Goal: Communication & Community: Connect with others

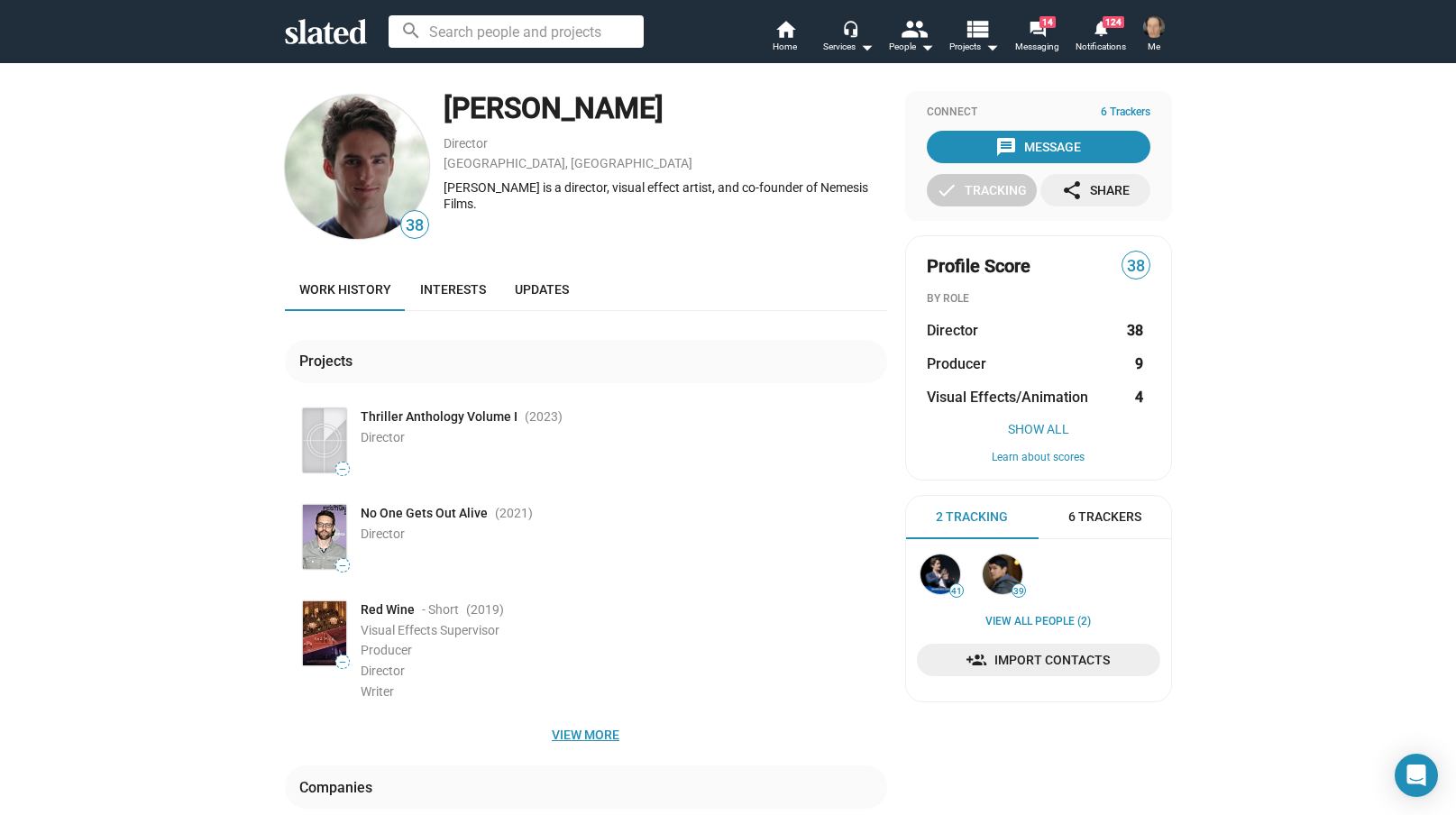
click at [589, 734] on span "View more" at bounding box center [586, 735] width 574 height 33
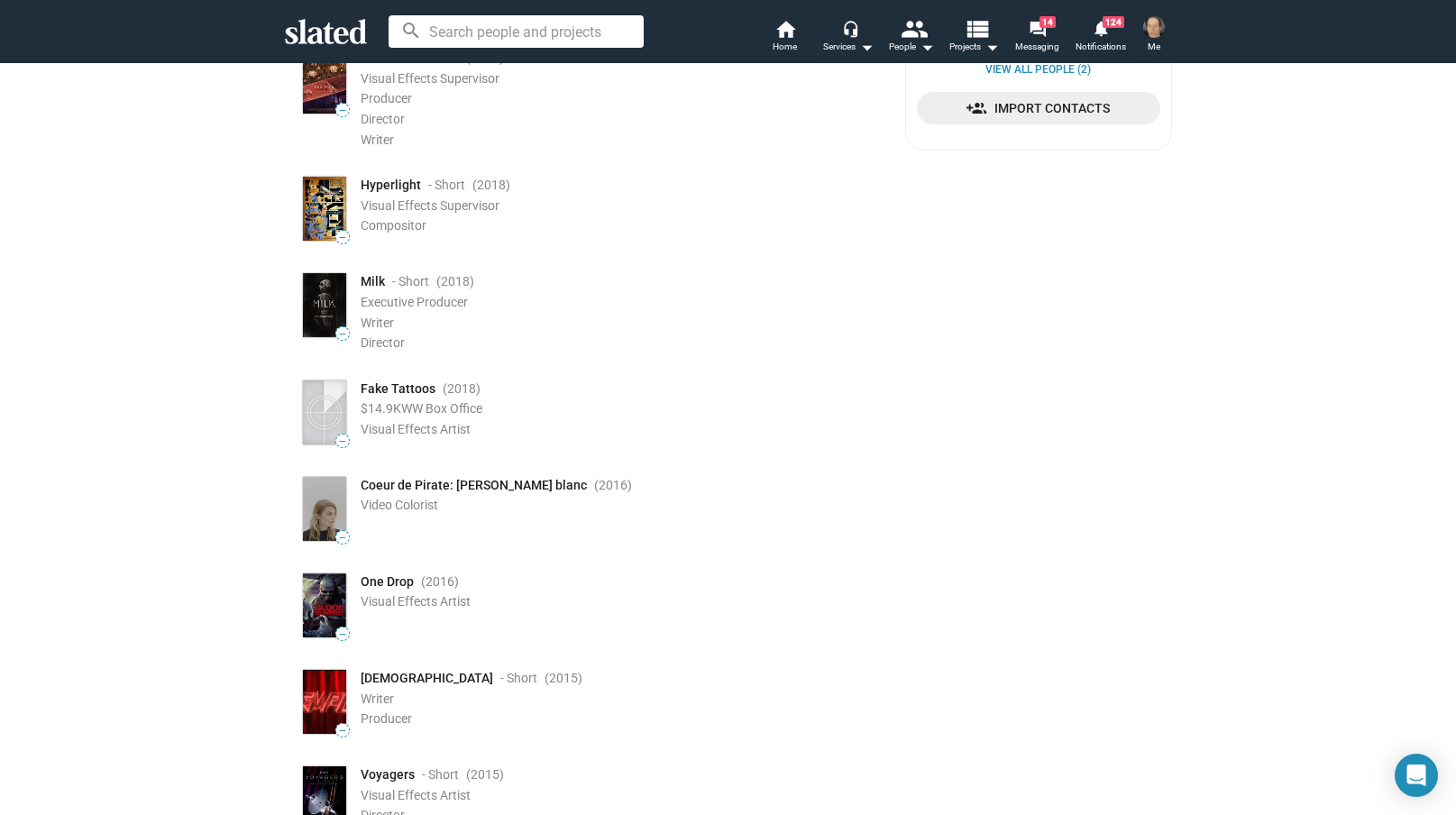
scroll to position [552, 0]
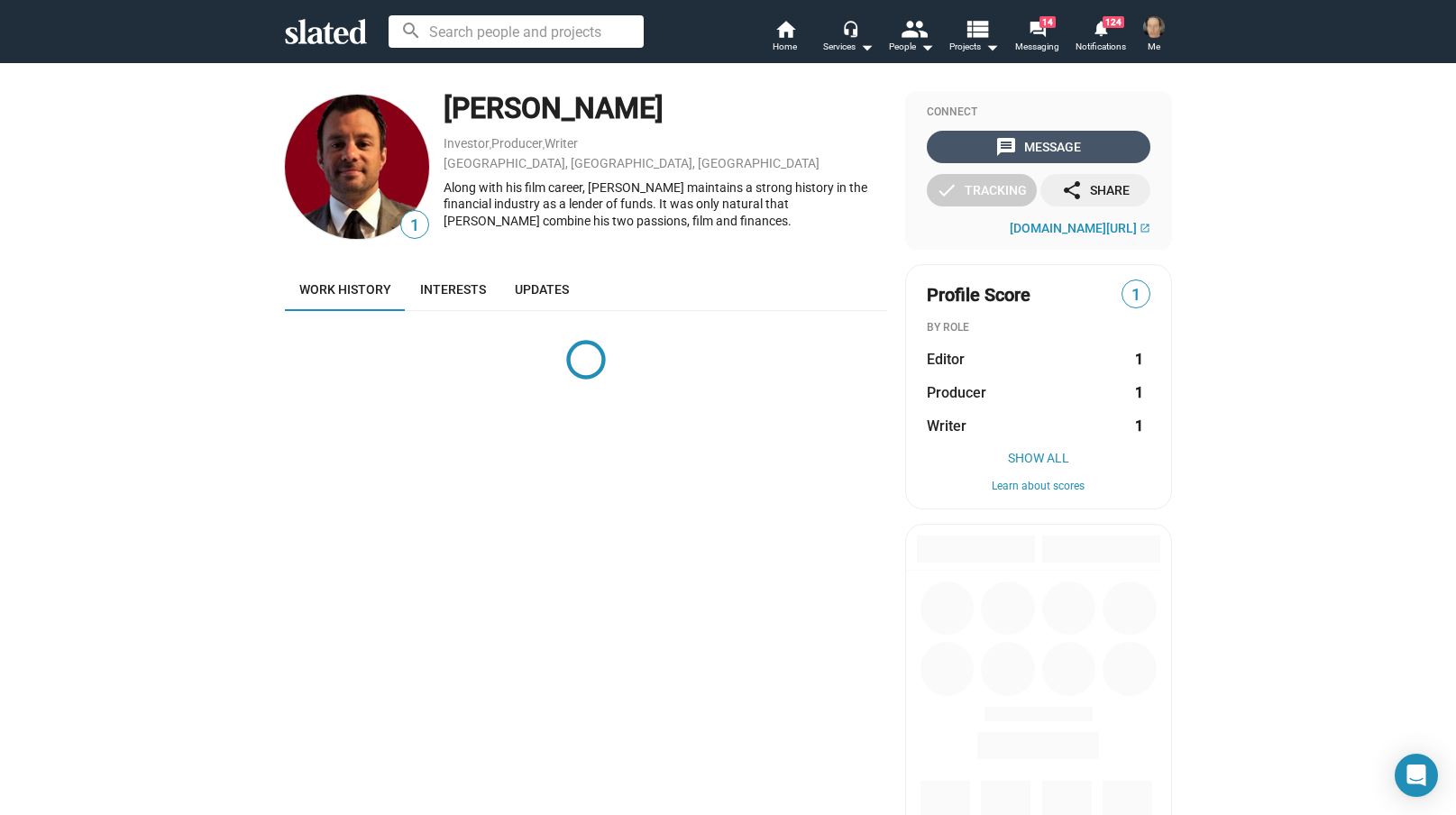
click at [1036, 143] on div "message Message" at bounding box center [1037, 147] width 86 height 33
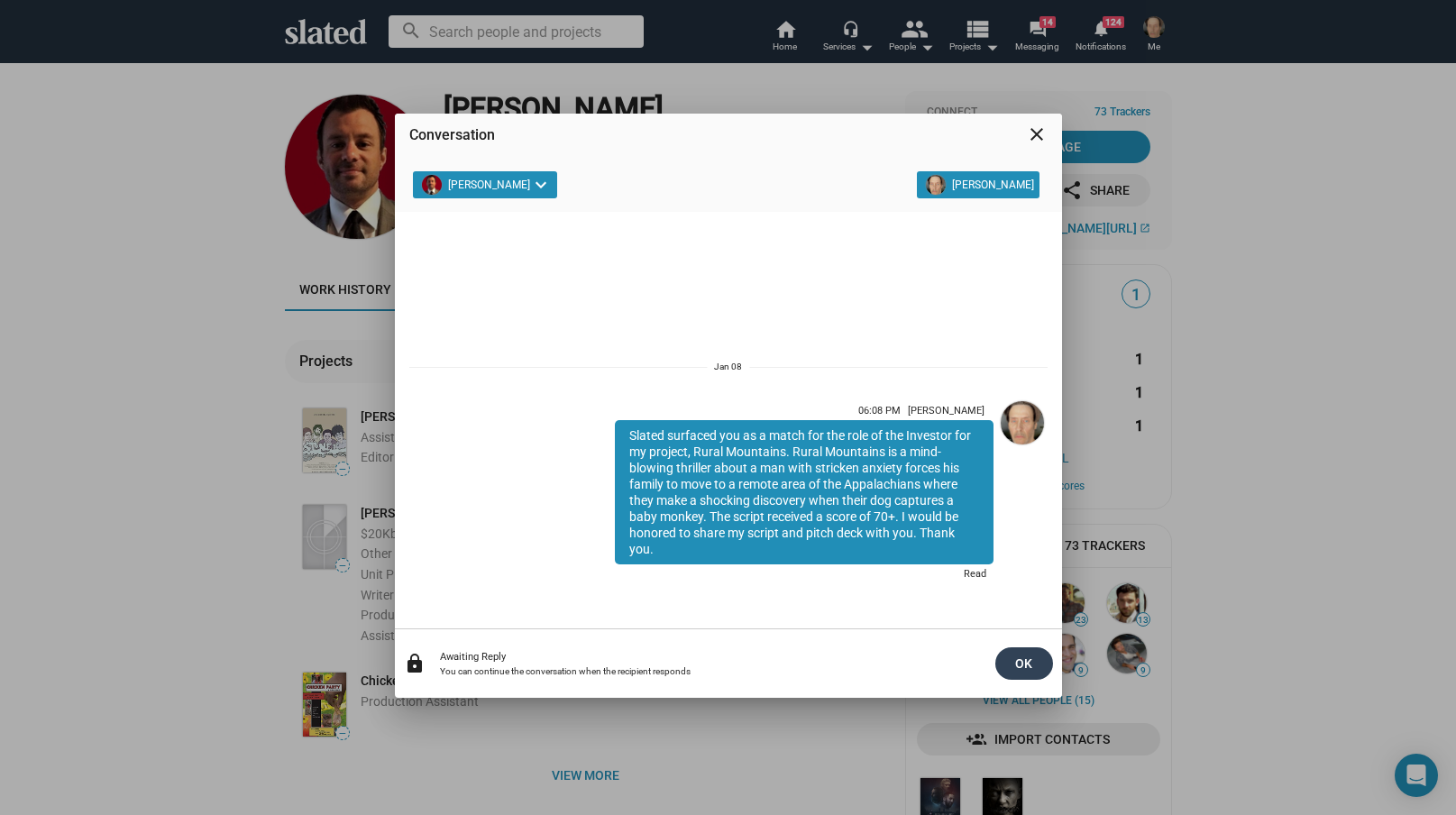
click at [1028, 655] on span "OK" at bounding box center [1024, 664] width 29 height 33
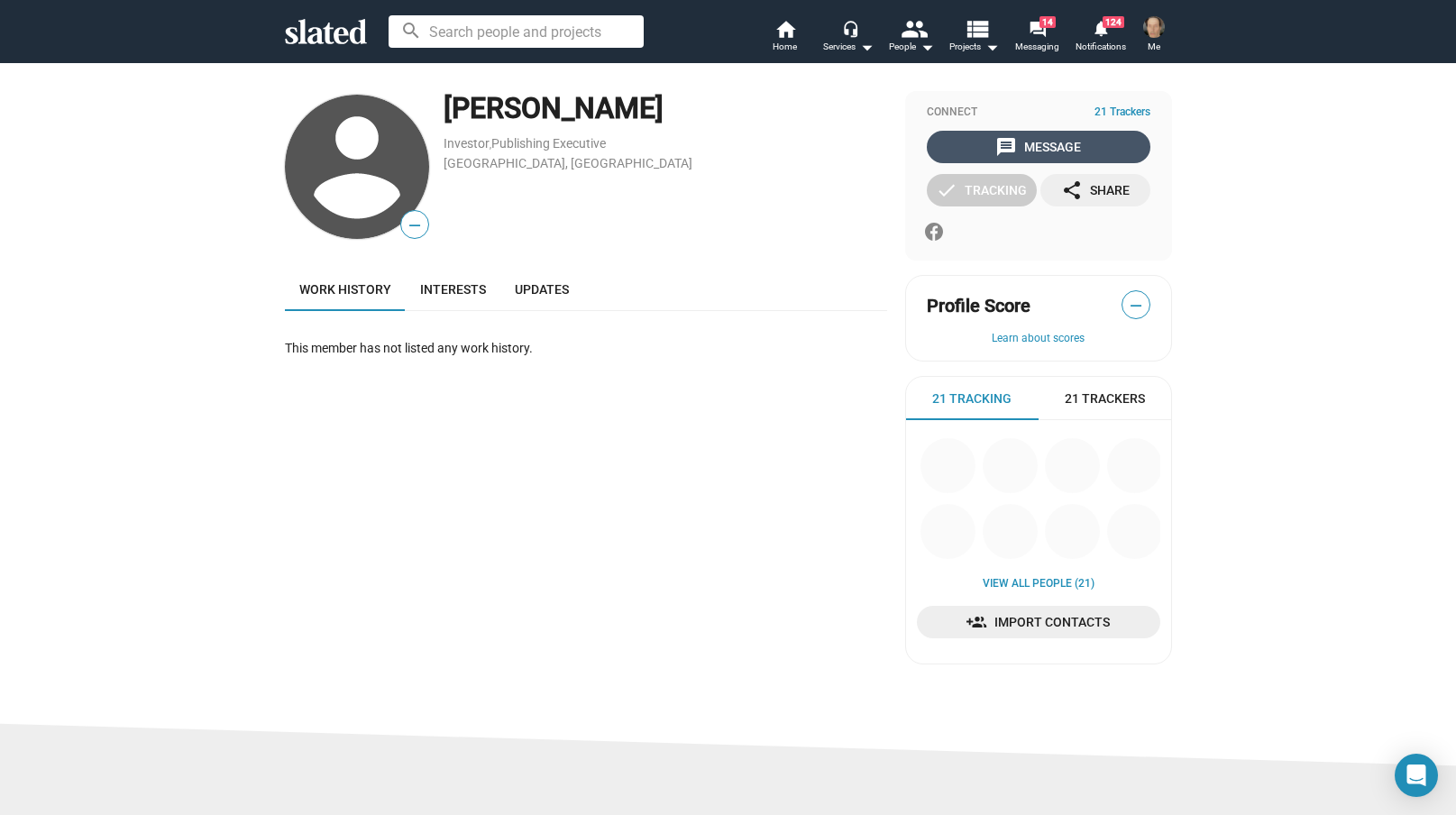
click at [1024, 145] on div "message Message" at bounding box center [1037, 147] width 86 height 33
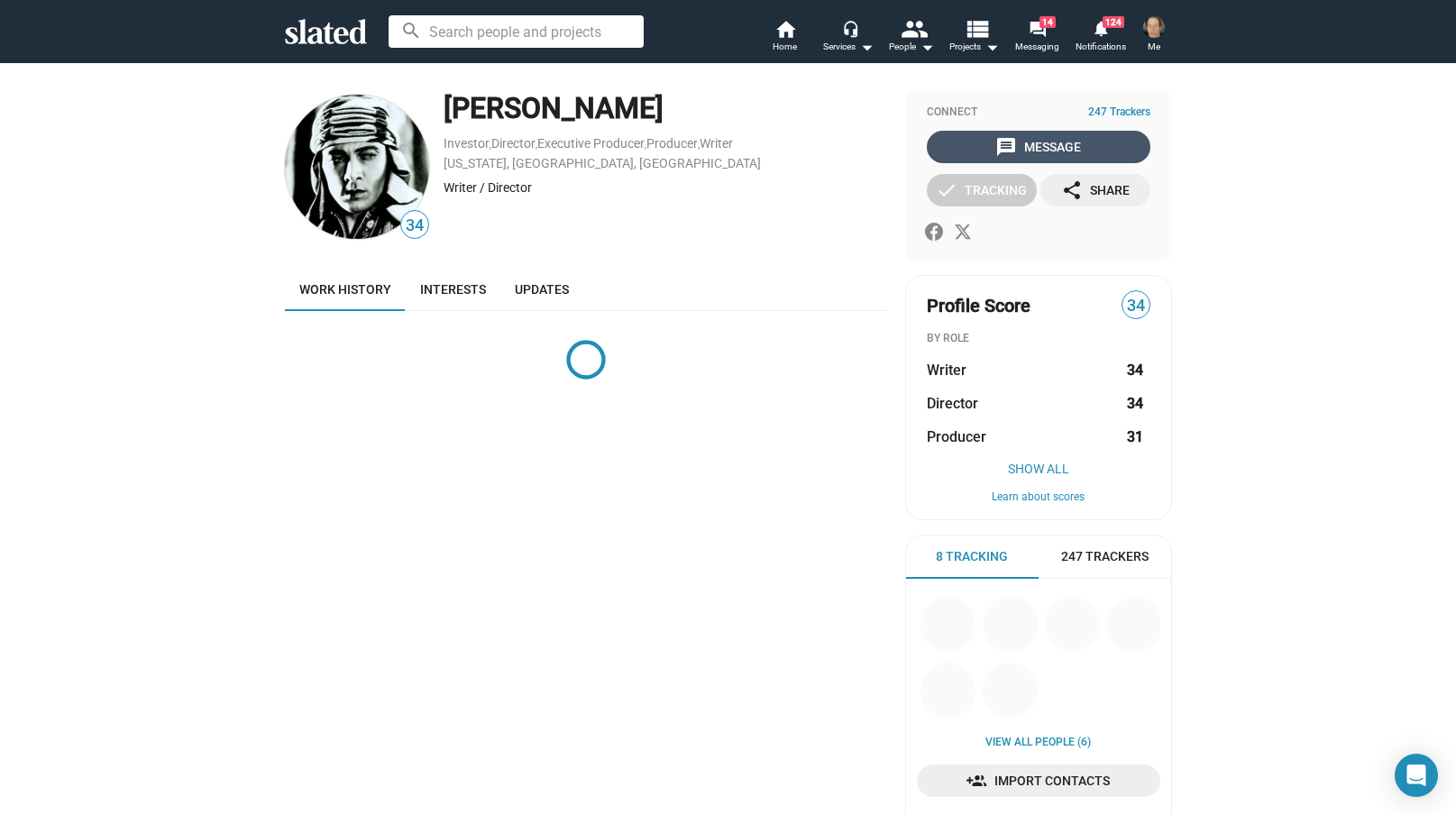
click at [1042, 143] on div "message Message" at bounding box center [1037, 147] width 86 height 33
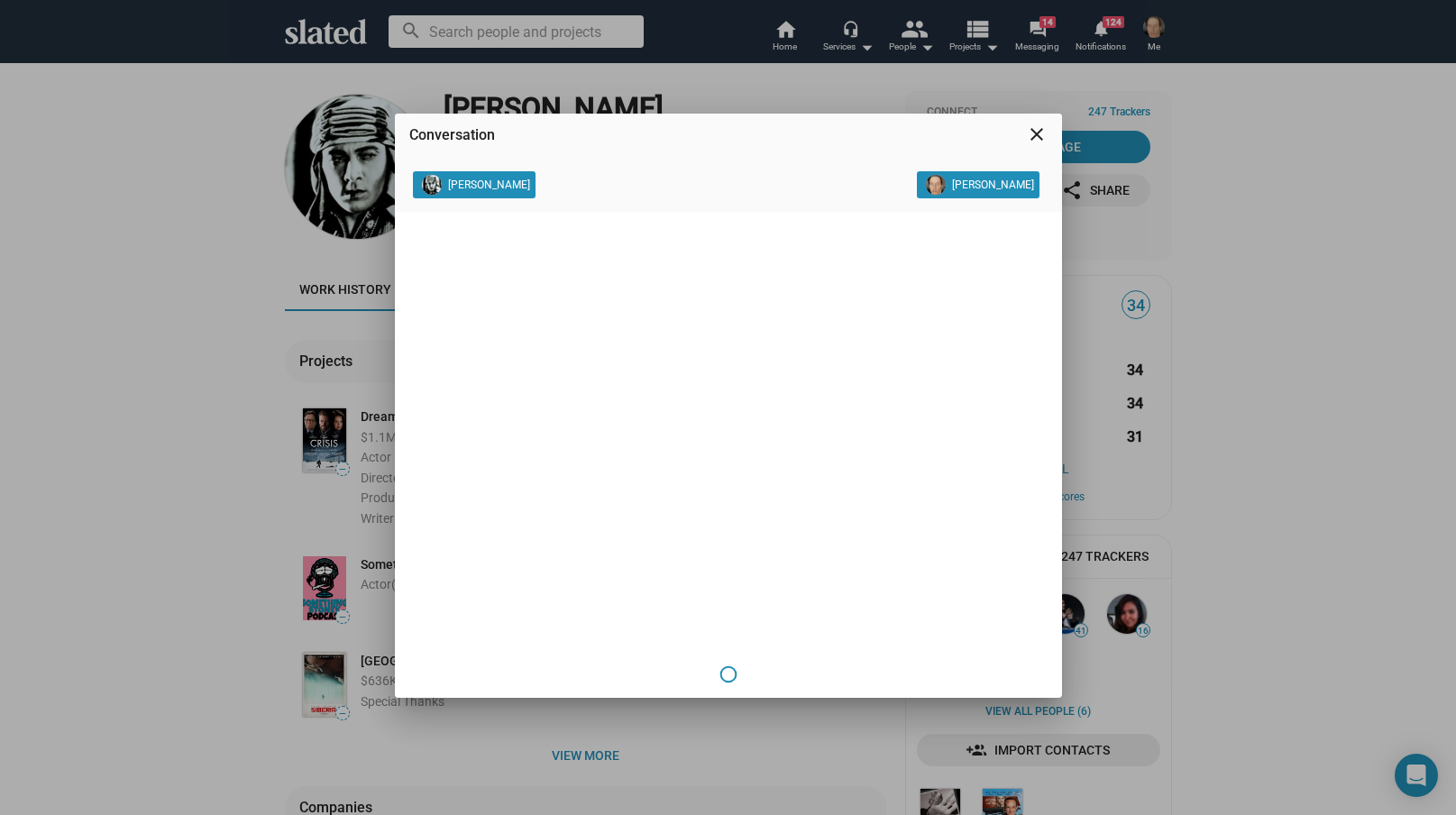
click at [1035, 134] on mat-icon "close" at bounding box center [1036, 134] width 21 height 21
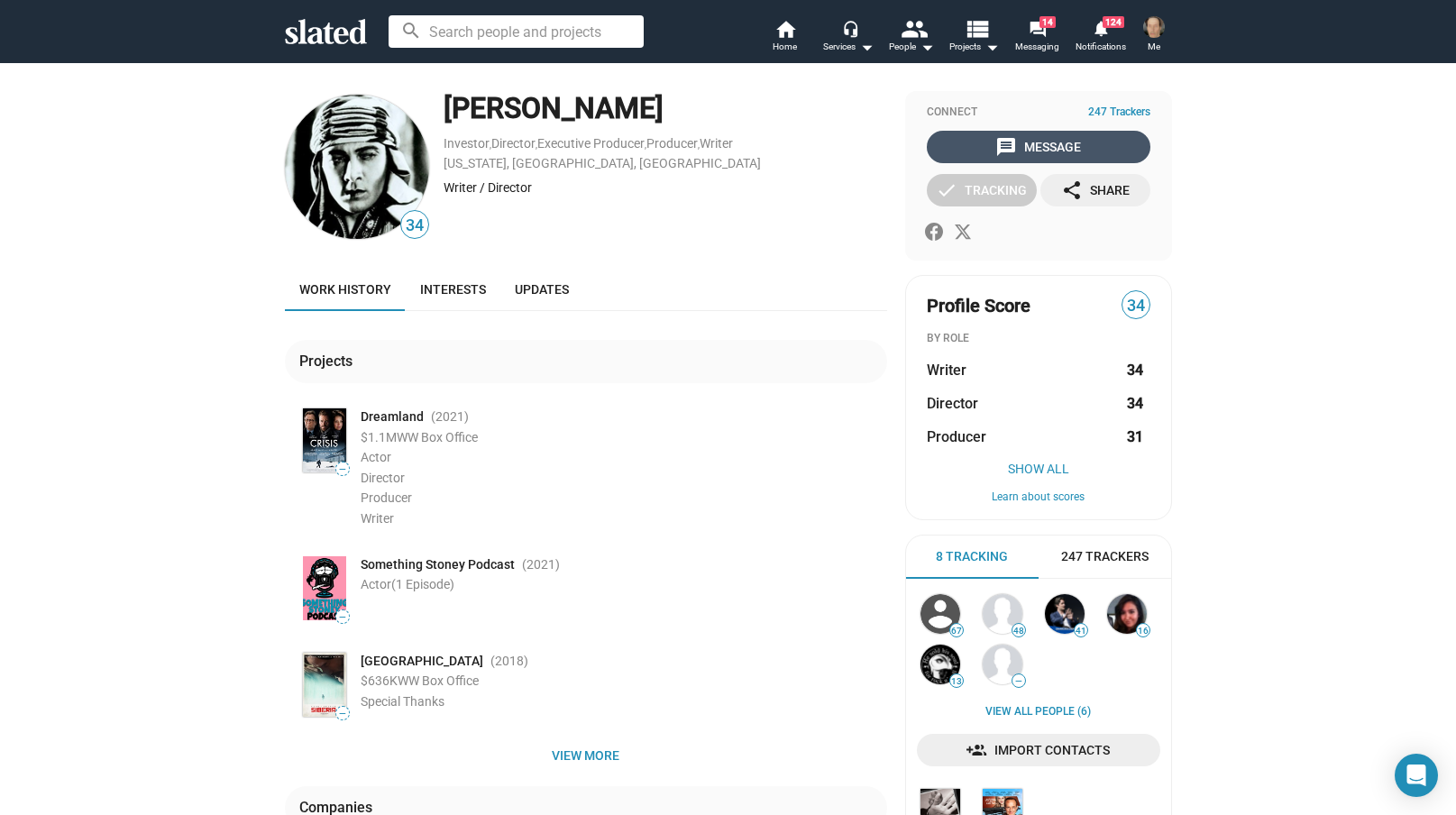
click at [1049, 142] on div "message Message" at bounding box center [1037, 147] width 86 height 33
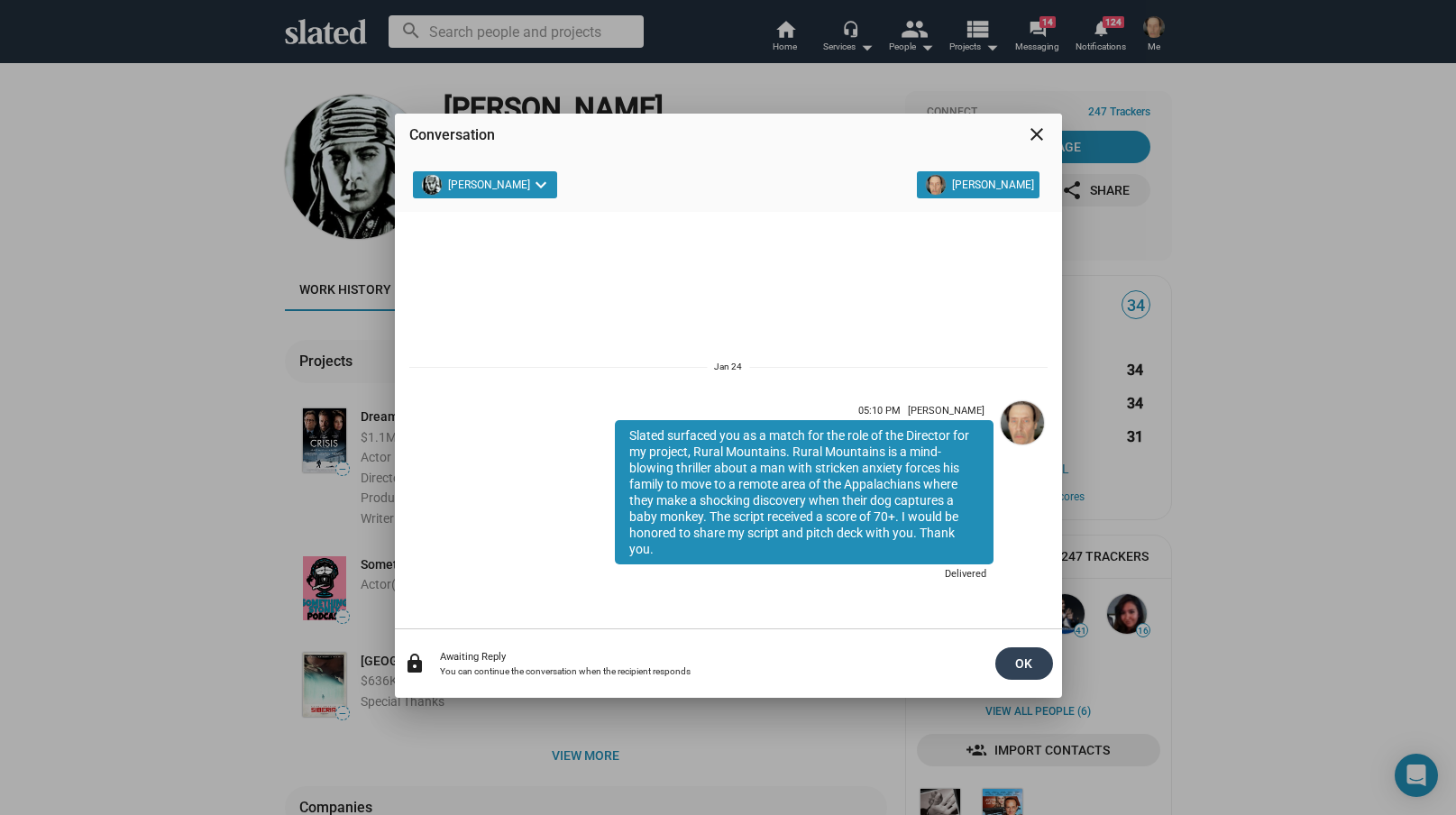
click at [1015, 663] on span "OK" at bounding box center [1024, 664] width 29 height 33
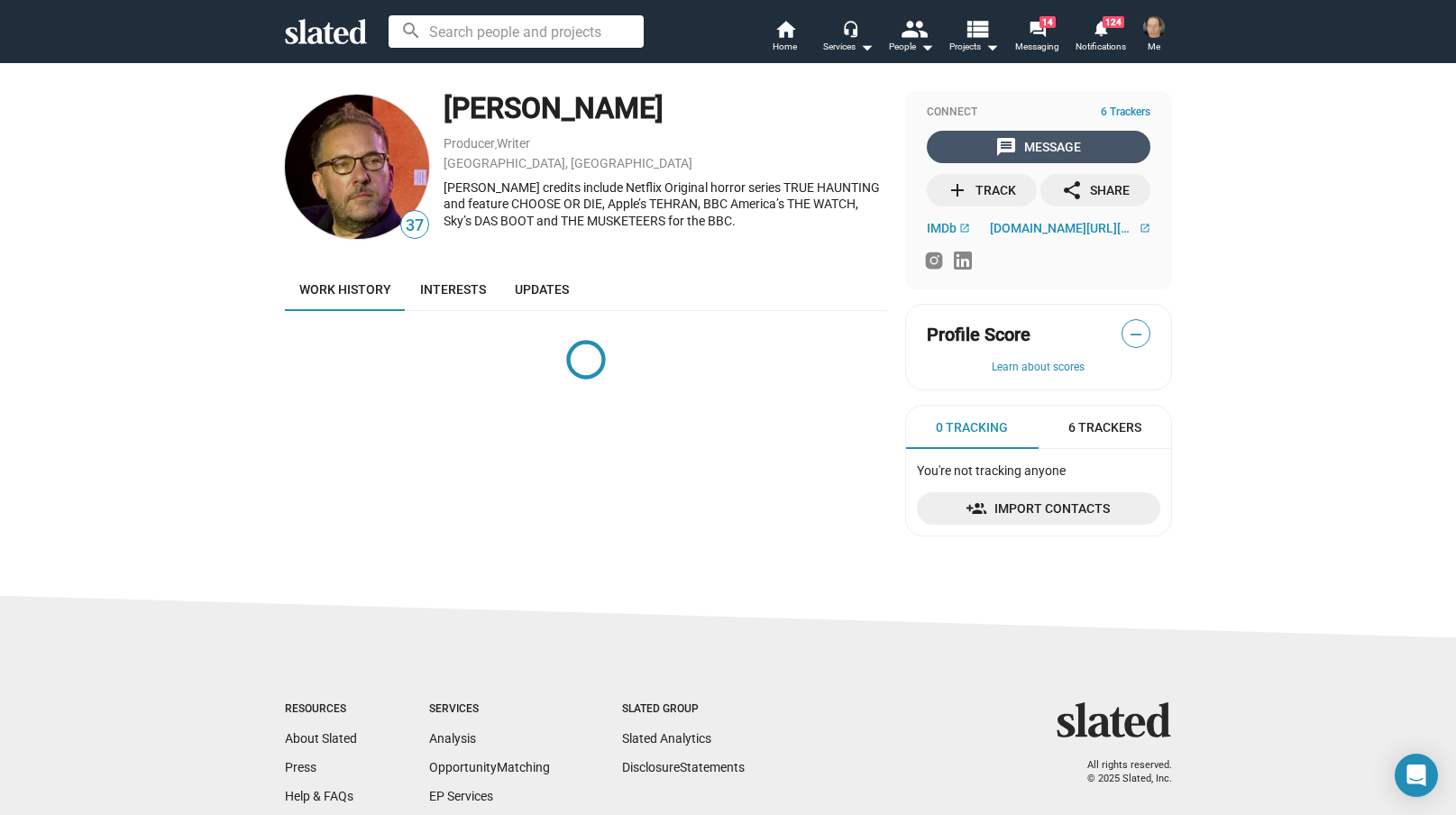
click at [1030, 144] on div "message Message" at bounding box center [1037, 147] width 86 height 33
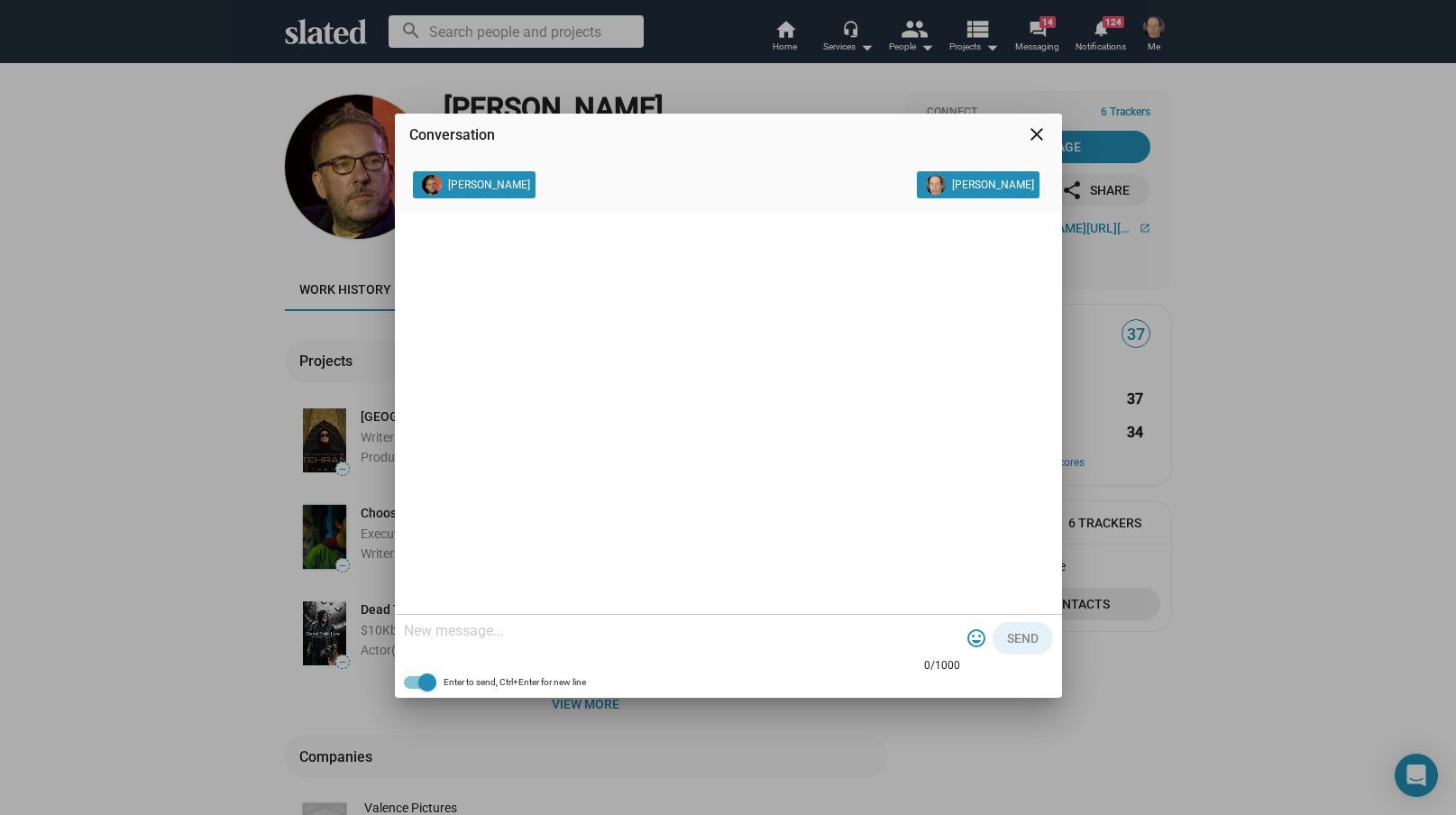
click at [1036, 130] on mat-icon "close" at bounding box center [1036, 134] width 21 height 21
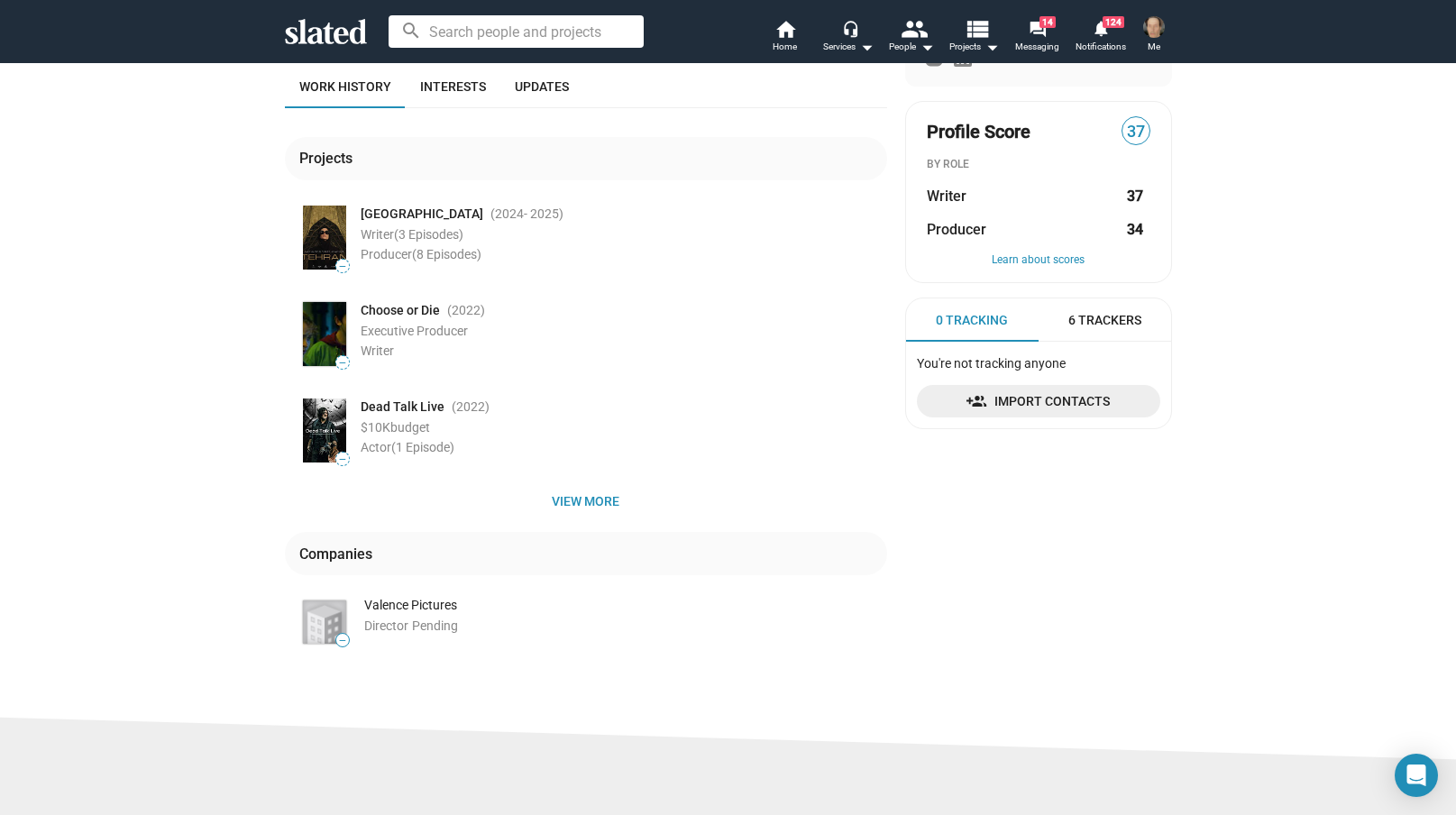
scroll to position [208, 0]
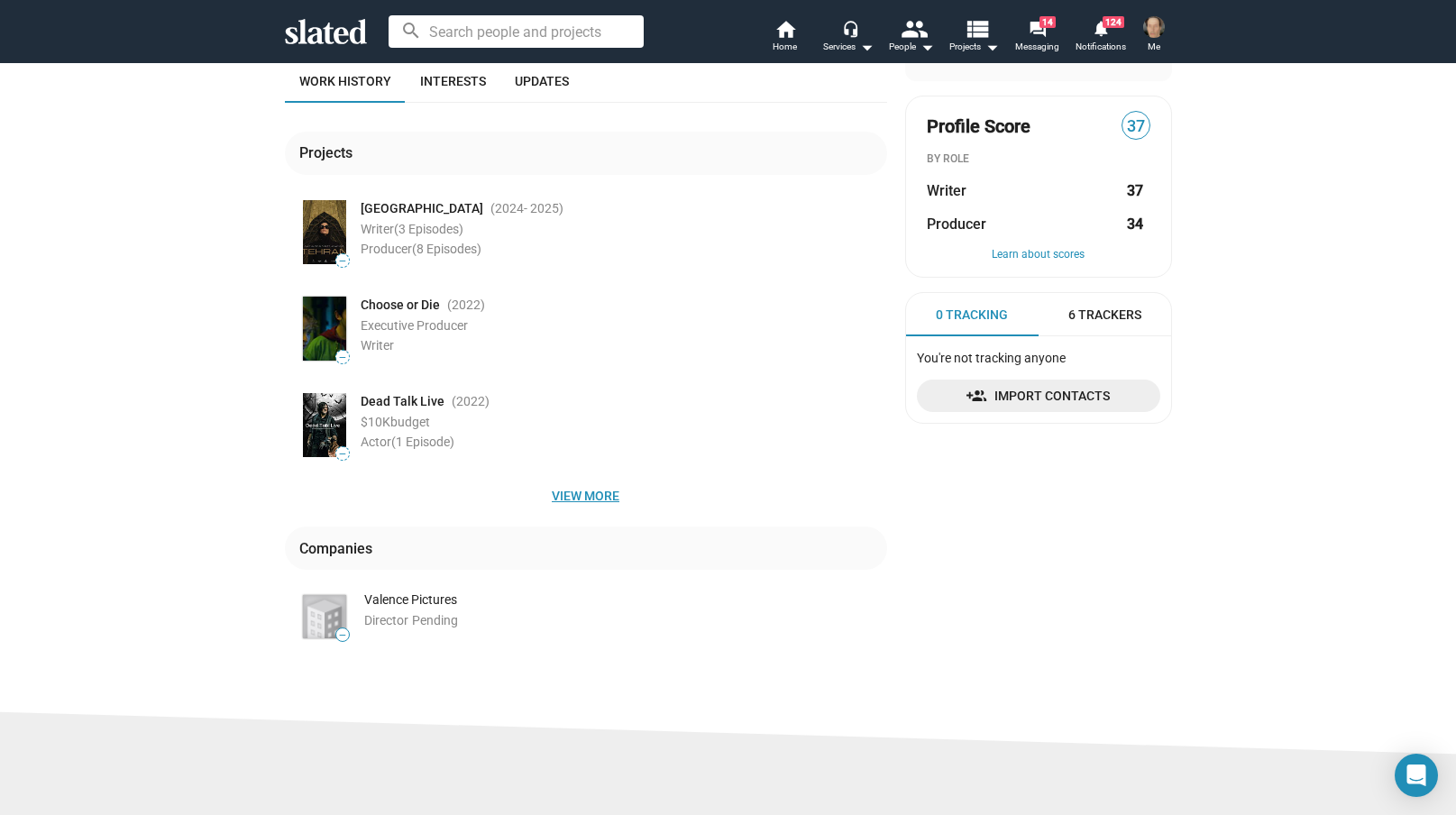
click at [587, 494] on span "View more" at bounding box center [586, 496] width 574 height 33
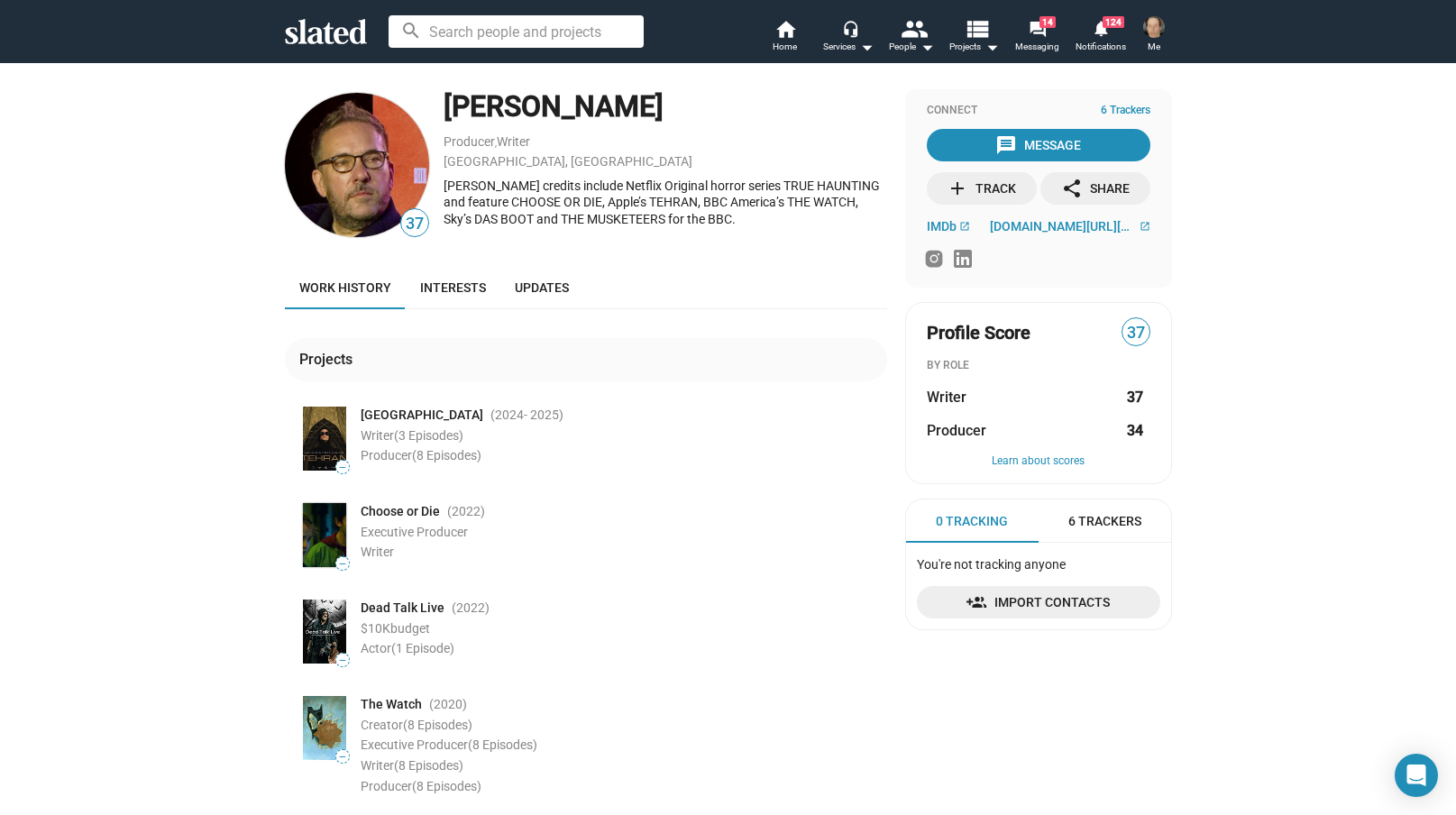
scroll to position [-2, 0]
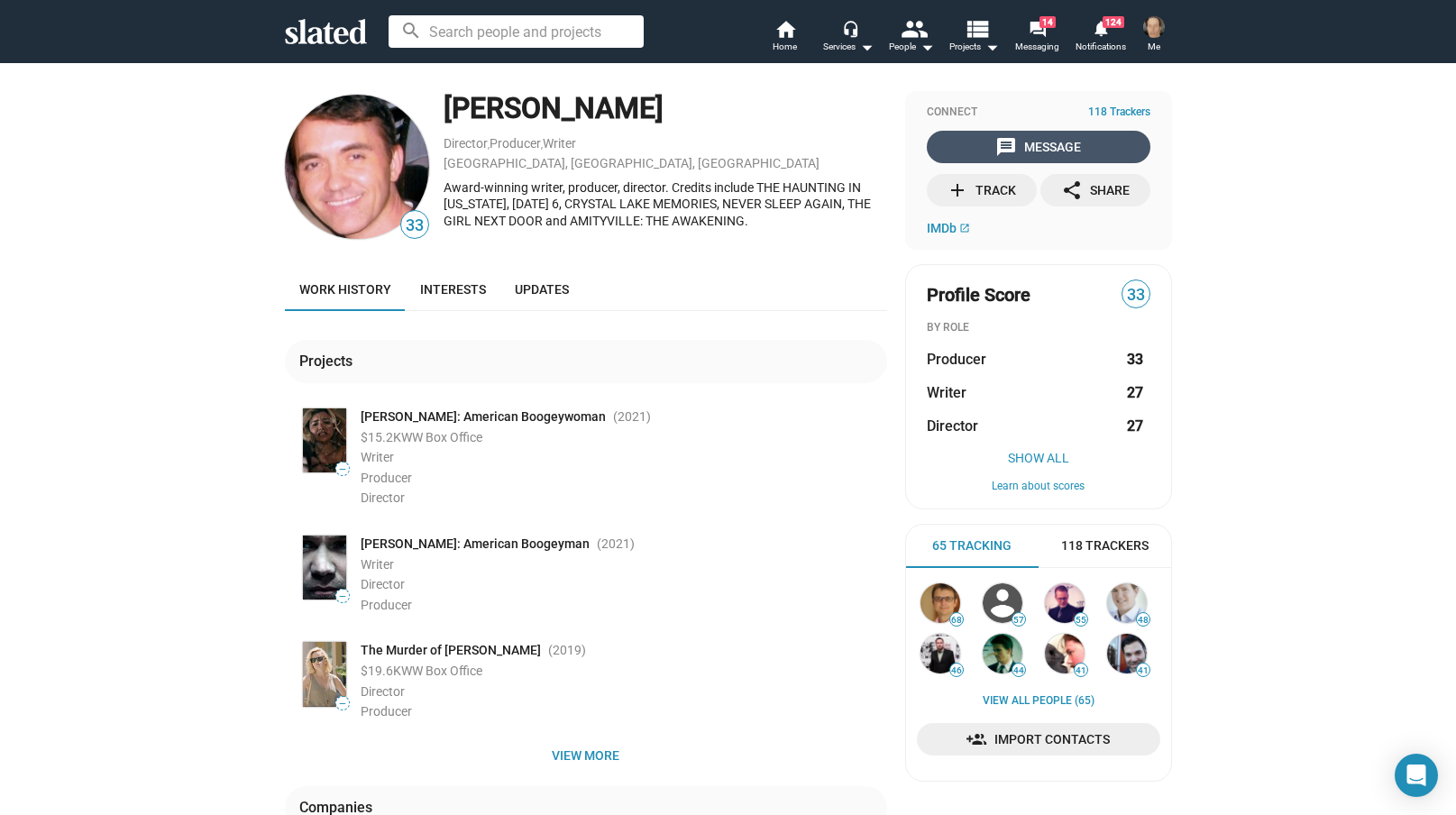
click at [1040, 143] on div "message Message" at bounding box center [1037, 147] width 86 height 33
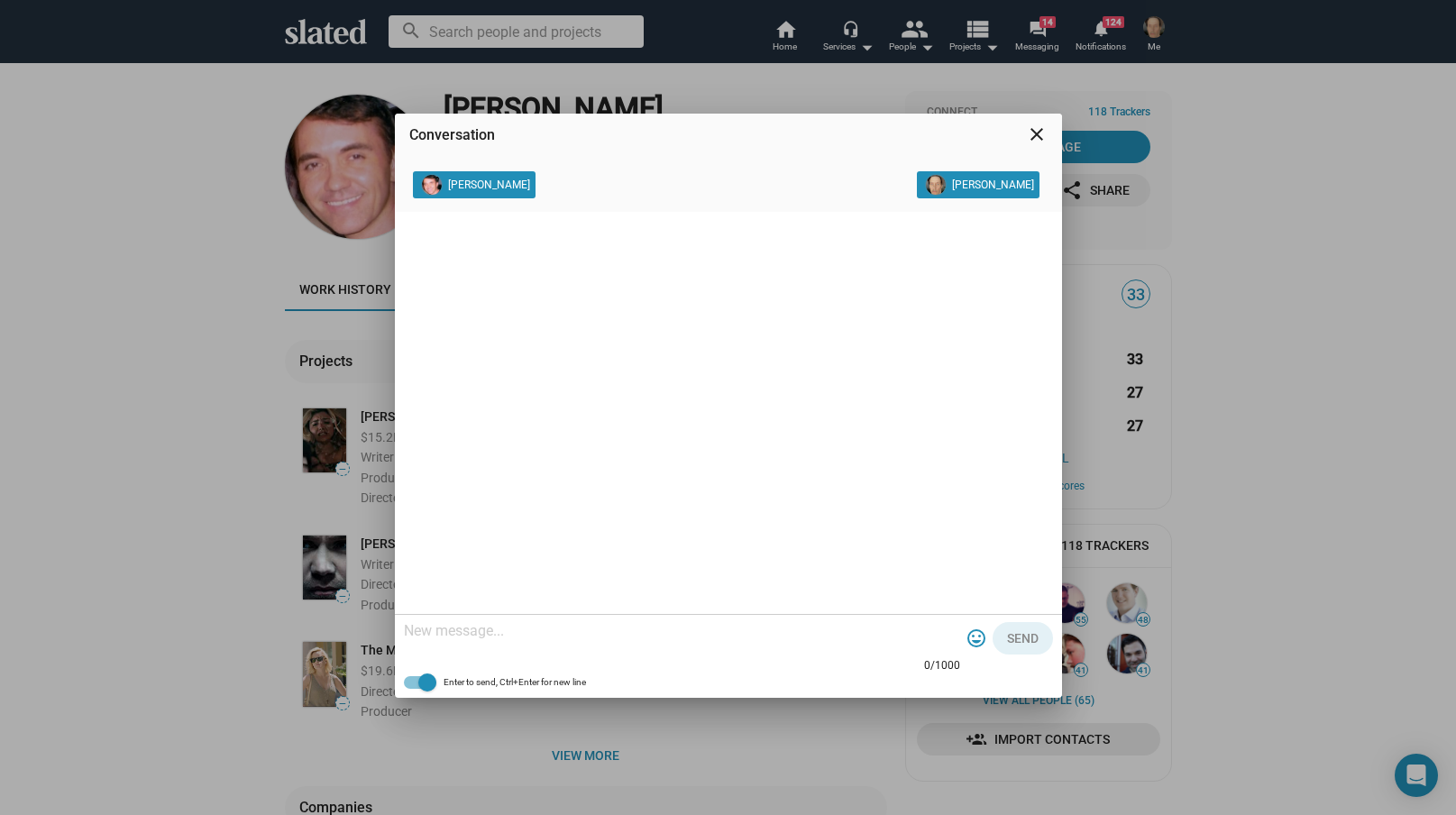
click at [1039, 135] on mat-icon "close" at bounding box center [1036, 134] width 21 height 21
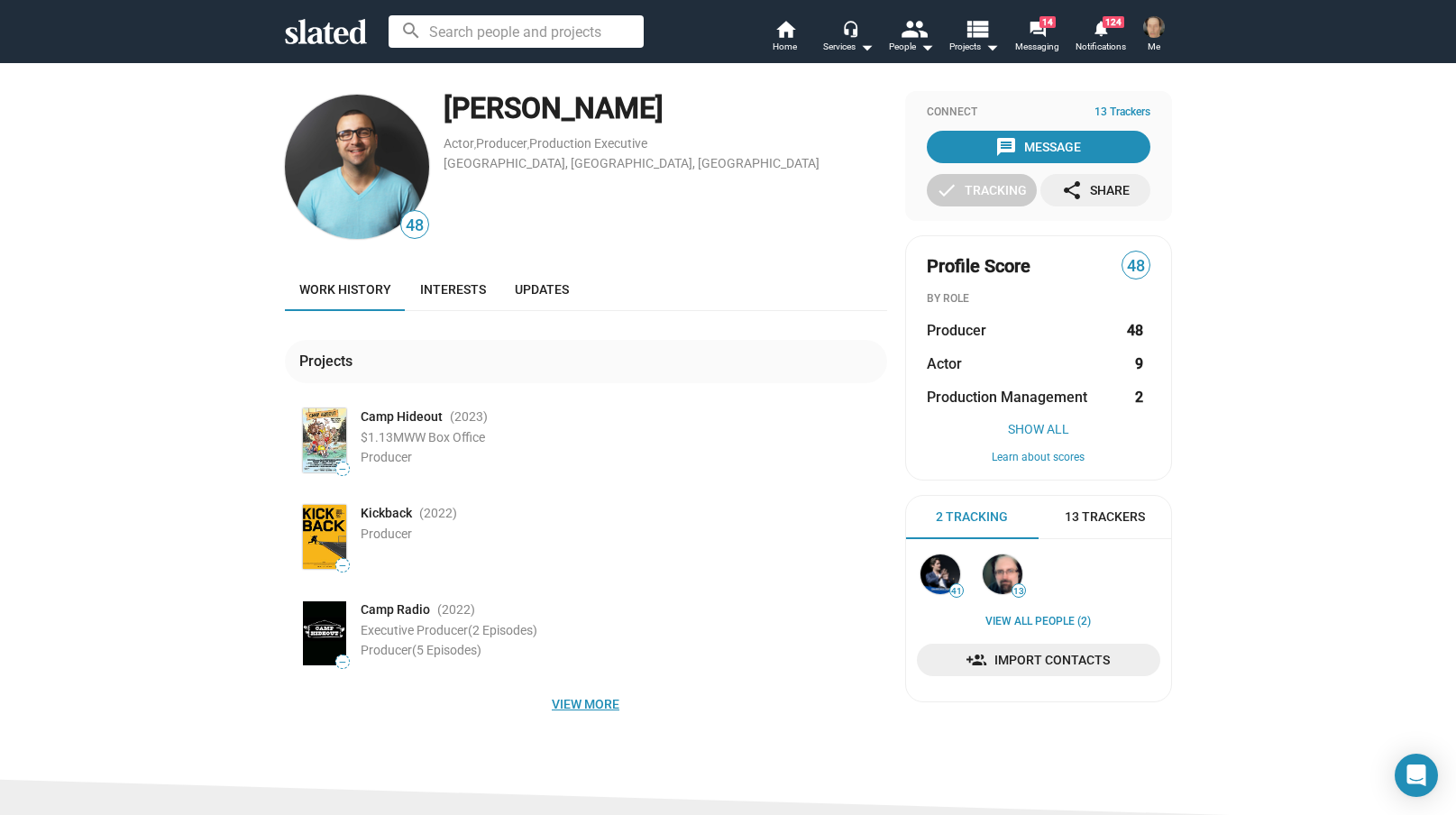
click at [578, 700] on span "View more" at bounding box center [586, 704] width 574 height 33
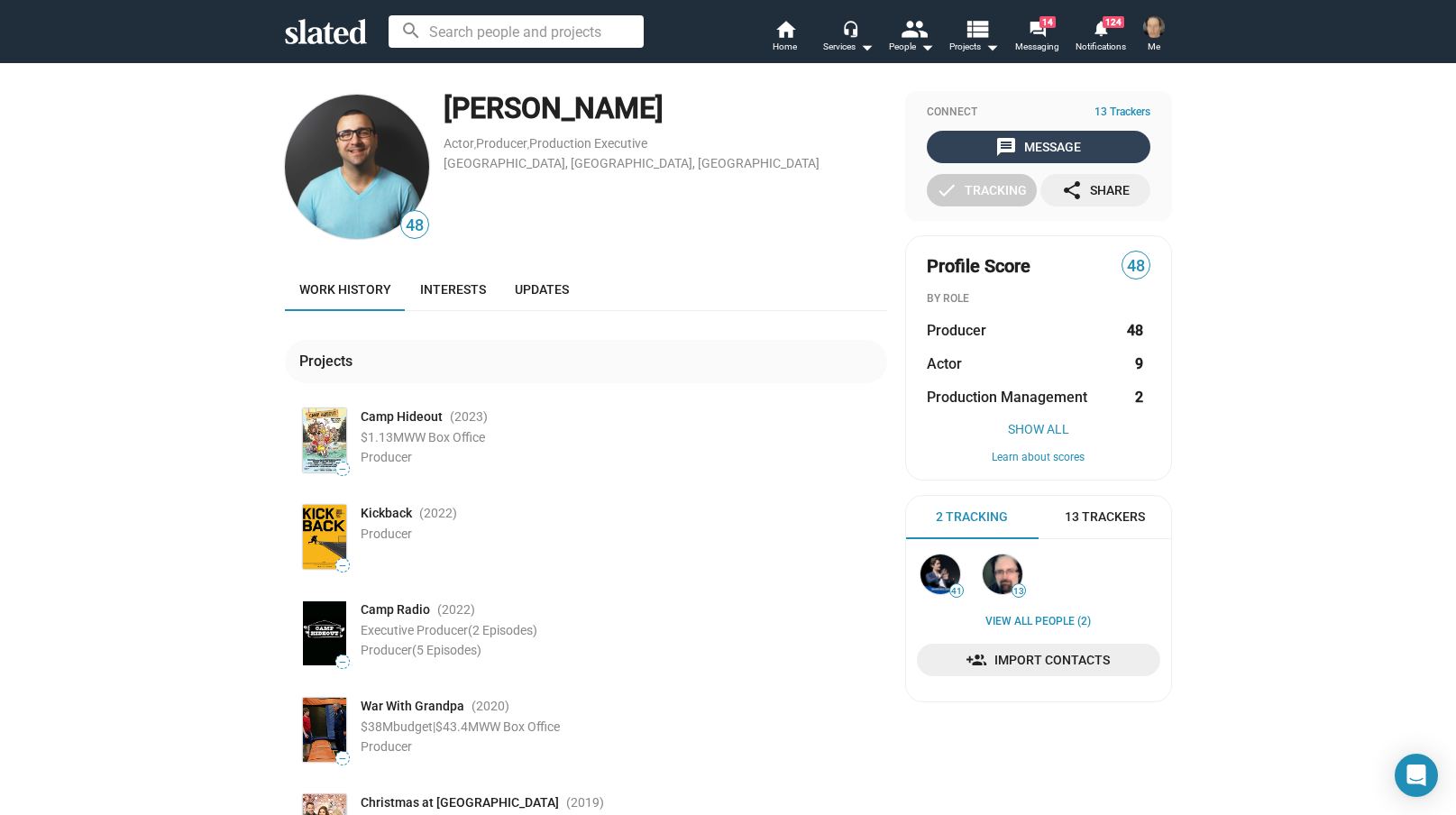
click at [1051, 144] on div "message Message" at bounding box center [1037, 147] width 86 height 33
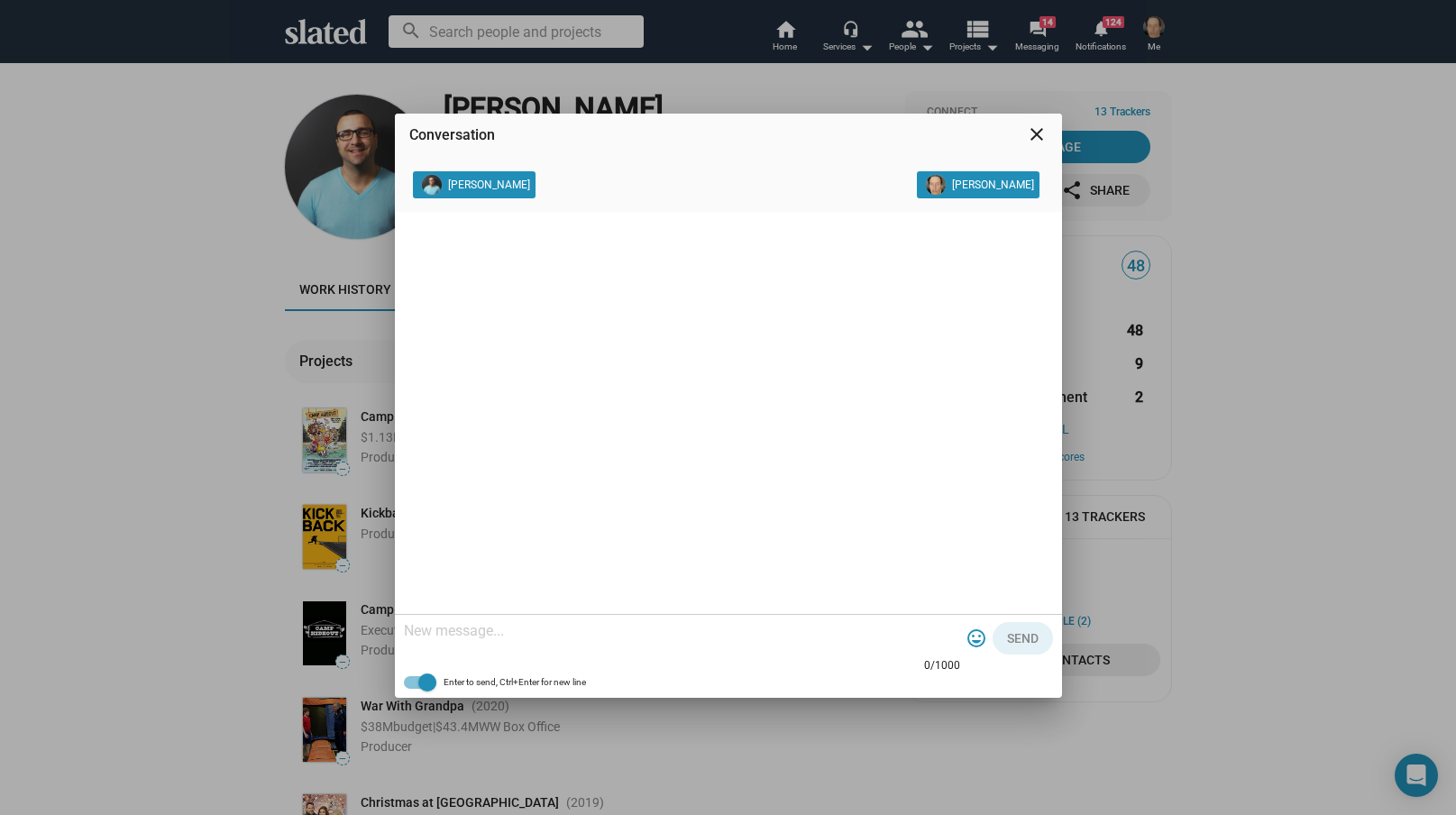
click at [1042, 130] on mat-icon "close" at bounding box center [1036, 134] width 21 height 21
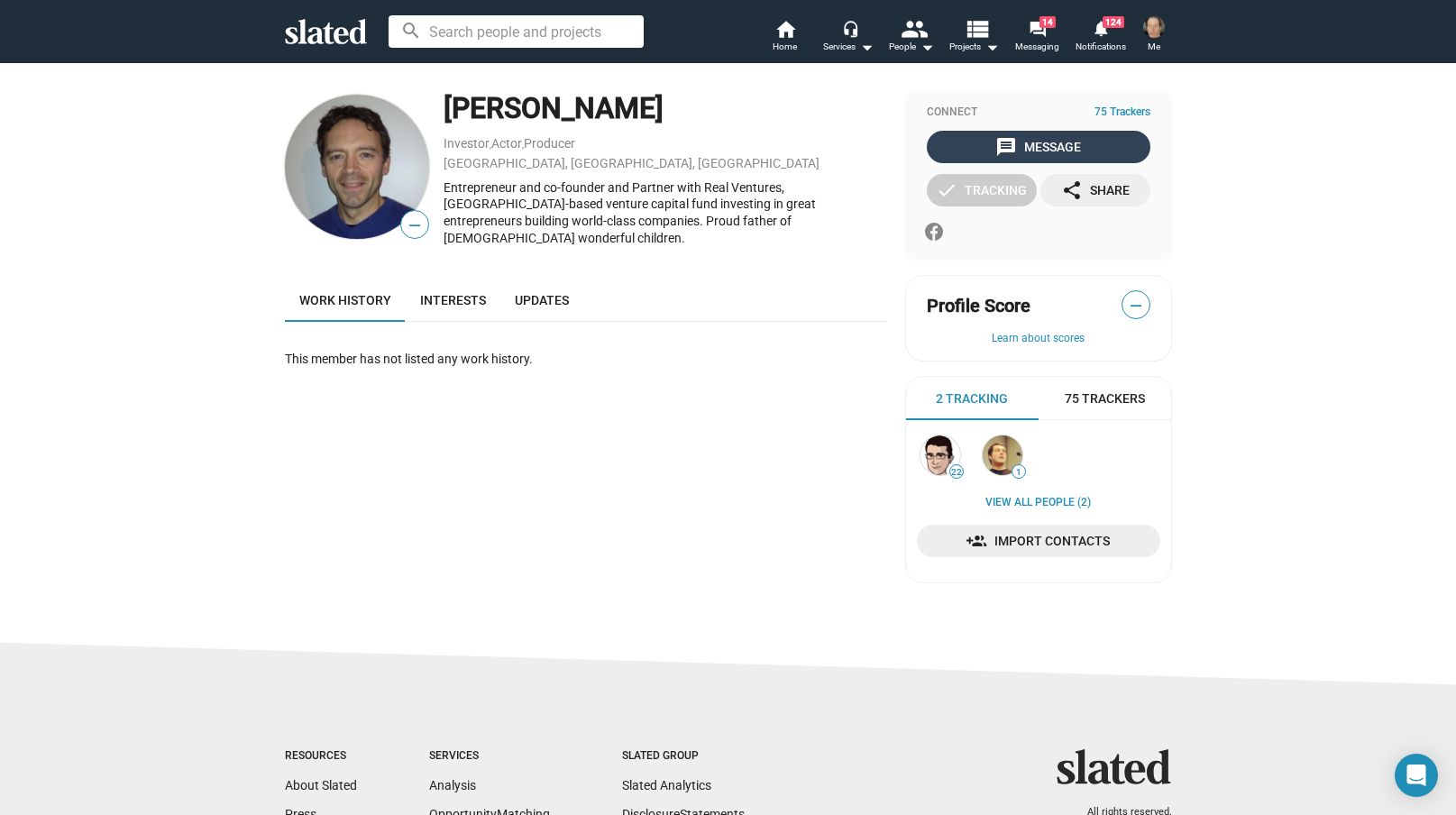
click at [1034, 147] on div "message Message" at bounding box center [1037, 147] width 86 height 33
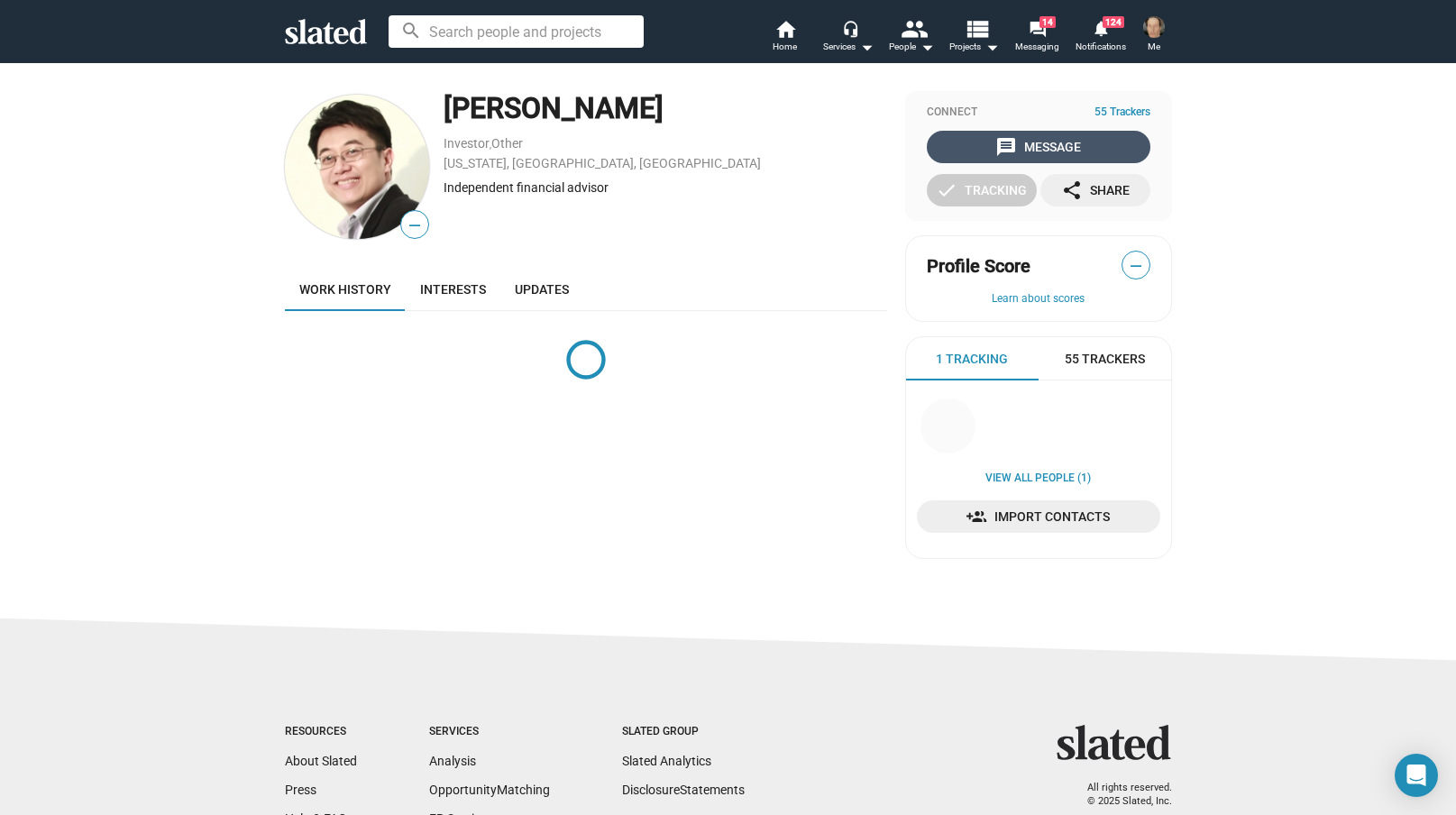
click at [1040, 141] on div "message Message" at bounding box center [1037, 147] width 86 height 33
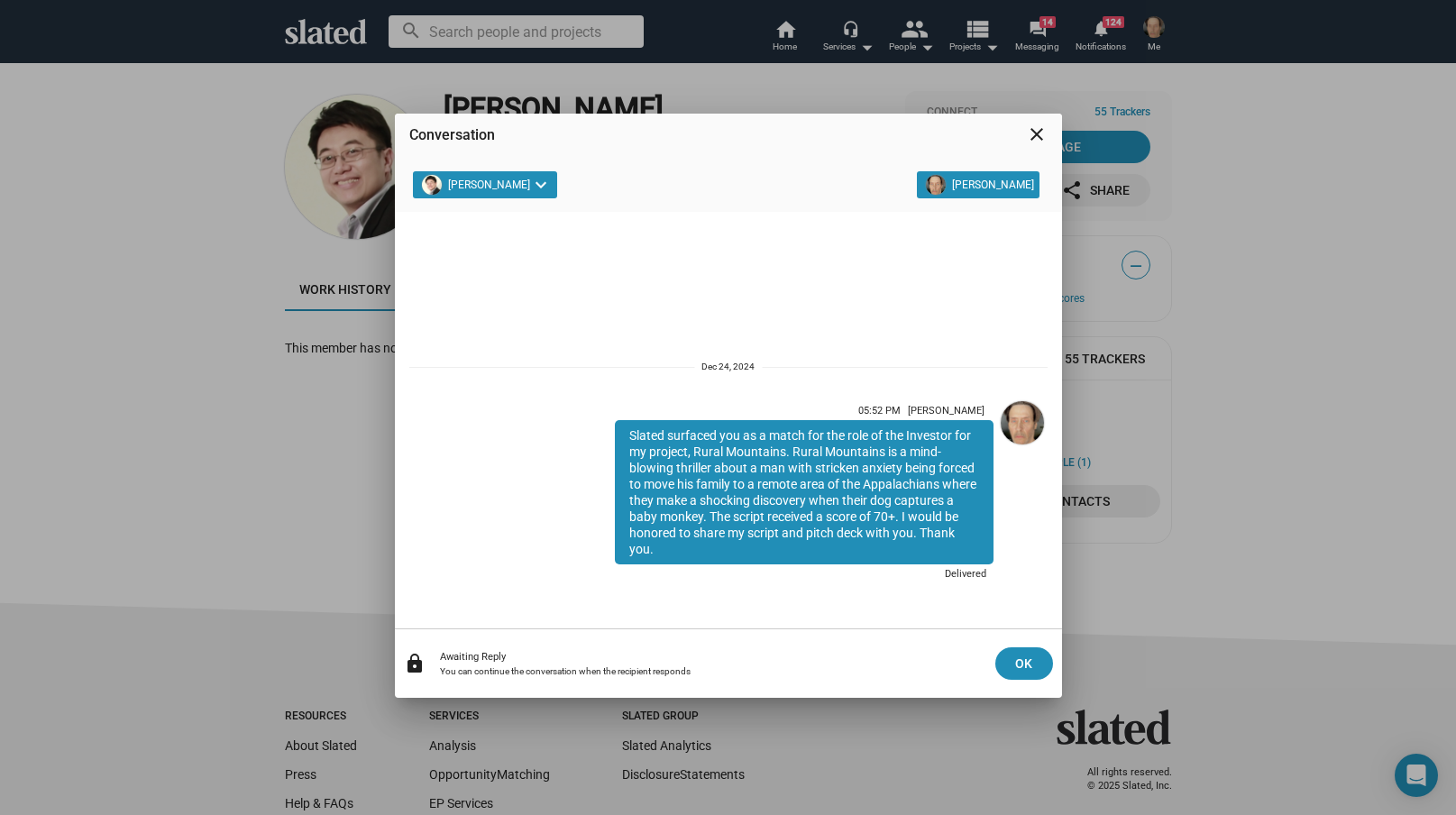
click at [1036, 134] on mat-icon "close" at bounding box center [1036, 134] width 21 height 21
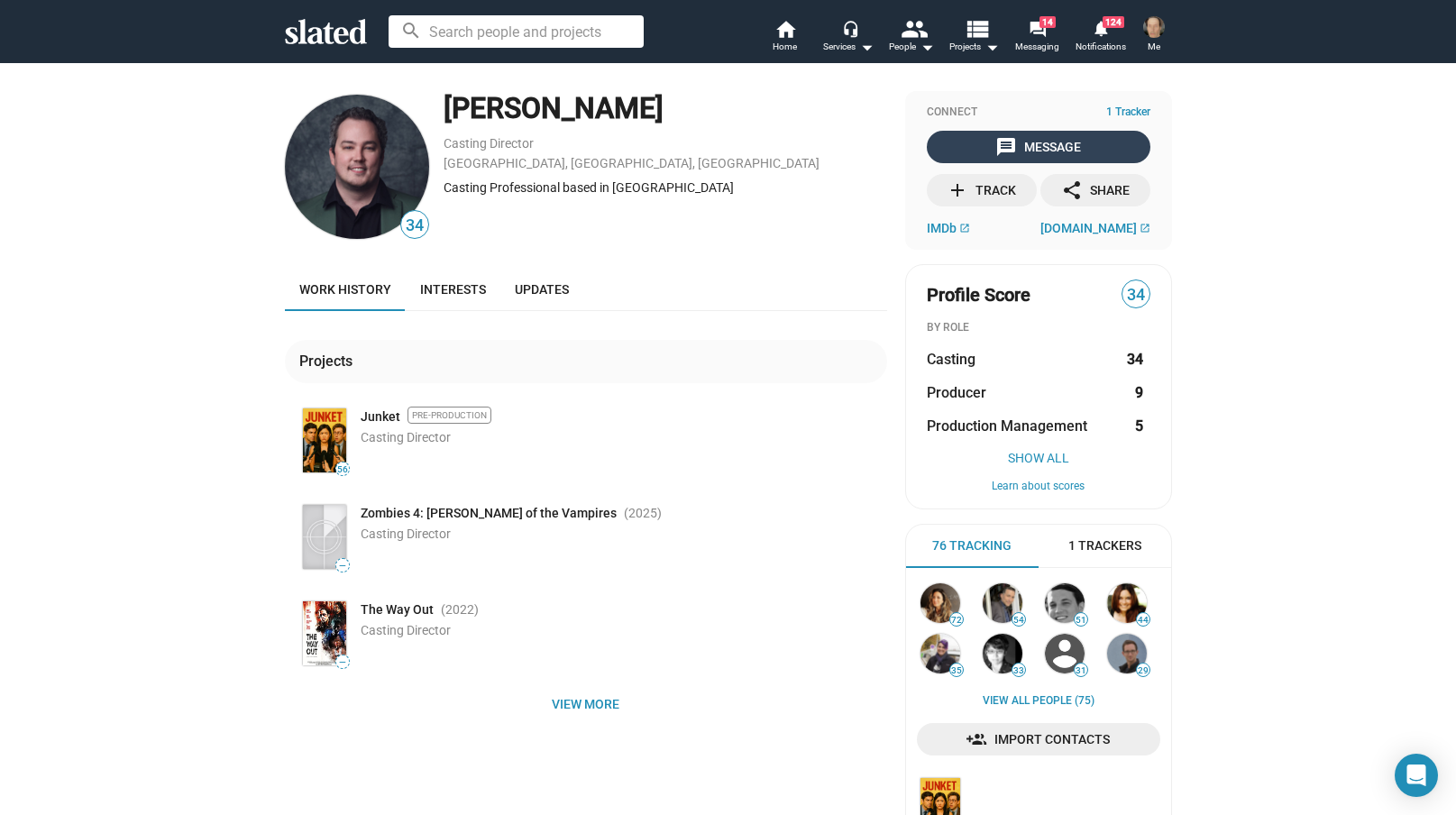
click at [1030, 141] on div "message Message" at bounding box center [1037, 147] width 86 height 33
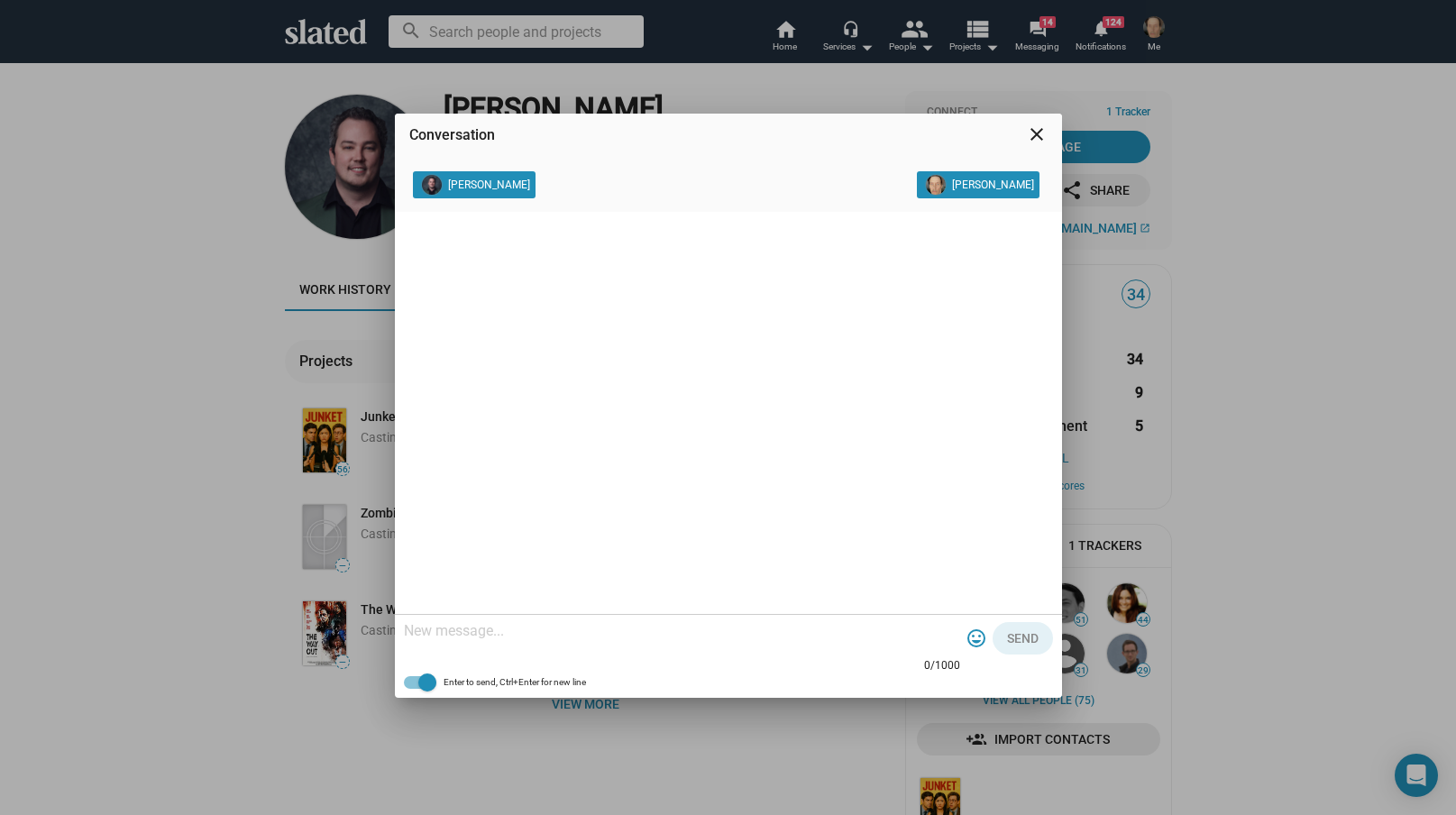
click at [1035, 130] on mat-icon "close" at bounding box center [1036, 134] width 21 height 21
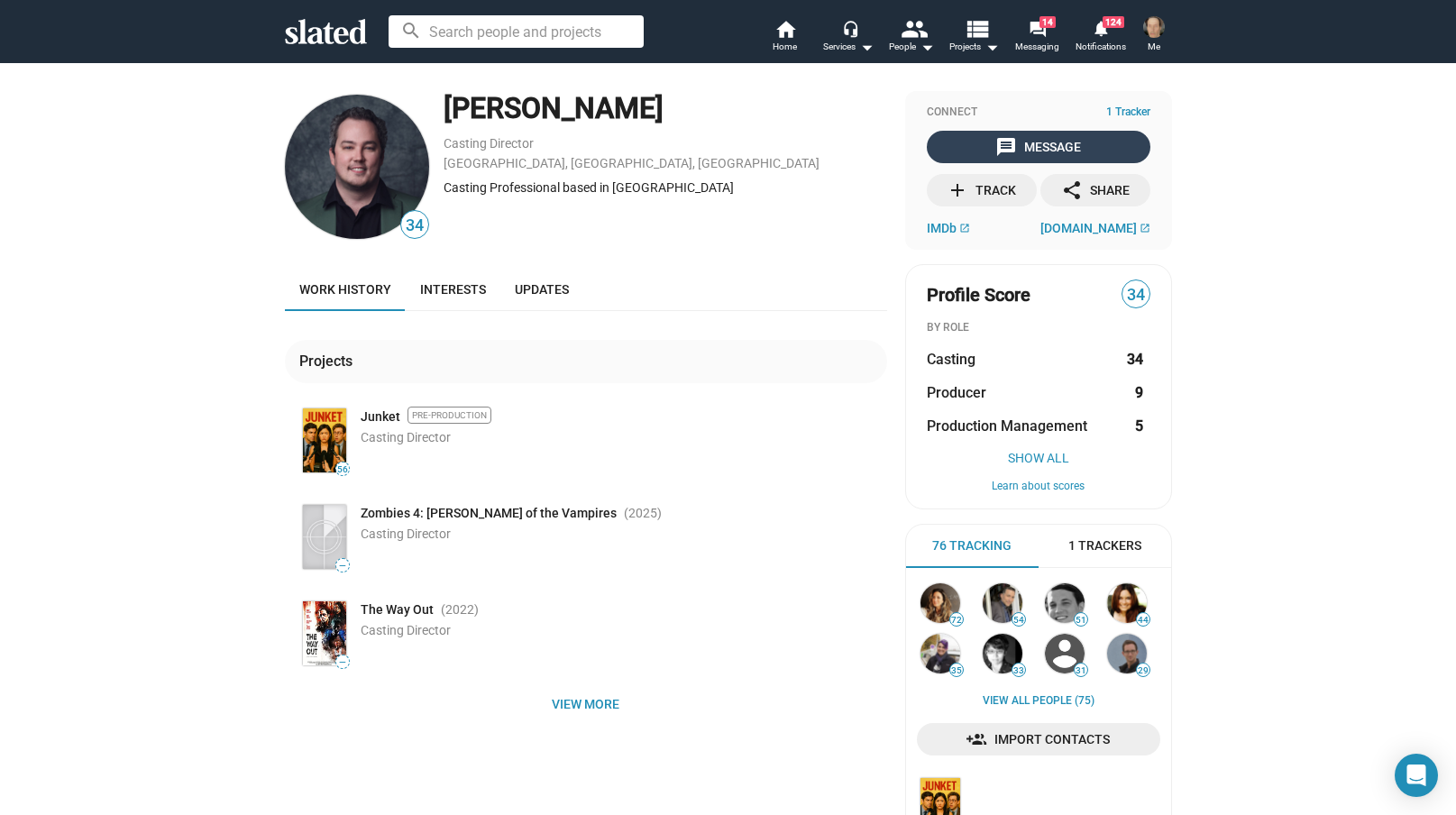
scroll to position [3, 0]
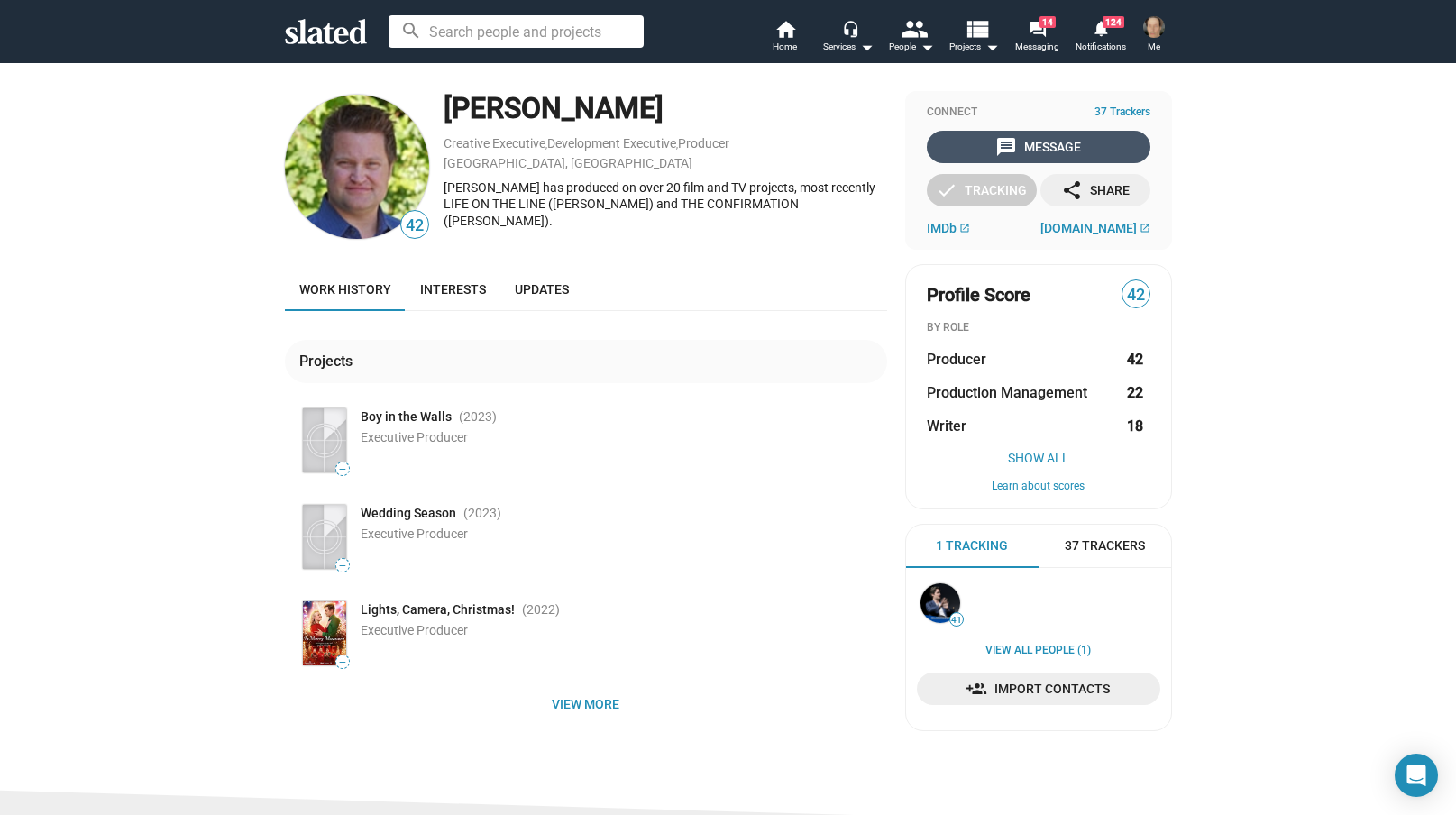
click at [1044, 140] on div "message Message" at bounding box center [1037, 147] width 86 height 33
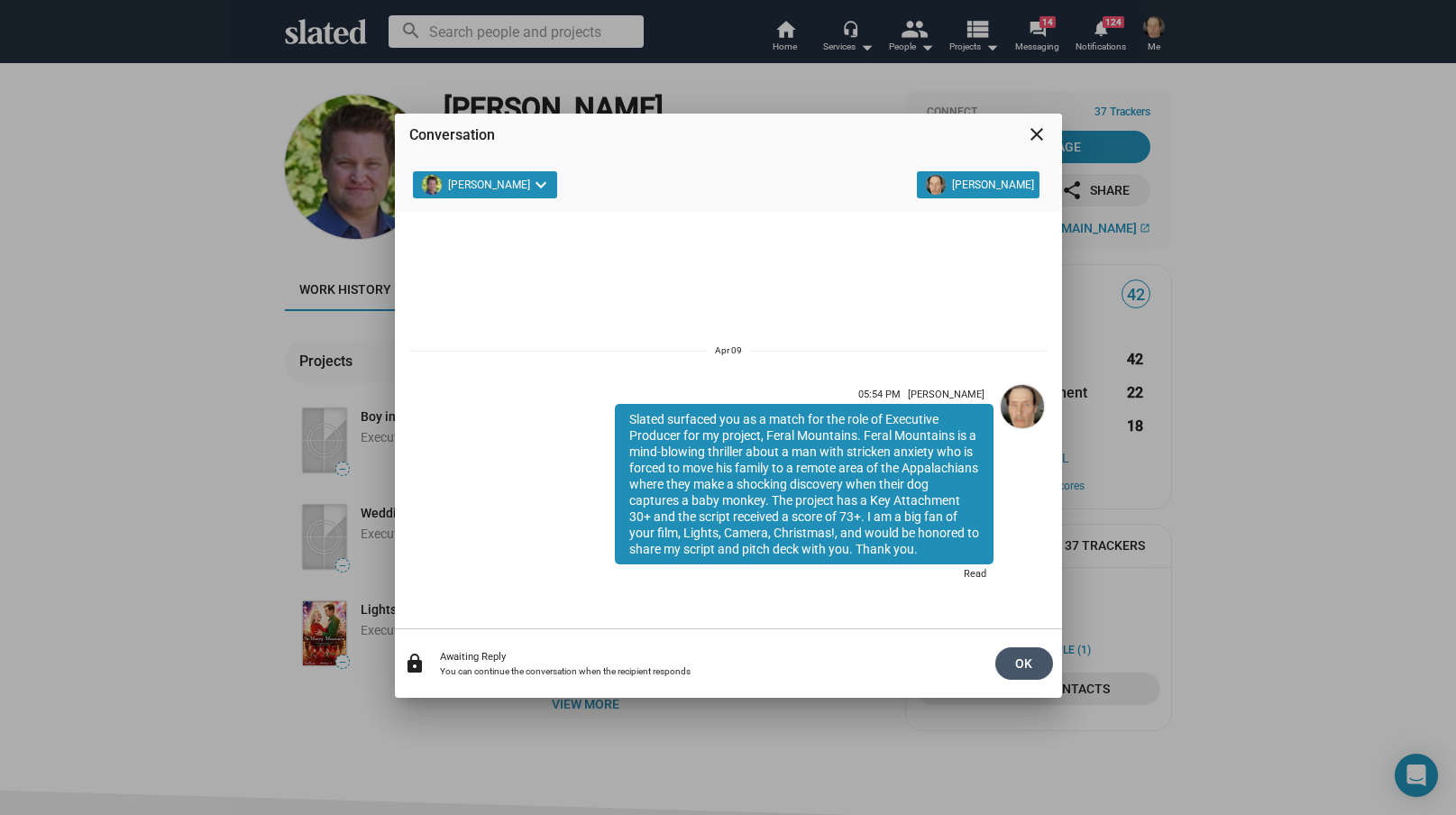
click at [1023, 664] on span "OK" at bounding box center [1024, 664] width 29 height 33
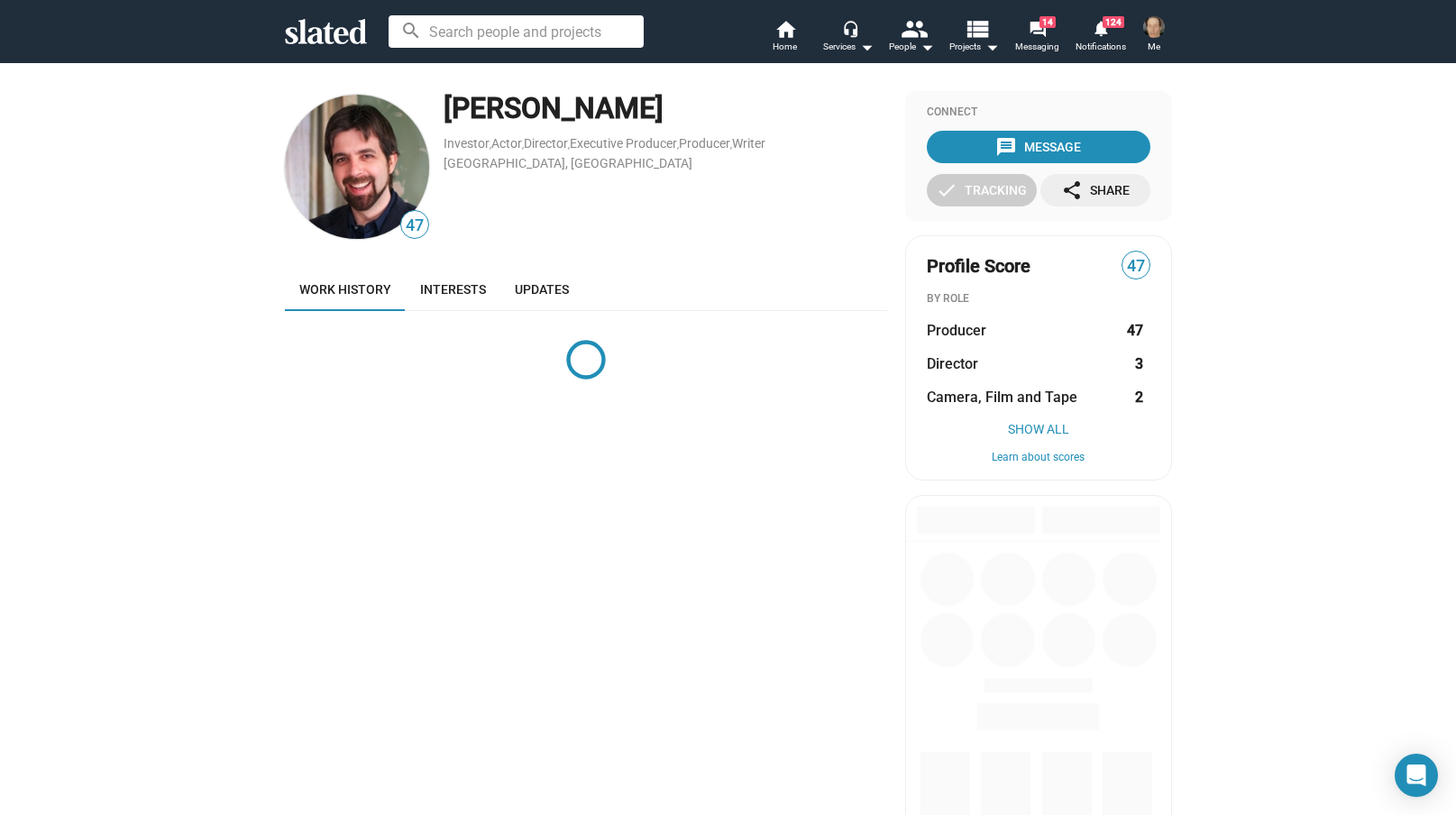
scroll to position [2, 0]
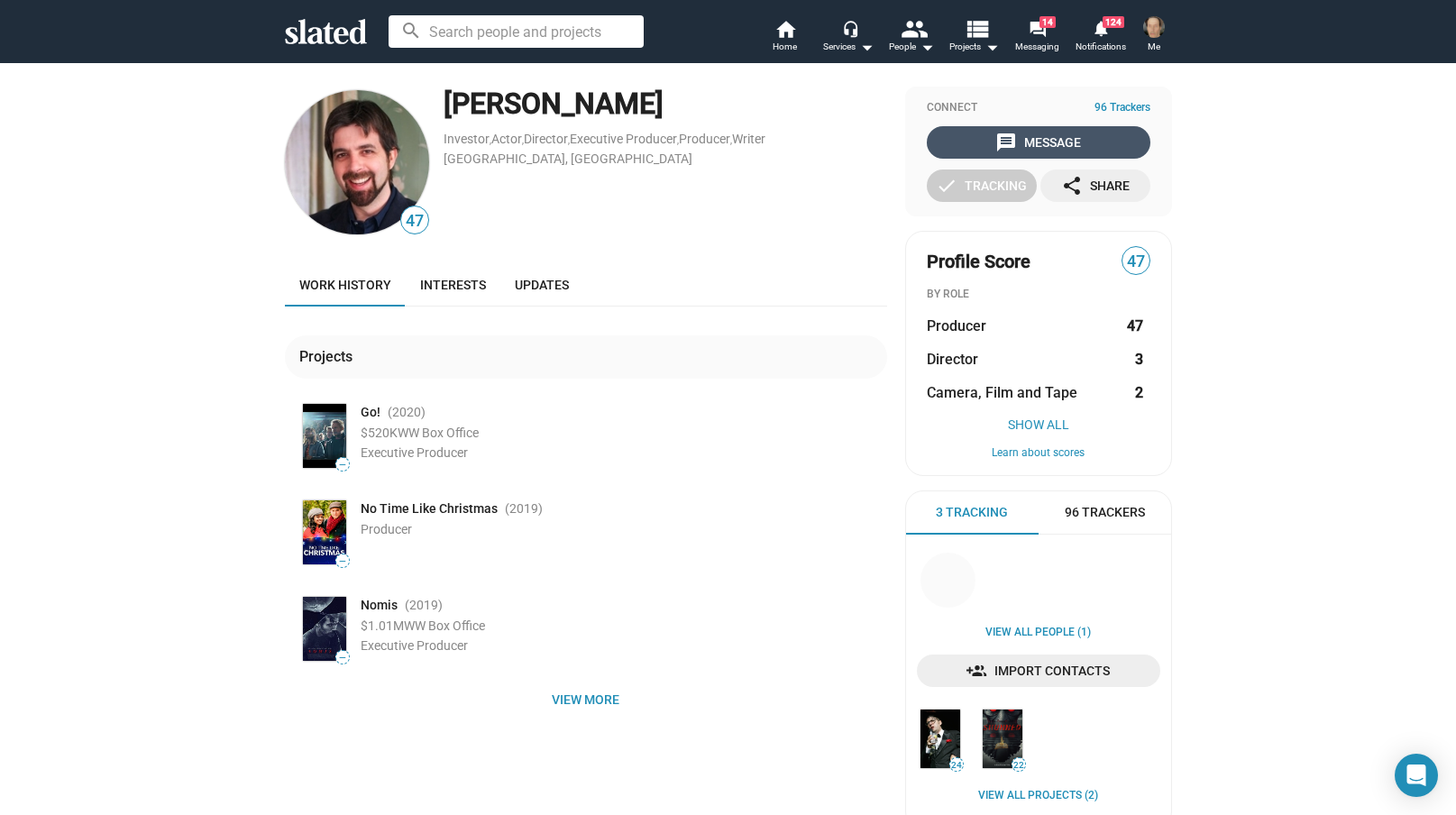
click at [1032, 140] on div "message Message" at bounding box center [1037, 142] width 86 height 33
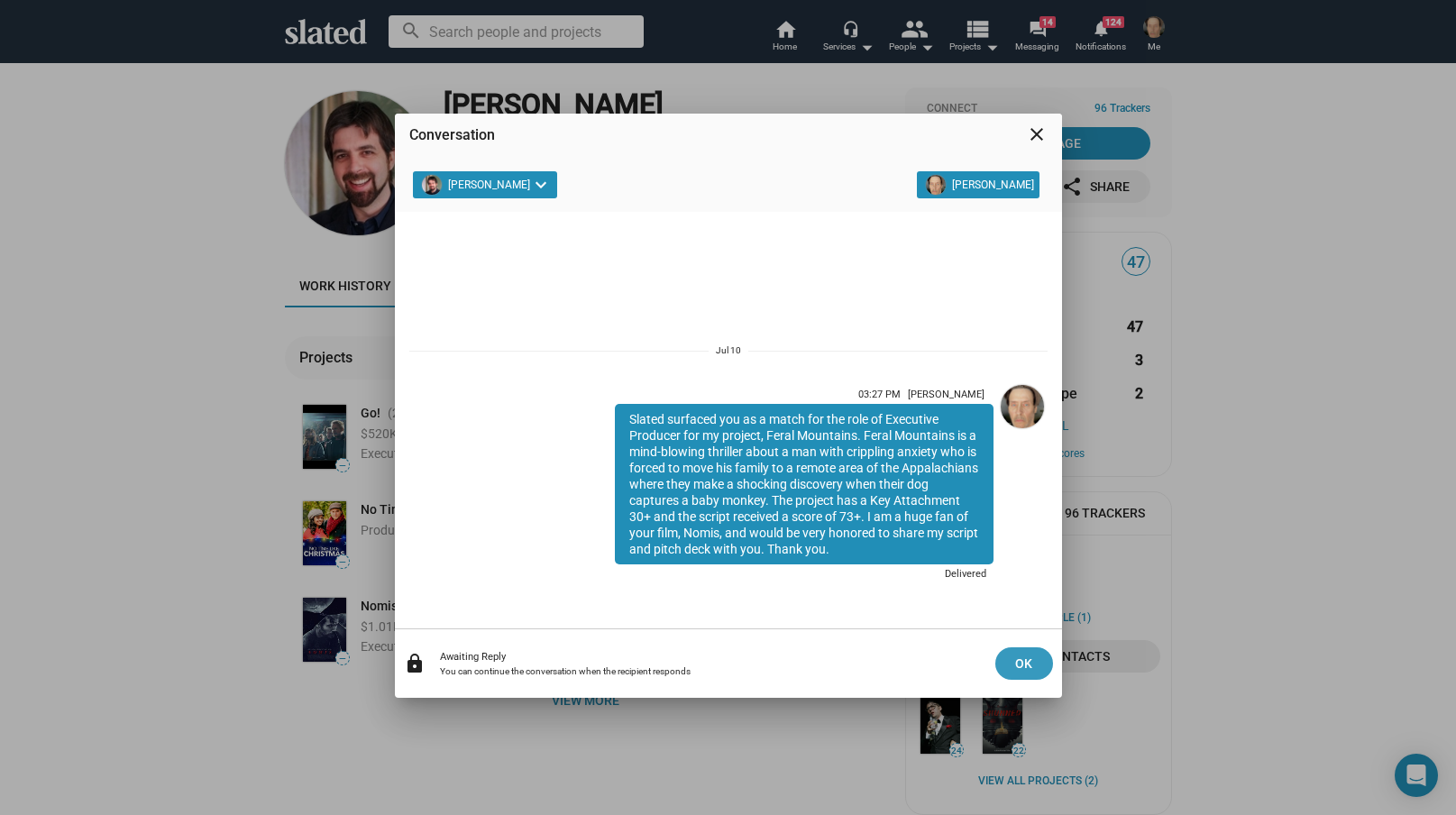
click at [1021, 658] on span "OK" at bounding box center [1024, 664] width 29 height 33
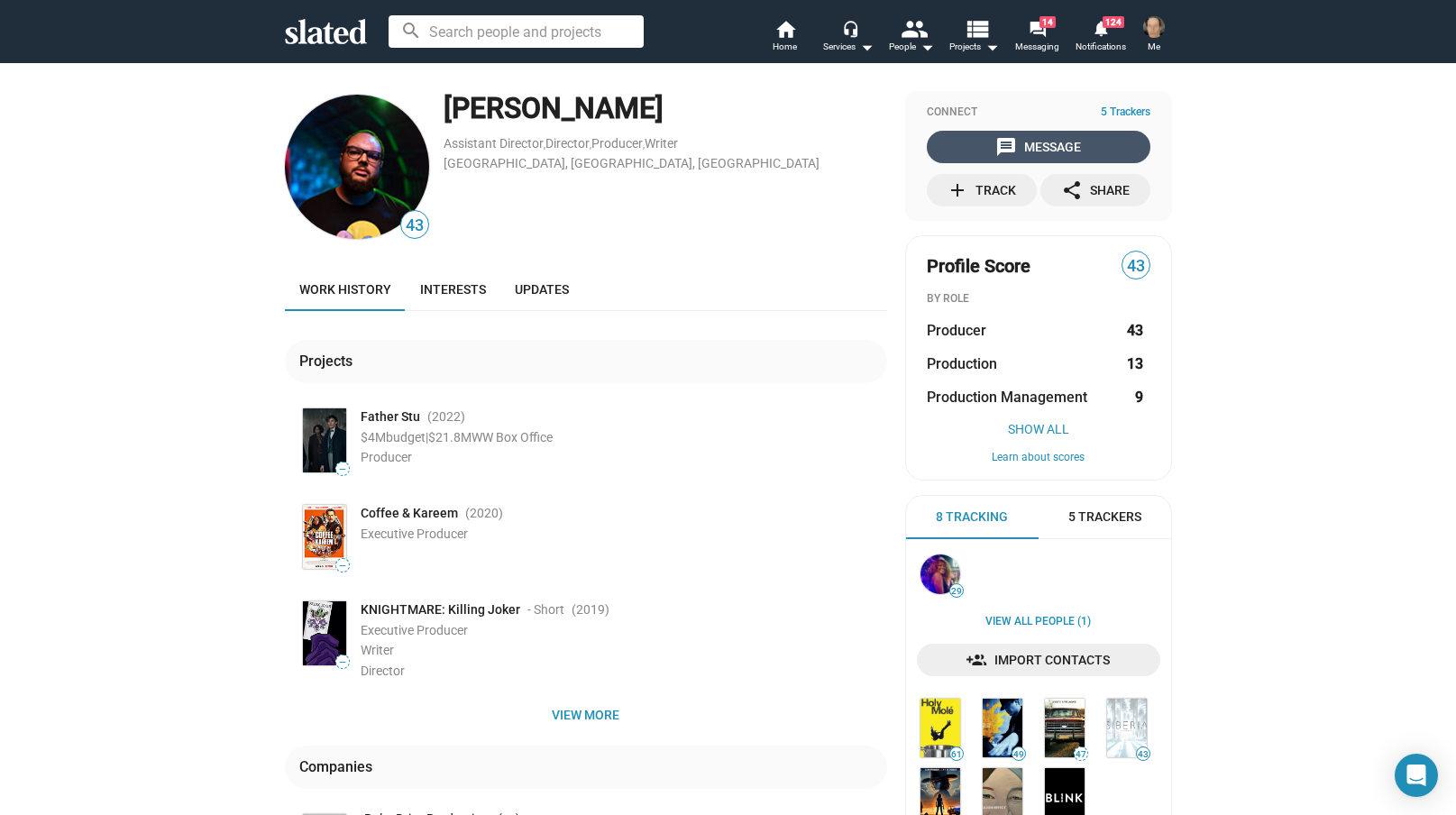
click at [1056, 147] on div "message Message" at bounding box center [1037, 147] width 86 height 33
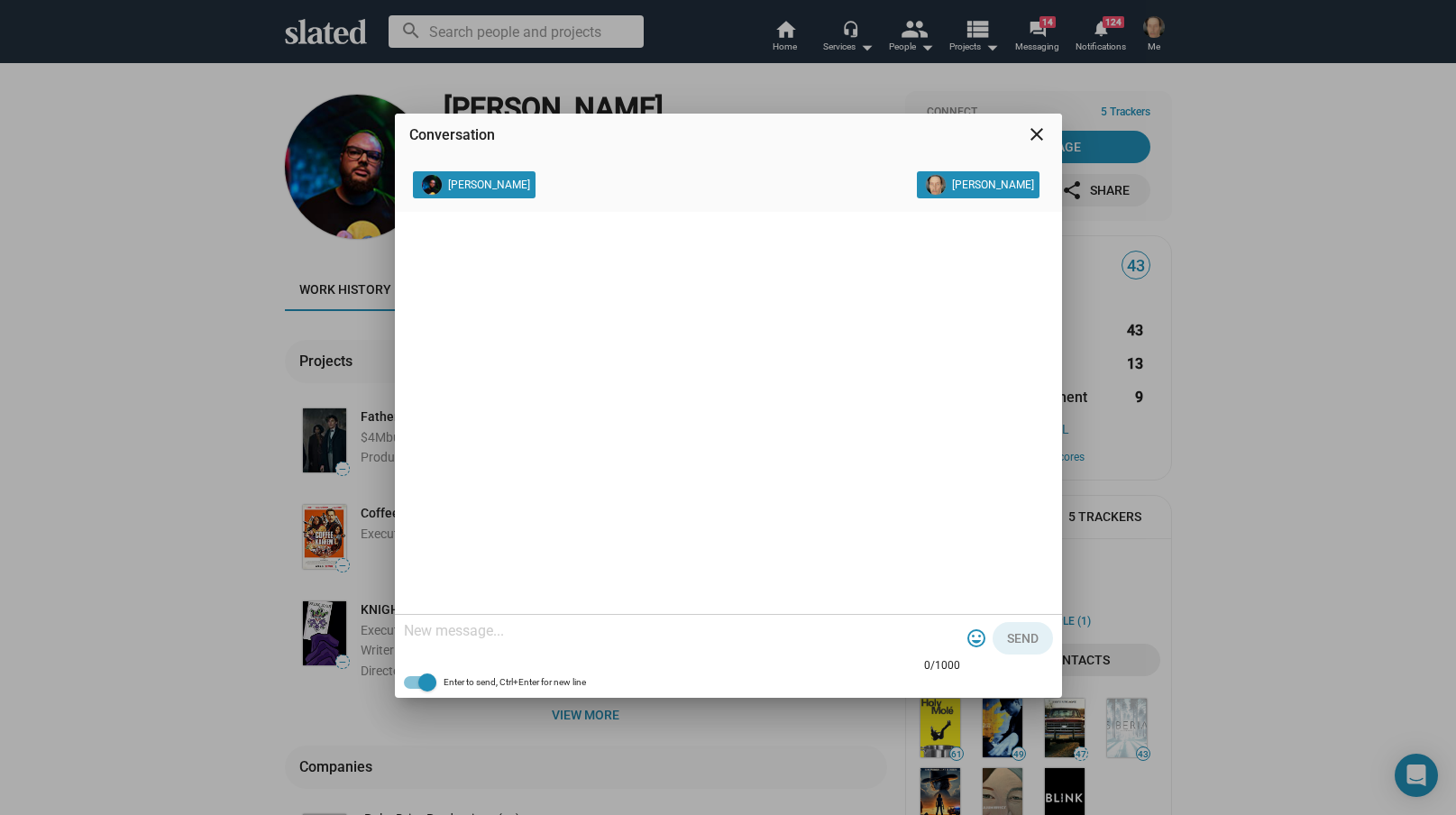
click at [1035, 136] on mat-icon "close" at bounding box center [1036, 134] width 21 height 21
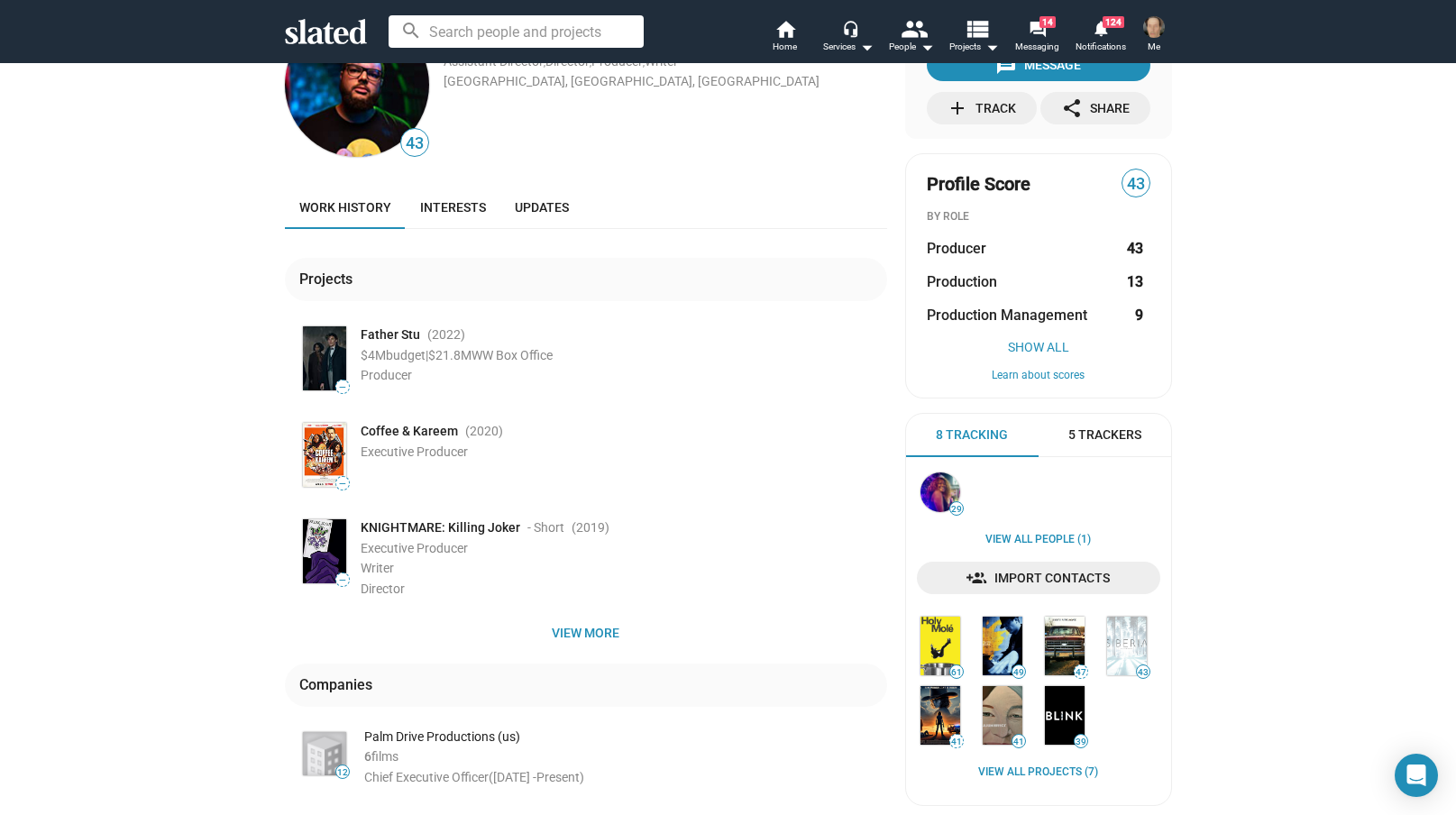
scroll to position [85, 0]
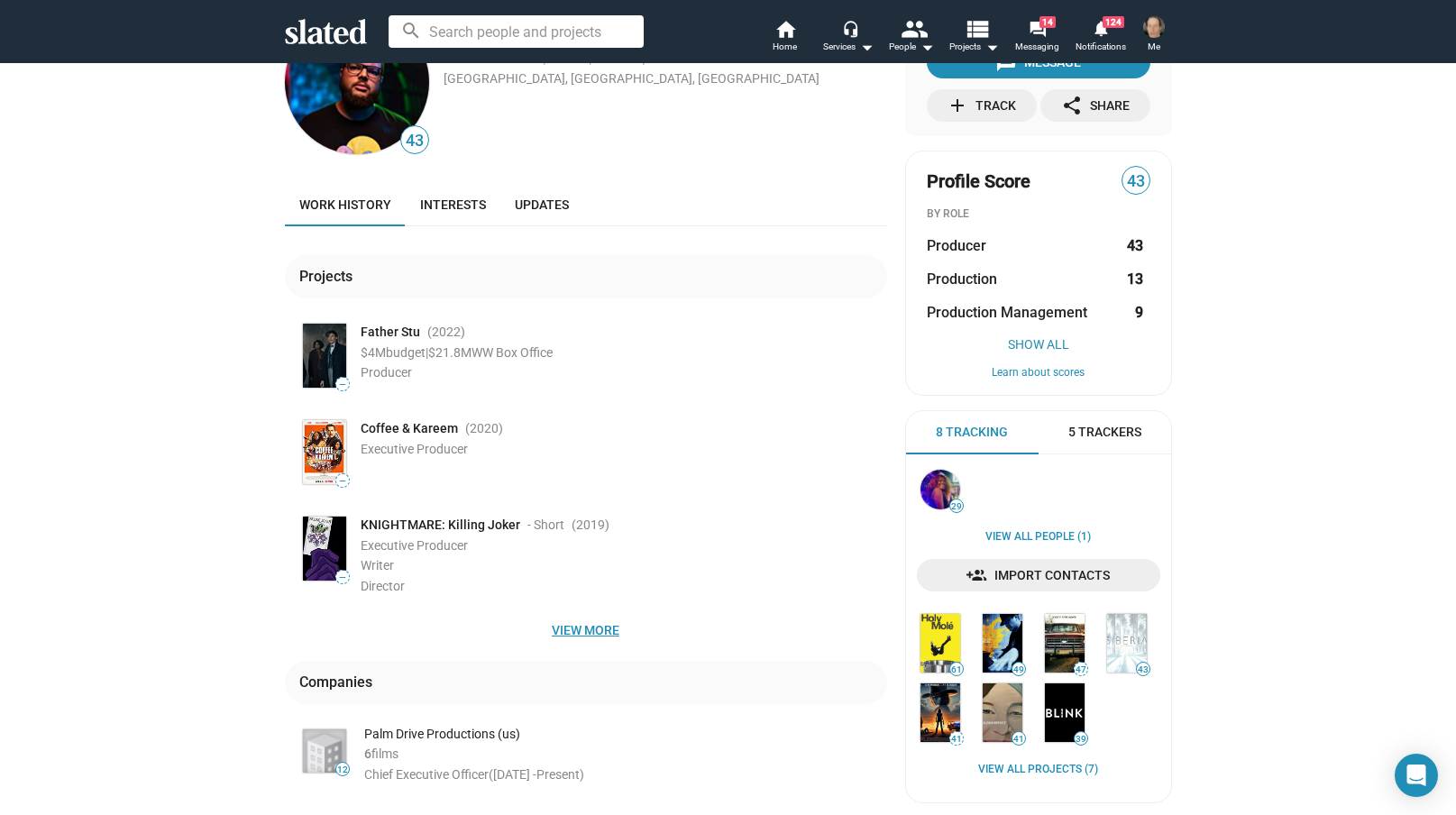
click at [577, 629] on span "View more" at bounding box center [586, 630] width 574 height 33
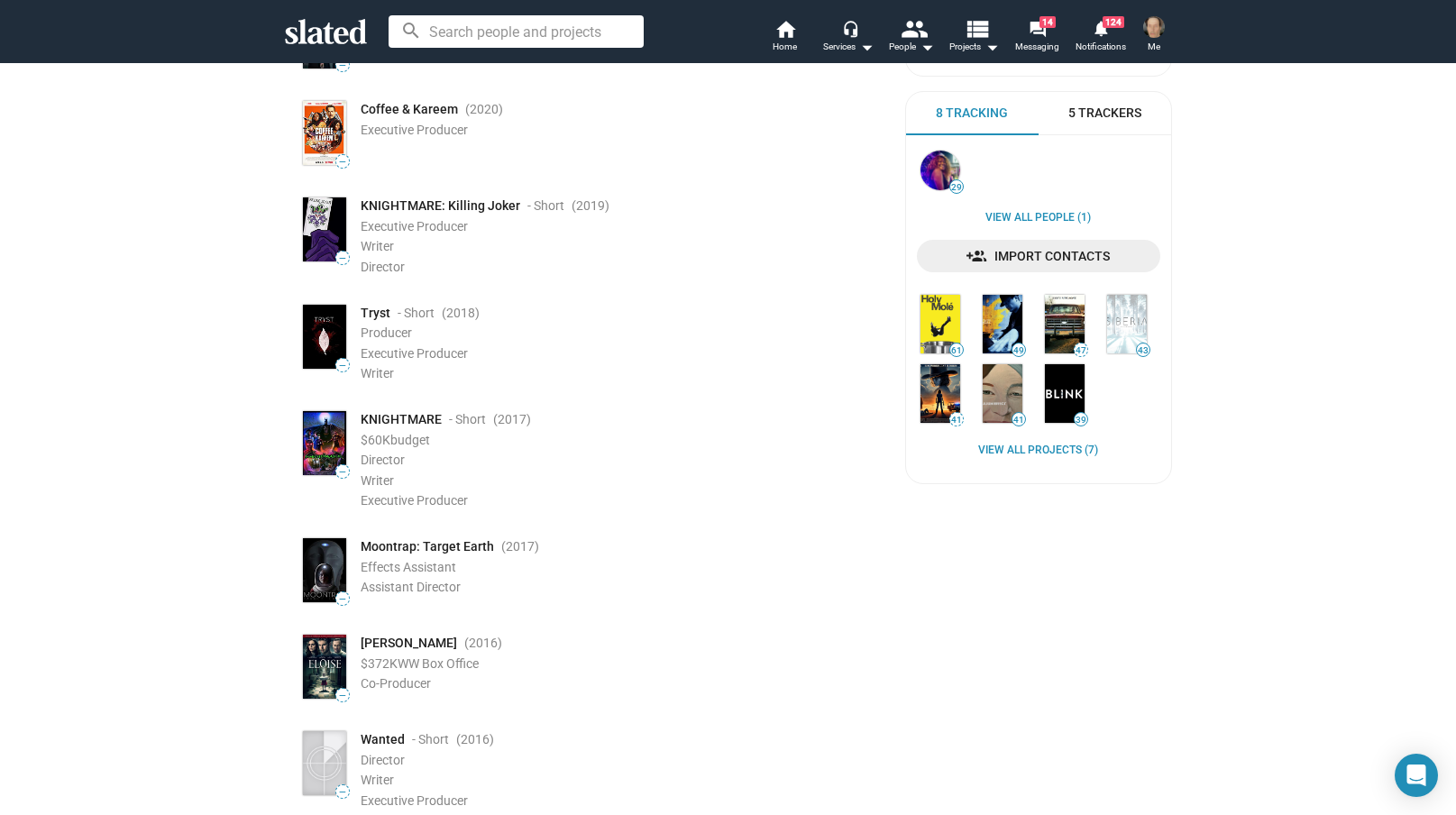
scroll to position [405, 0]
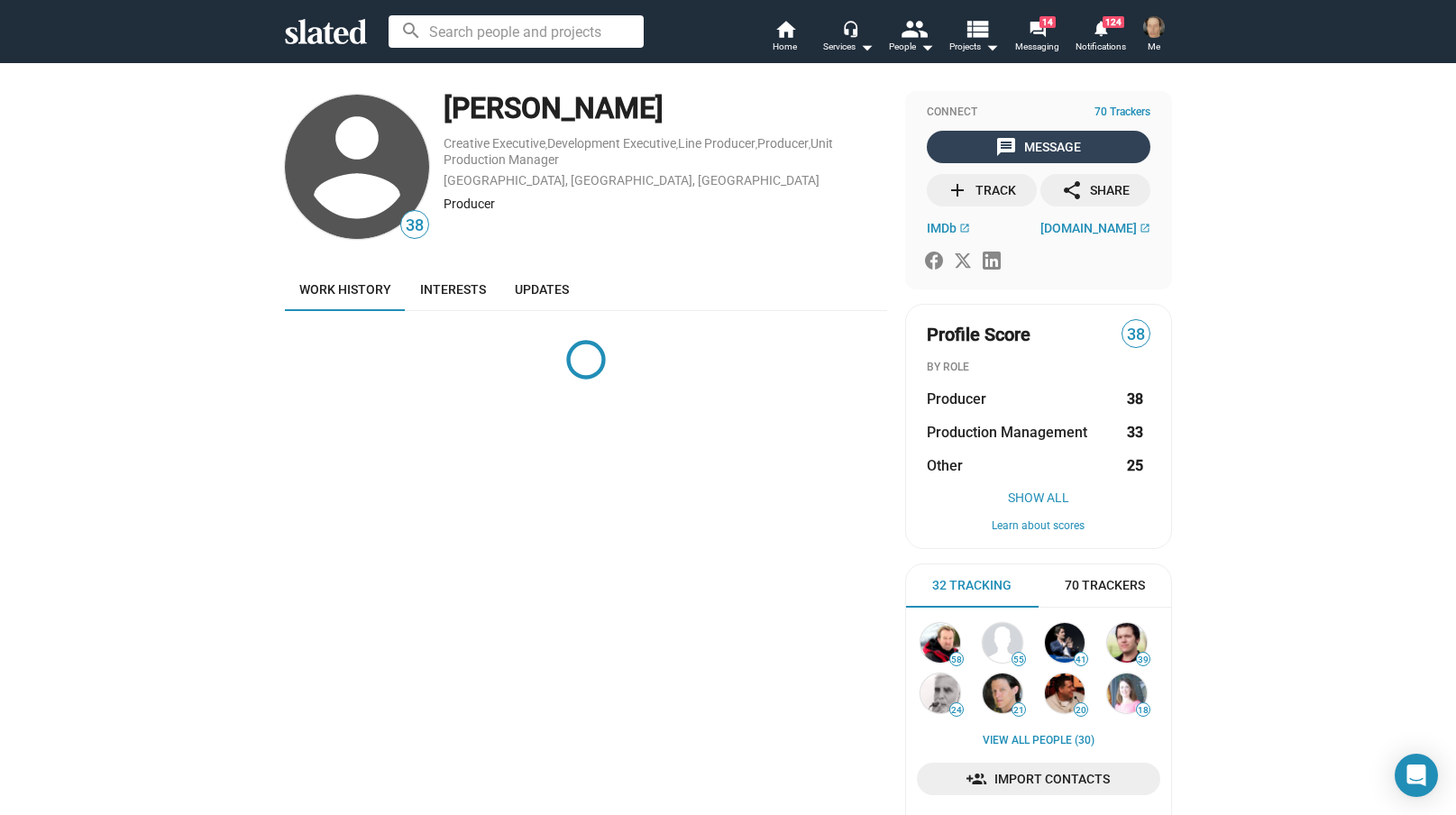
click at [1026, 143] on div "message Message" at bounding box center [1037, 147] width 86 height 33
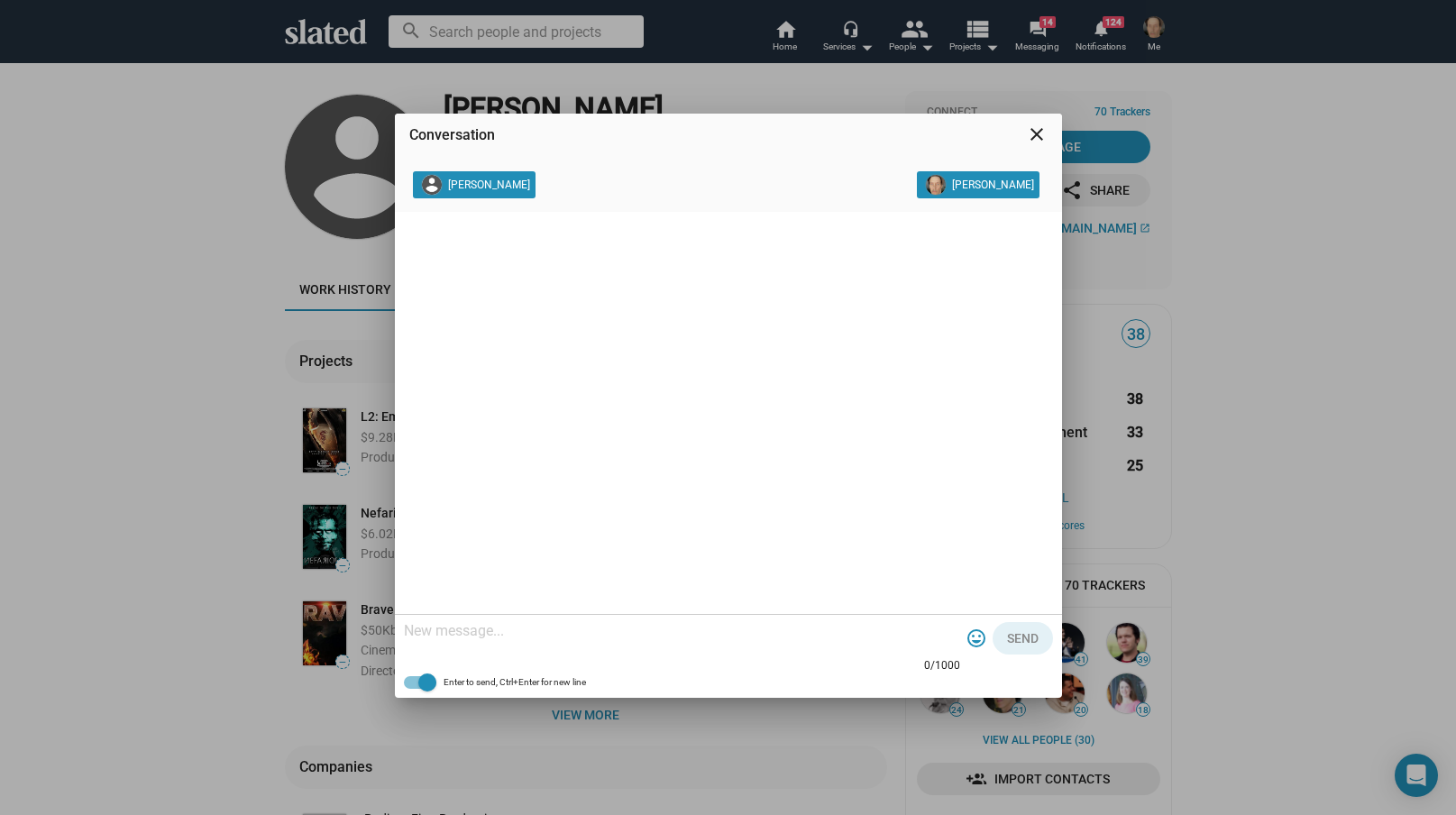
click at [1037, 129] on mat-icon "close" at bounding box center [1036, 134] width 21 height 21
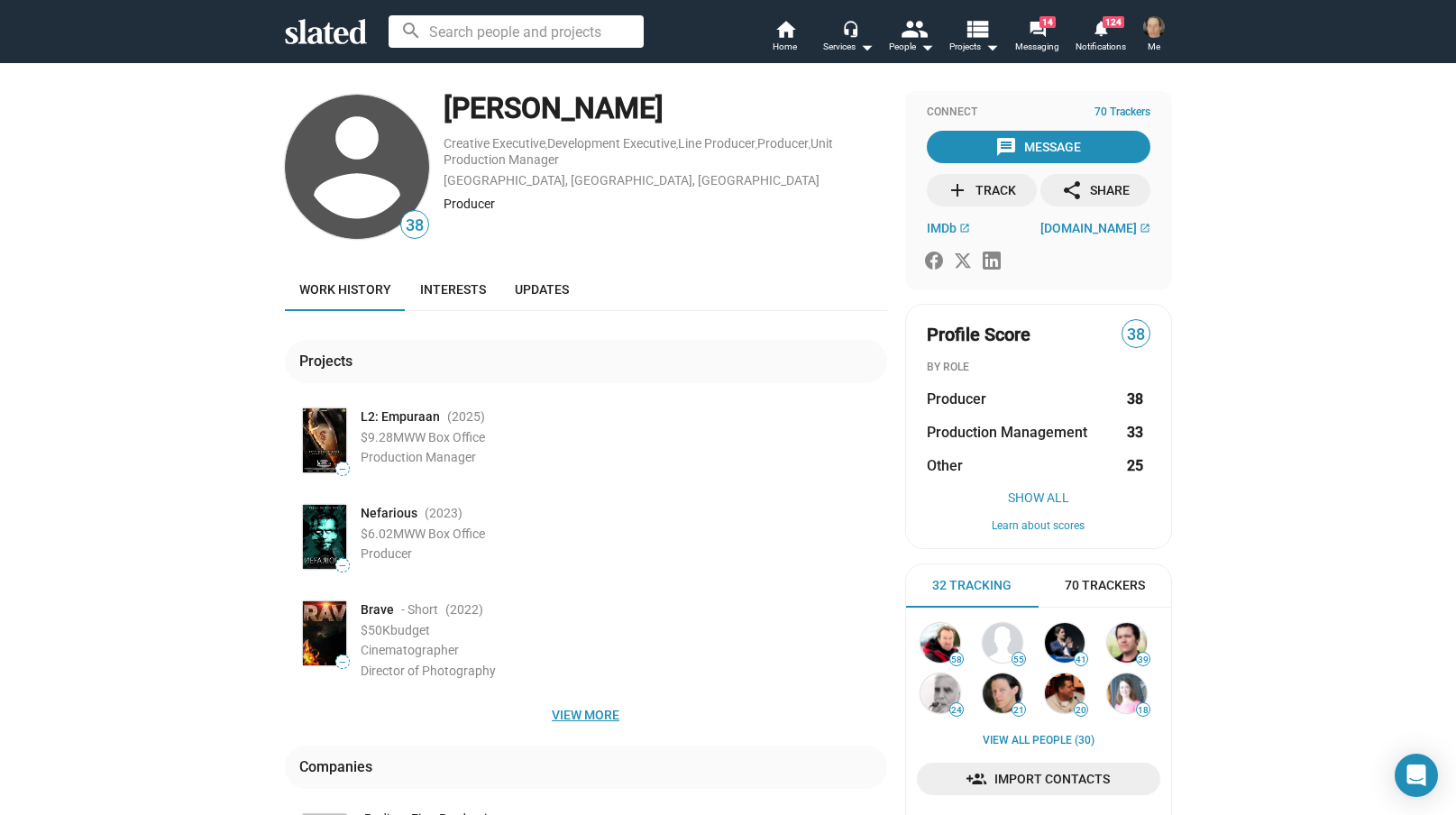
click at [575, 711] on span "View more" at bounding box center [586, 715] width 574 height 33
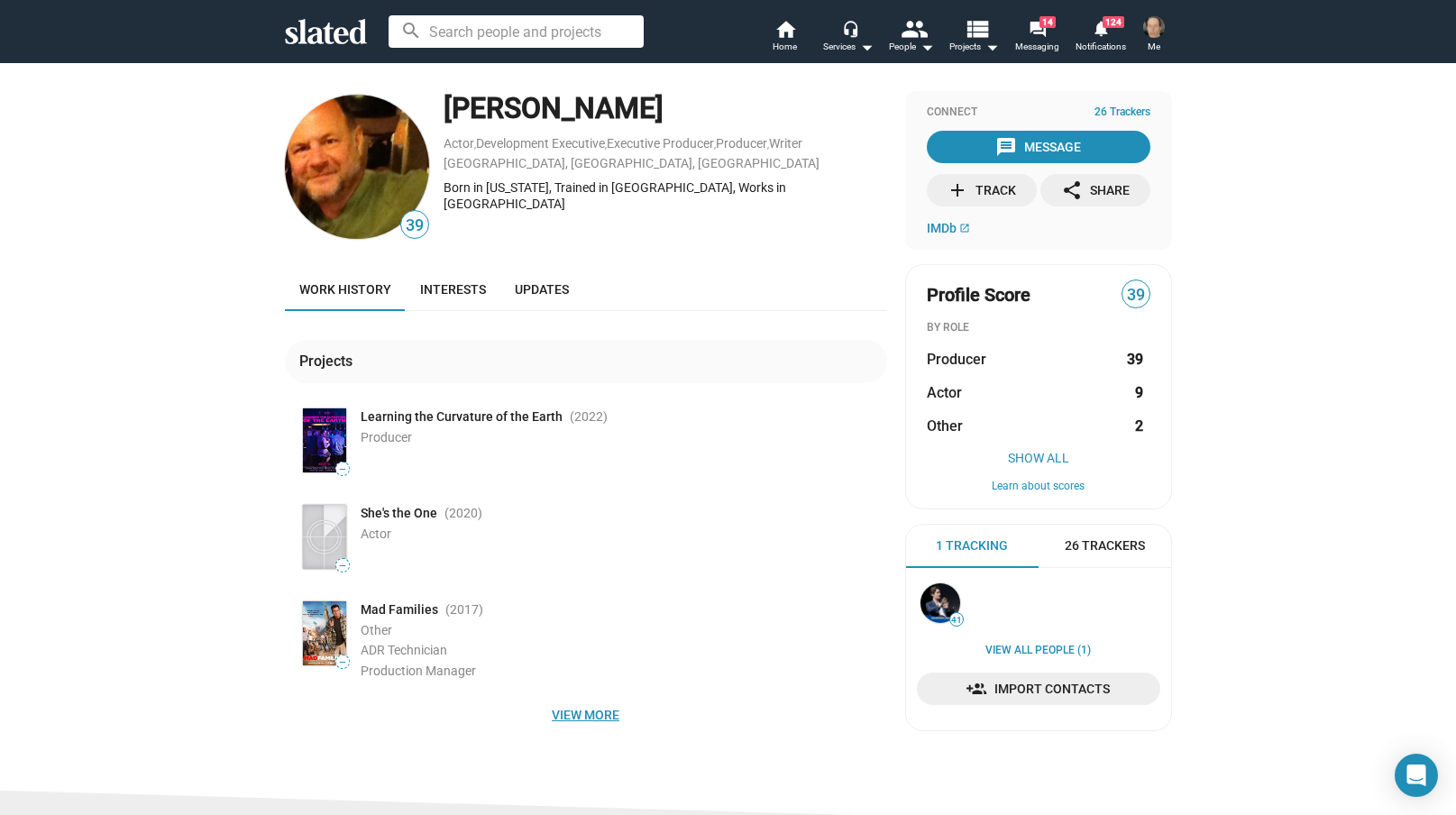
click at [610, 708] on span "View more" at bounding box center [586, 715] width 574 height 33
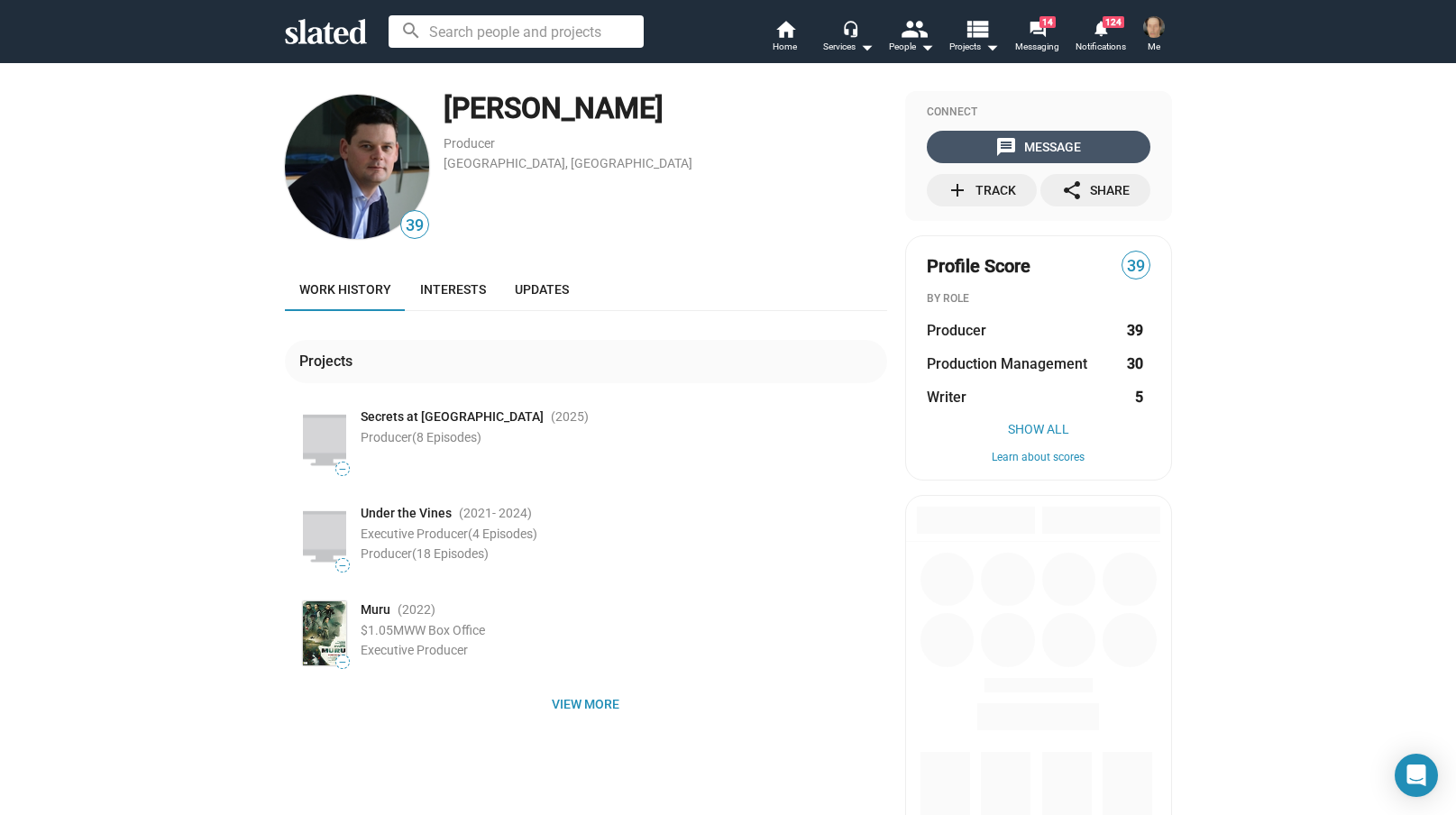
click at [1051, 146] on div "message Message" at bounding box center [1037, 147] width 86 height 33
click at [1031, 146] on div "message Message" at bounding box center [1037, 147] width 86 height 33
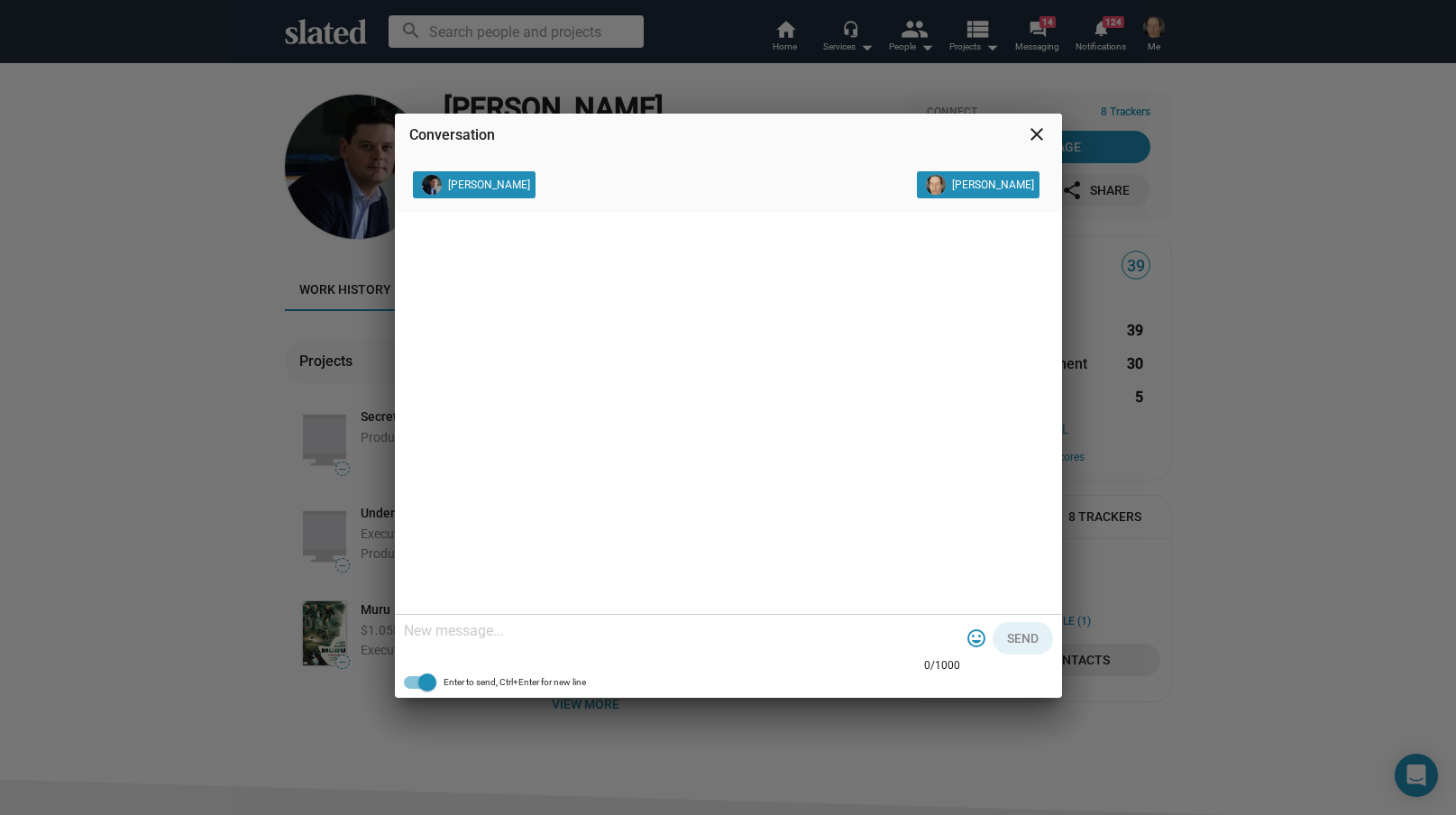
click at [1037, 135] on mat-icon "close" at bounding box center [1036, 134] width 21 height 21
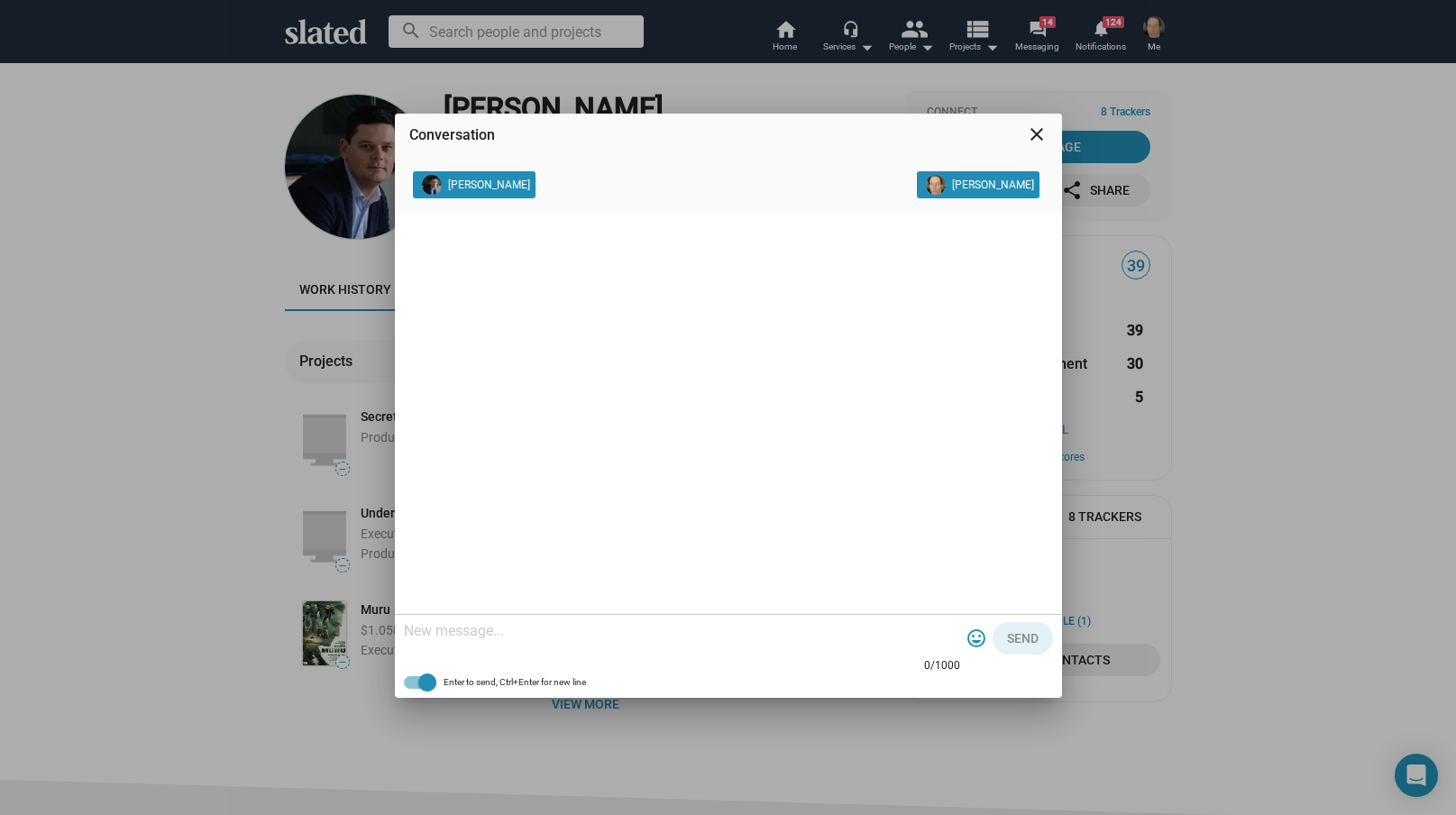
click at [1038, 133] on mat-icon "close" at bounding box center [1036, 134] width 21 height 21
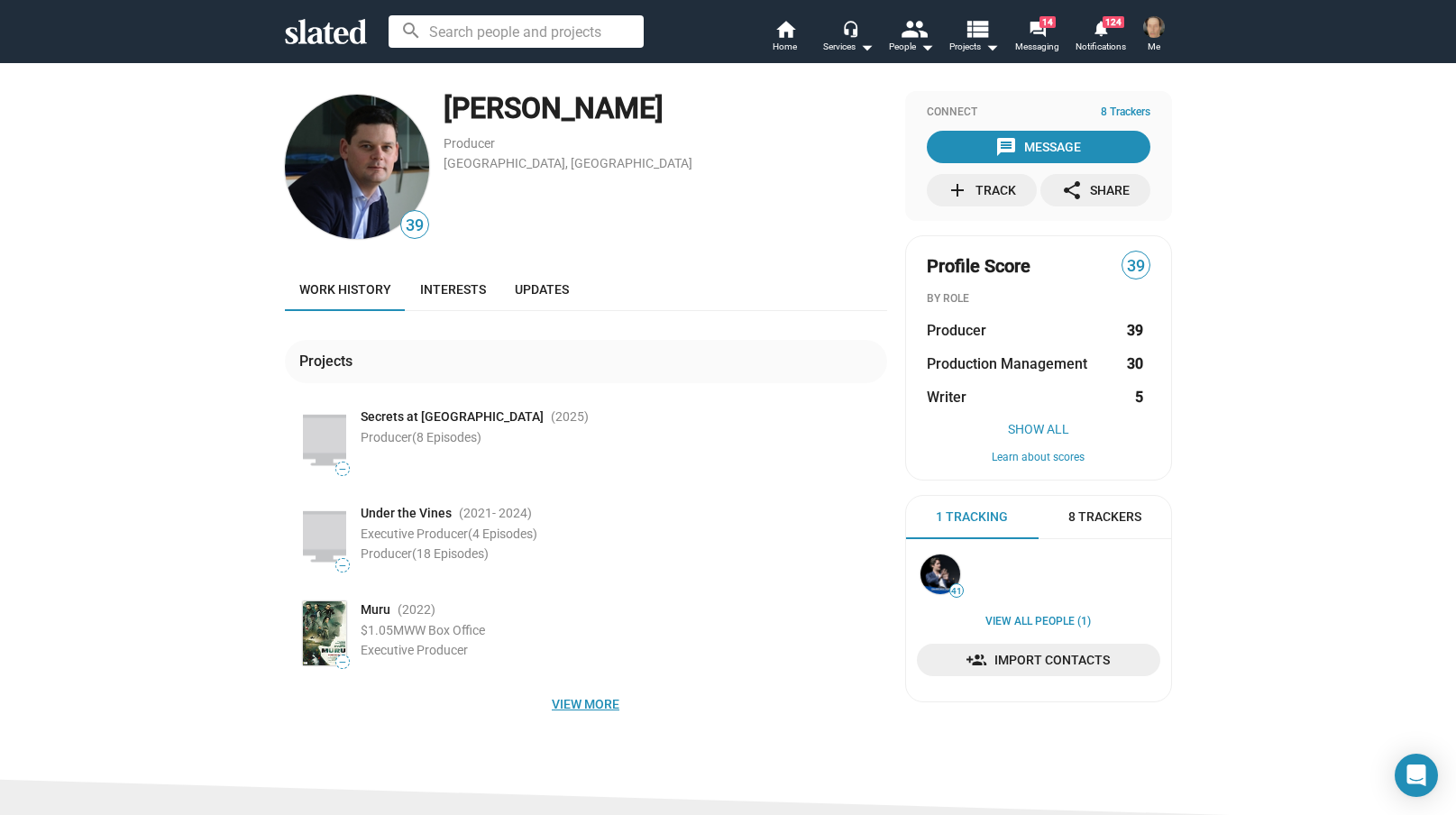
click at [582, 704] on span "View more" at bounding box center [586, 704] width 574 height 33
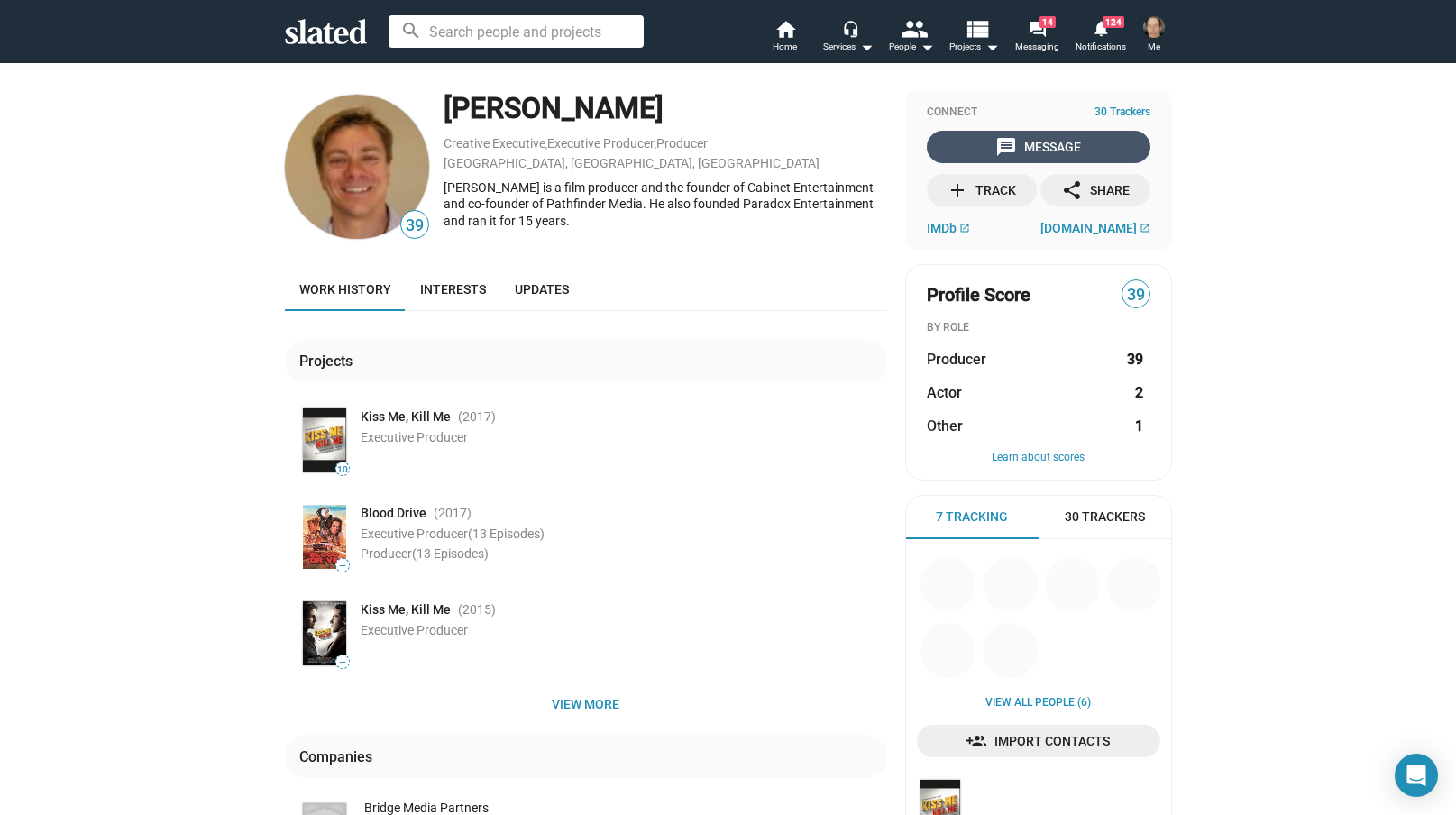
click at [1044, 140] on div "message Message" at bounding box center [1037, 147] width 86 height 33
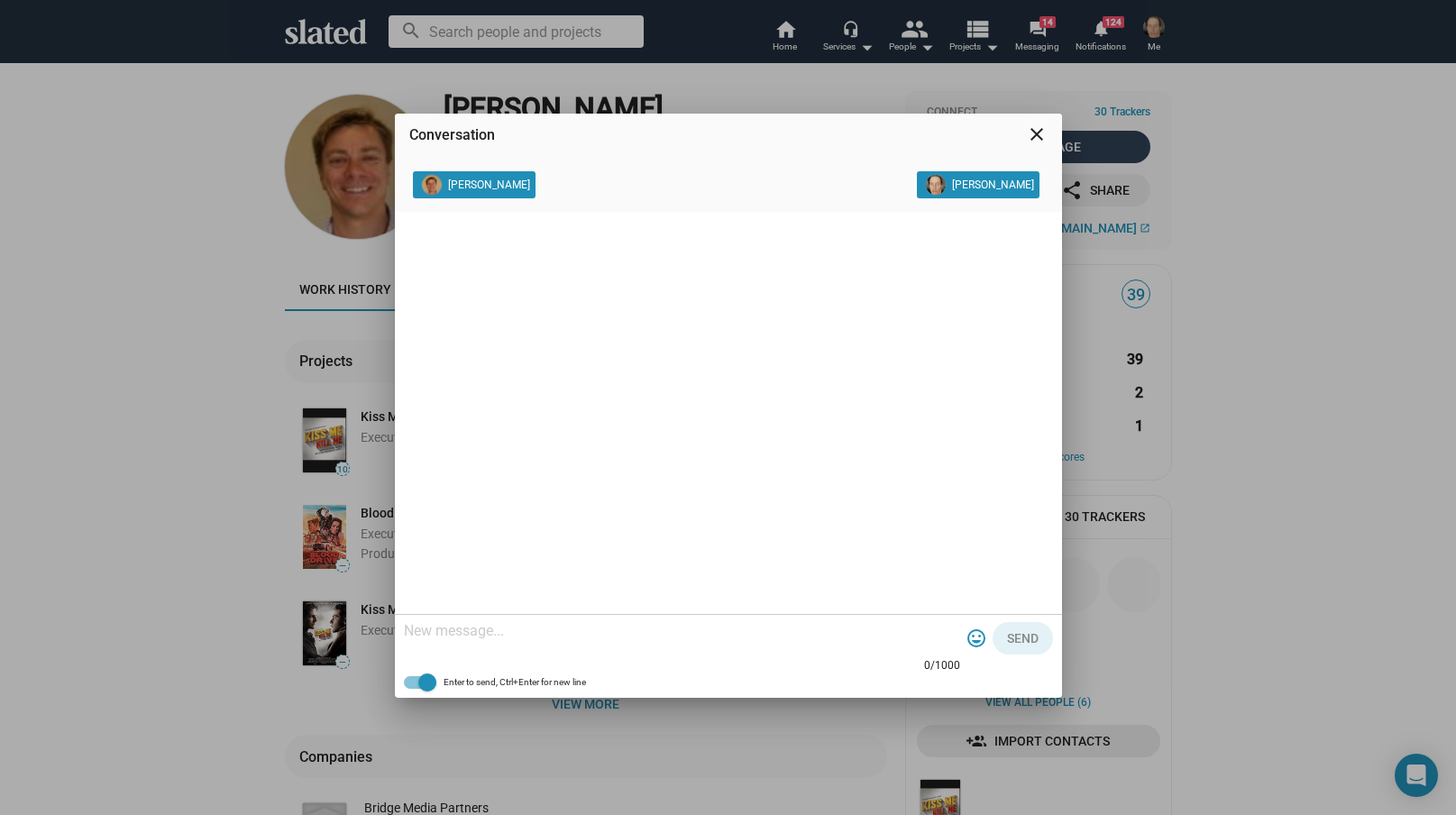
click at [1035, 135] on mat-icon "close" at bounding box center [1036, 134] width 21 height 21
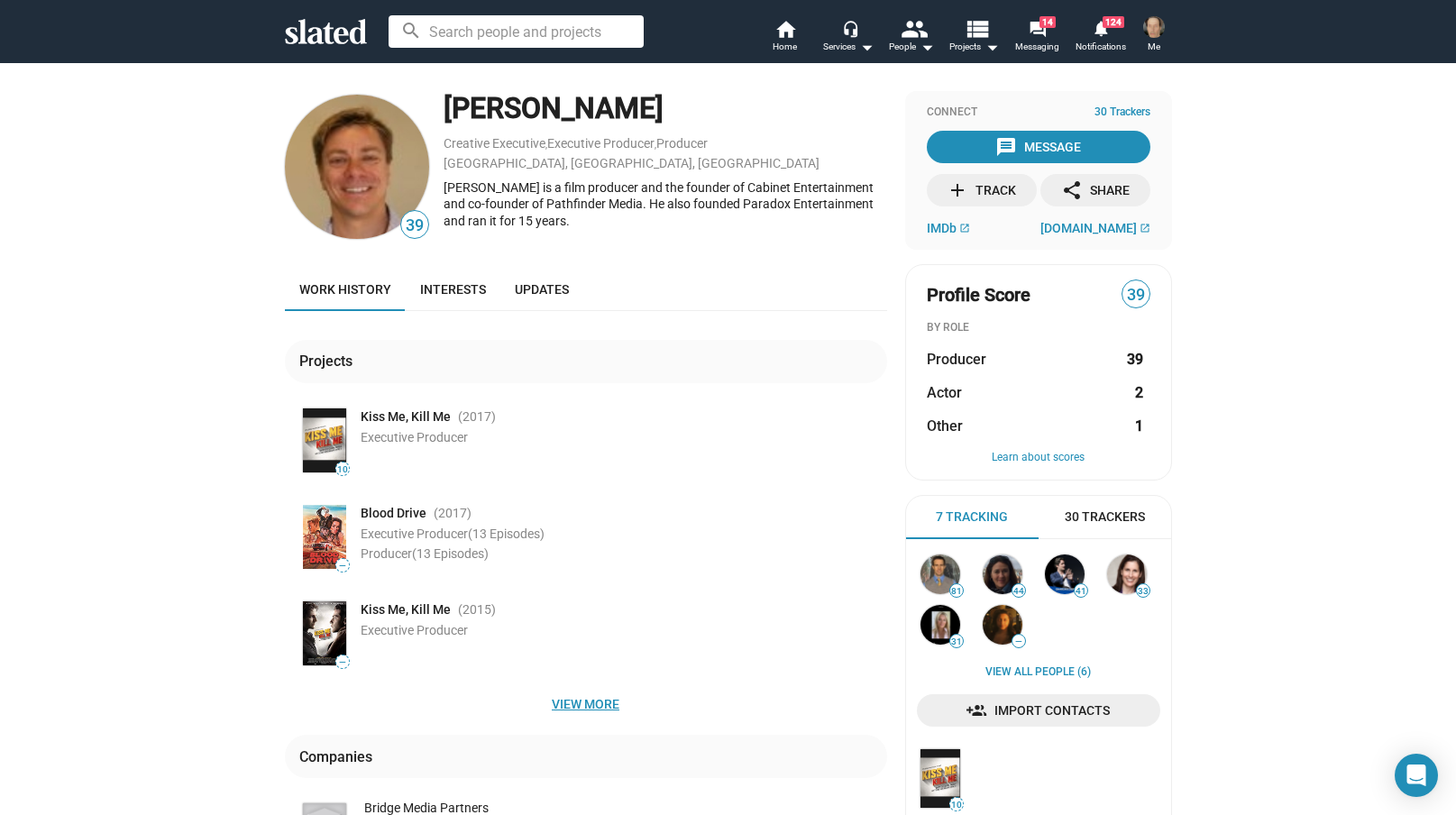
click at [577, 706] on span "View more" at bounding box center [586, 704] width 574 height 33
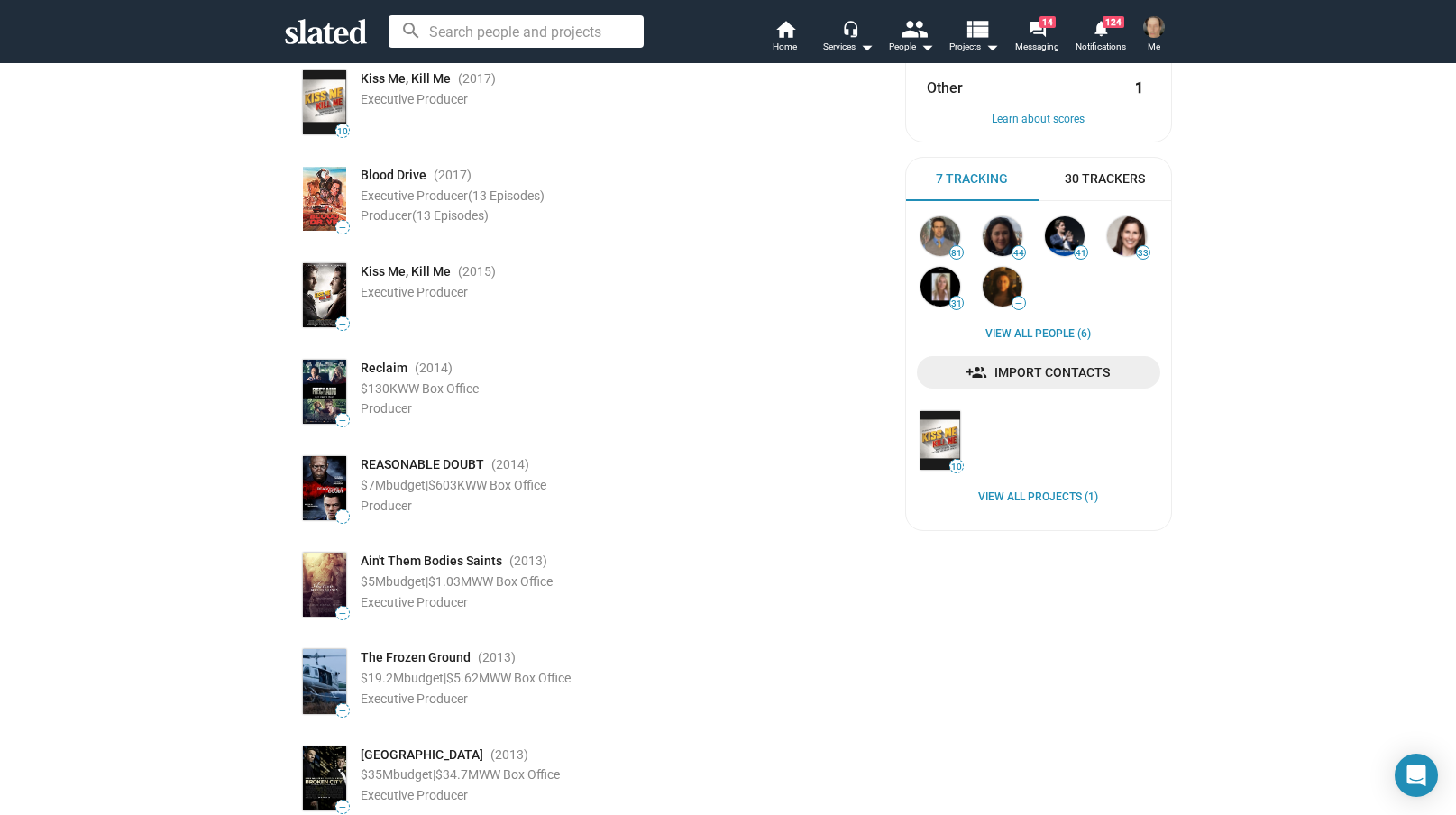
scroll to position [347, 0]
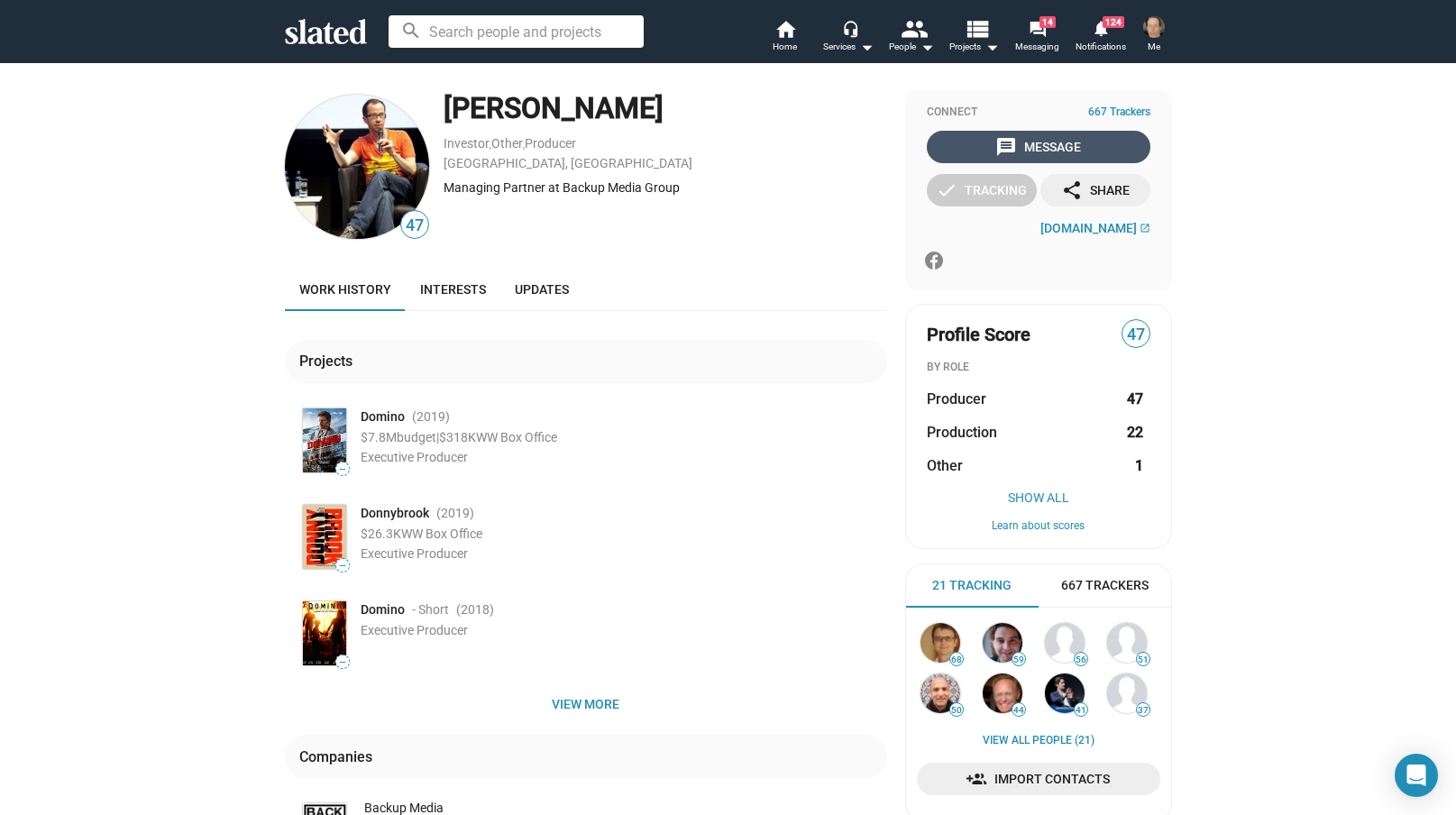
click at [1035, 144] on div "message Message" at bounding box center [1037, 147] width 86 height 33
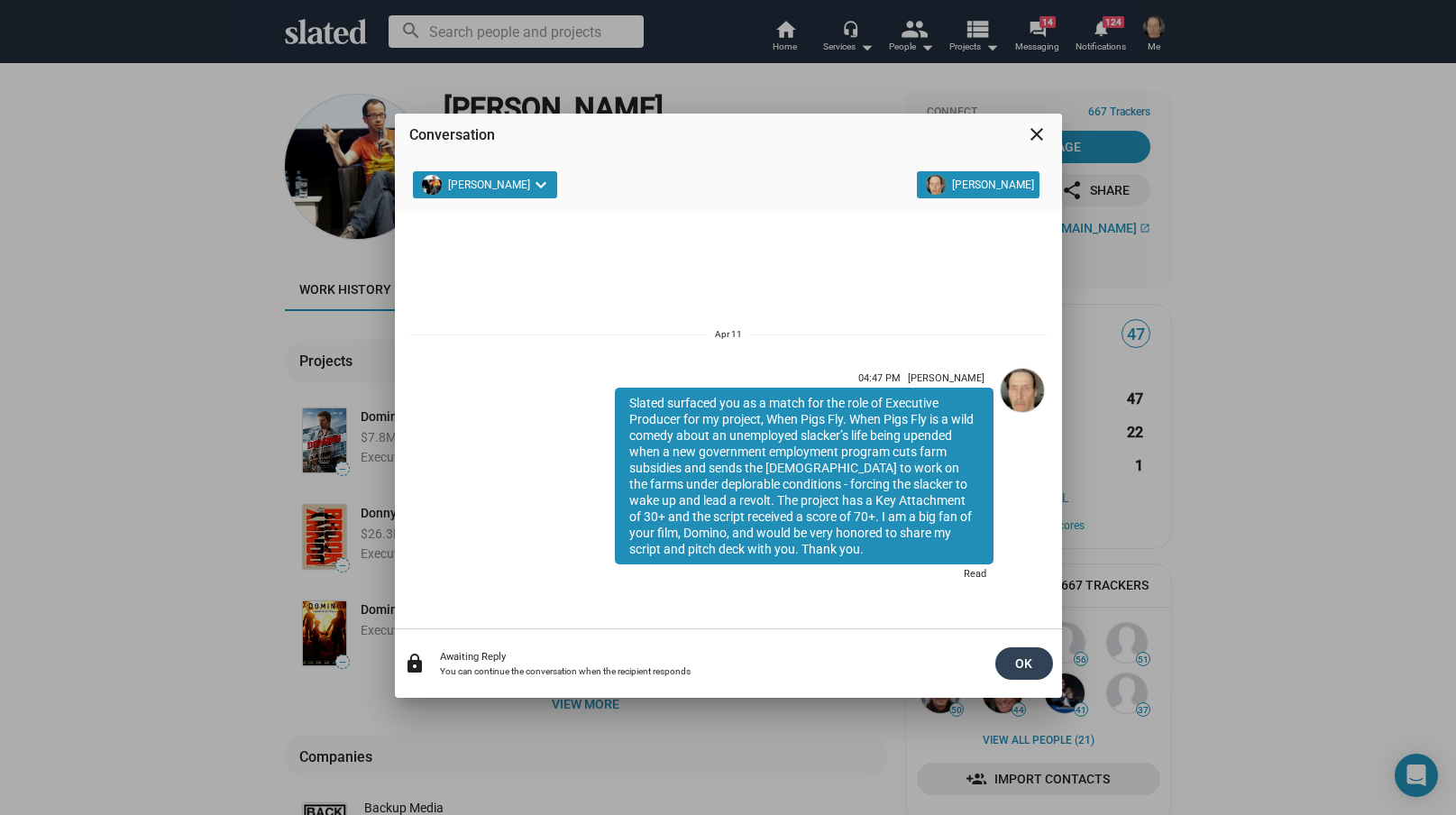
click at [1022, 664] on span "OK" at bounding box center [1024, 664] width 29 height 33
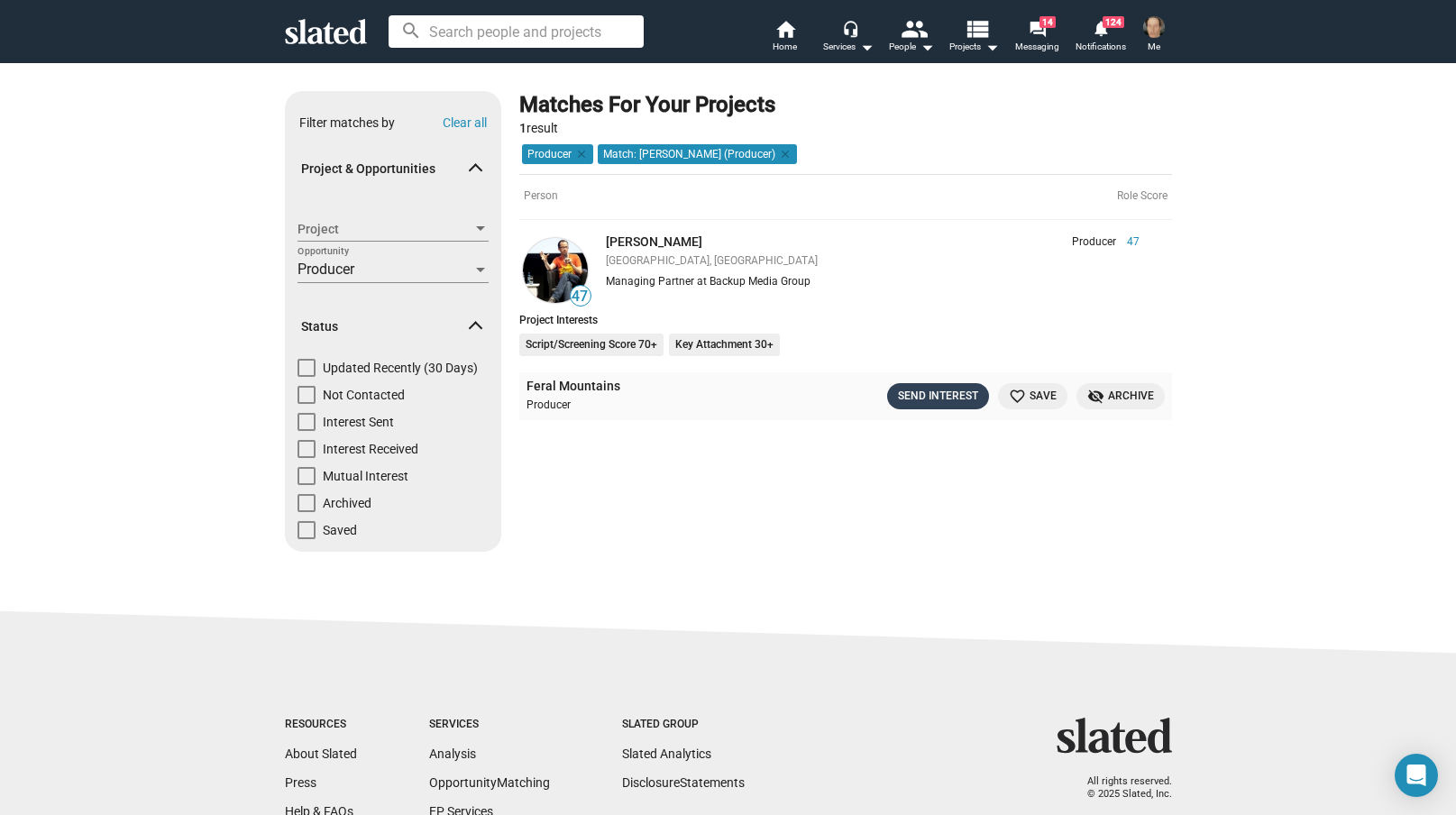
click at [934, 394] on div "Send Interest" at bounding box center [937, 396] width 80 height 19
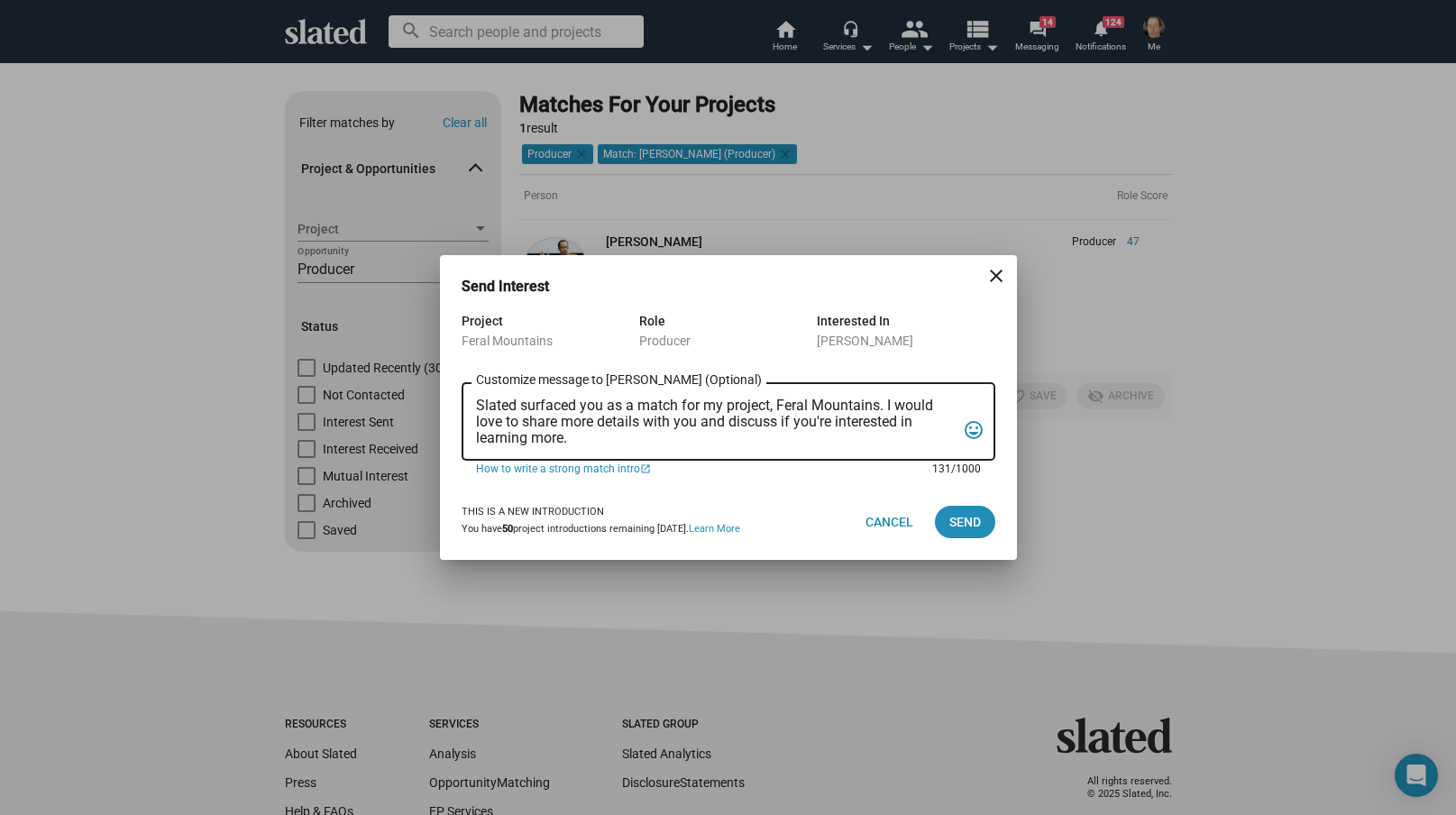
drag, startPoint x: 475, startPoint y: 405, endPoint x: 475, endPoint y: 455, distance: 50.0
click at [476, 455] on div "Slated surfaced you as a match for my project, Feral Mountains. I would love to…" at bounding box center [716, 419] width 479 height 82
paste textarea
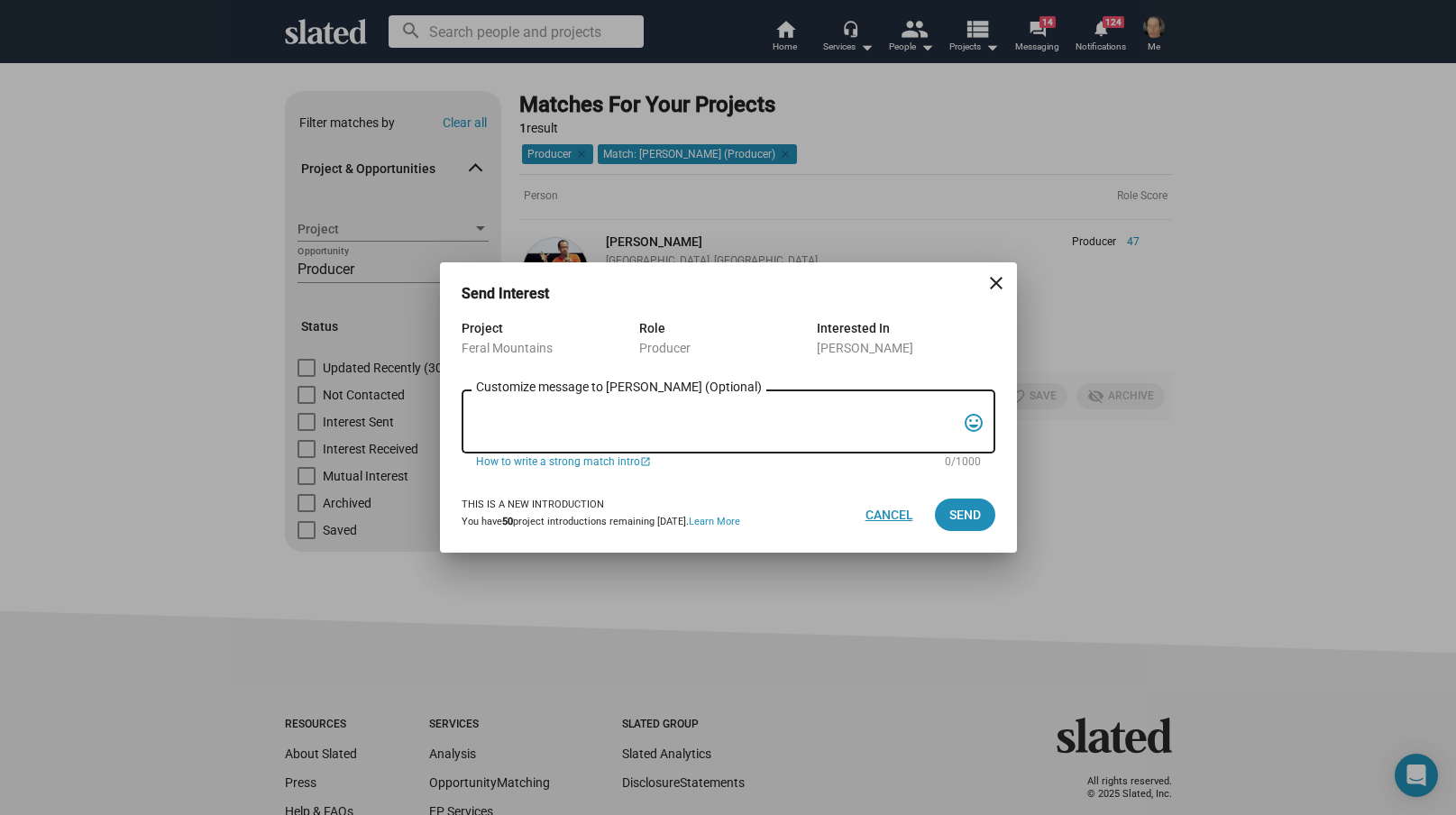
click at [890, 512] on span "Cancel" at bounding box center [889, 515] width 48 height 33
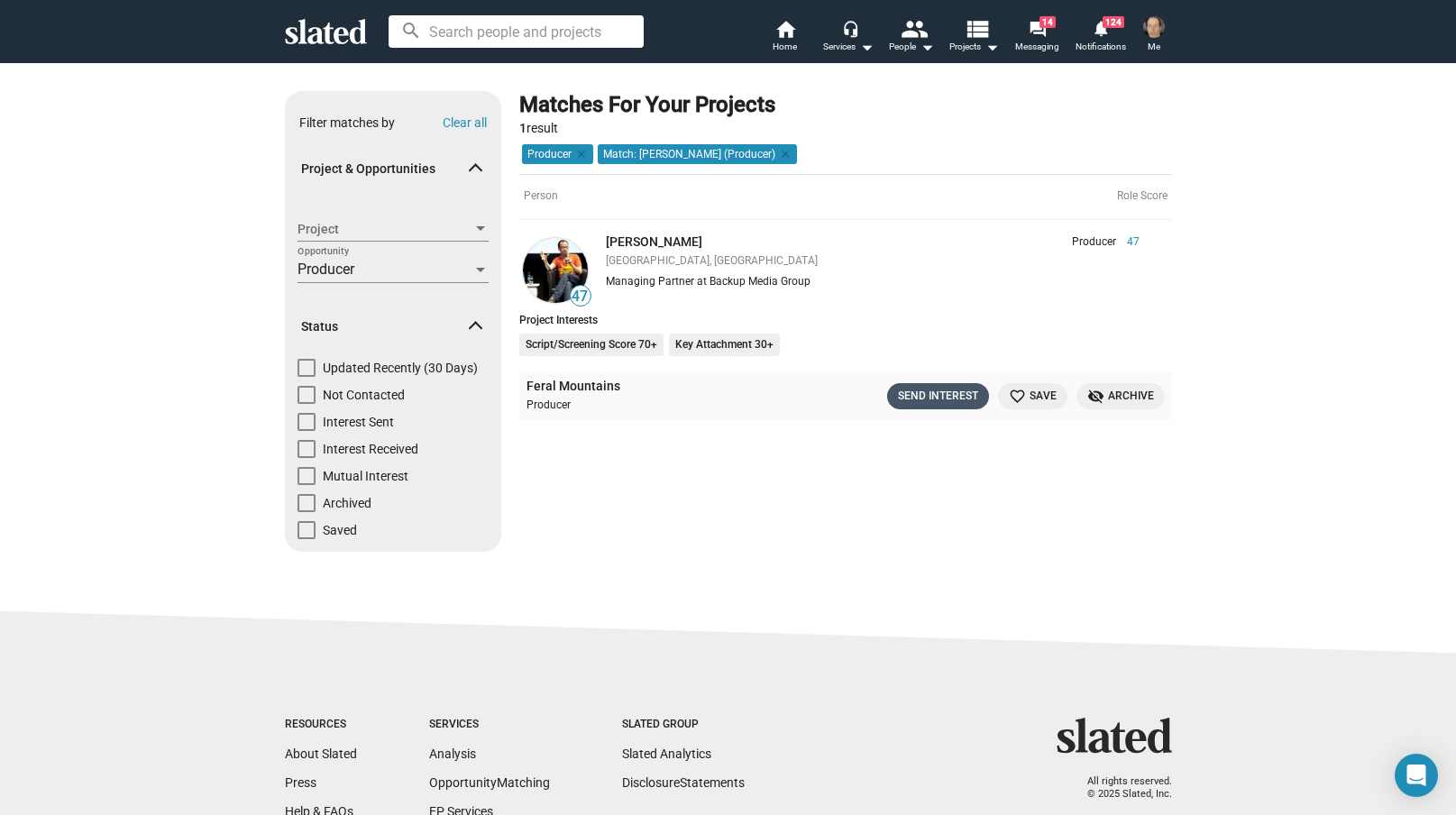
click at [935, 392] on div "Send Interest" at bounding box center [937, 396] width 80 height 19
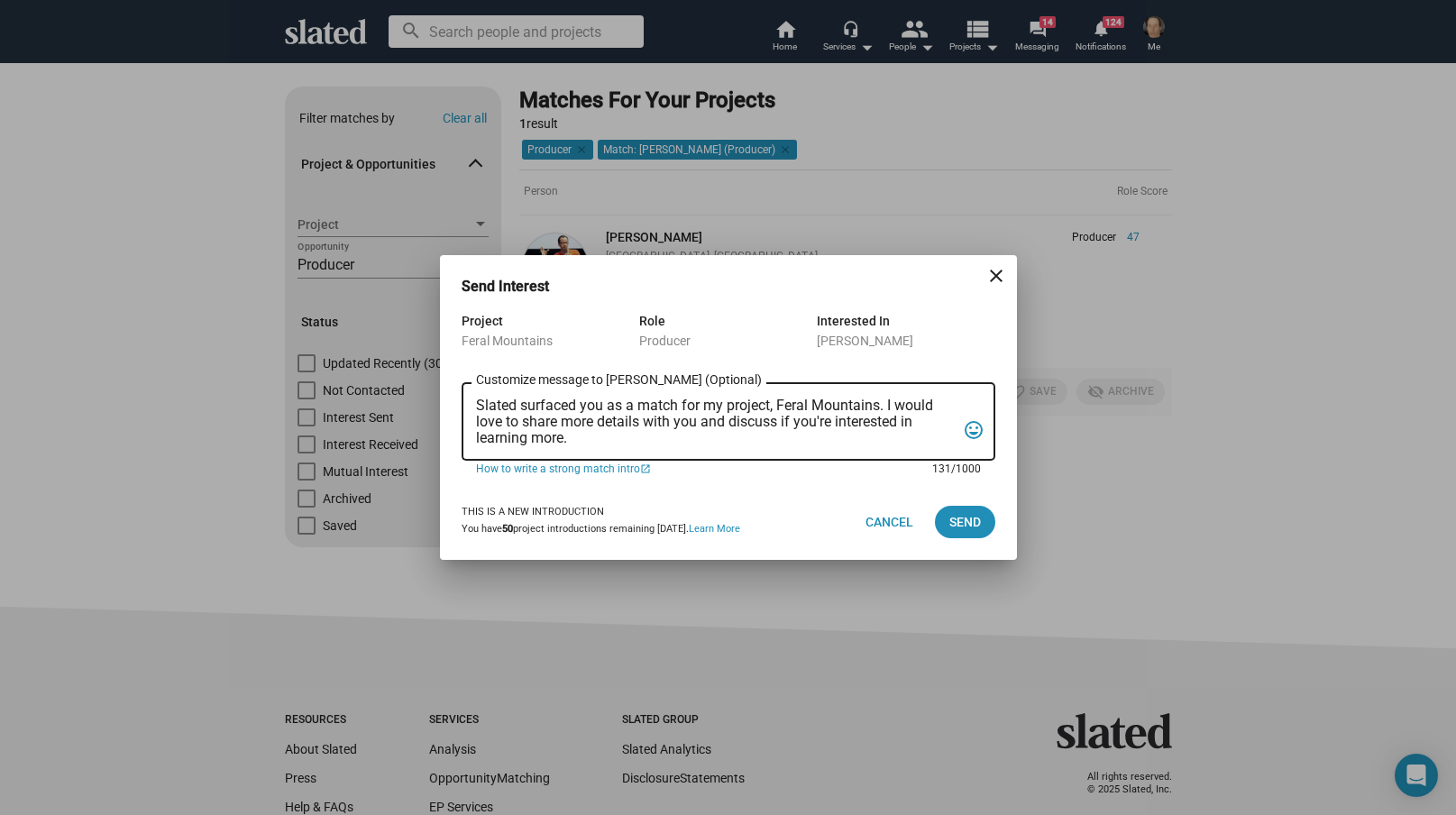
drag, startPoint x: 477, startPoint y: 401, endPoint x: 403, endPoint y: 423, distance: 77.2
click at [473, 452] on div "Slated surfaced you as a match for my project, Feral Mountains. I would love to…" at bounding box center [728, 419] width 534 height 82
paste textarea "the role of Executive Producer for my project, Feral Mountains. Feral Mountains…"
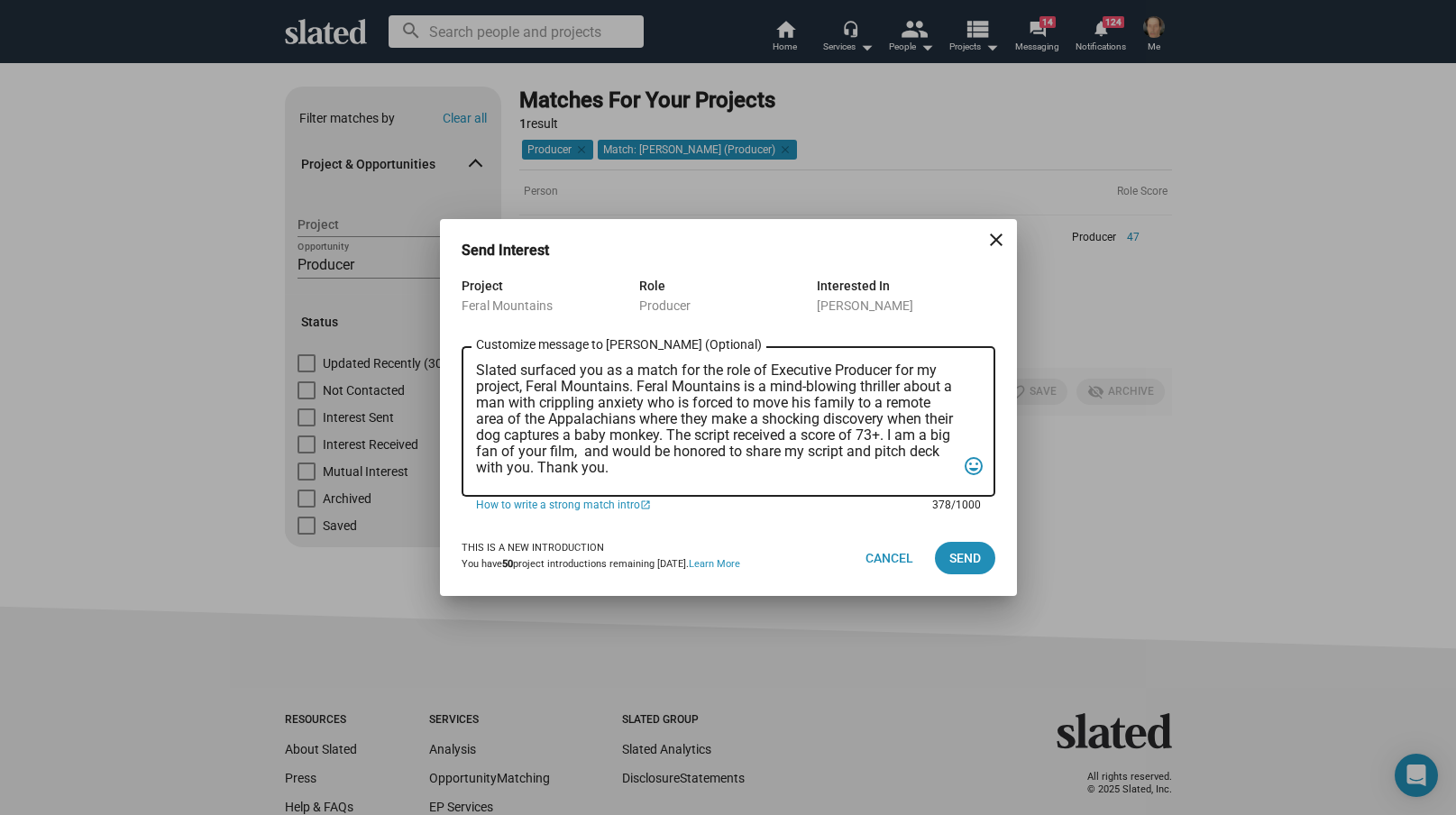
scroll to position [0, 0]
click at [522, 370] on textarea "Slated surfaced you as a match for the role of Executive Producer for my projec…" at bounding box center [716, 422] width 479 height 120
click at [676, 443] on textarea "Slated also surfaced you as a match for the role of Executive Producer for my p…" at bounding box center [716, 422] width 479 height 120
drag, startPoint x: 739, startPoint y: 440, endPoint x: 743, endPoint y: 449, distance: 9.8
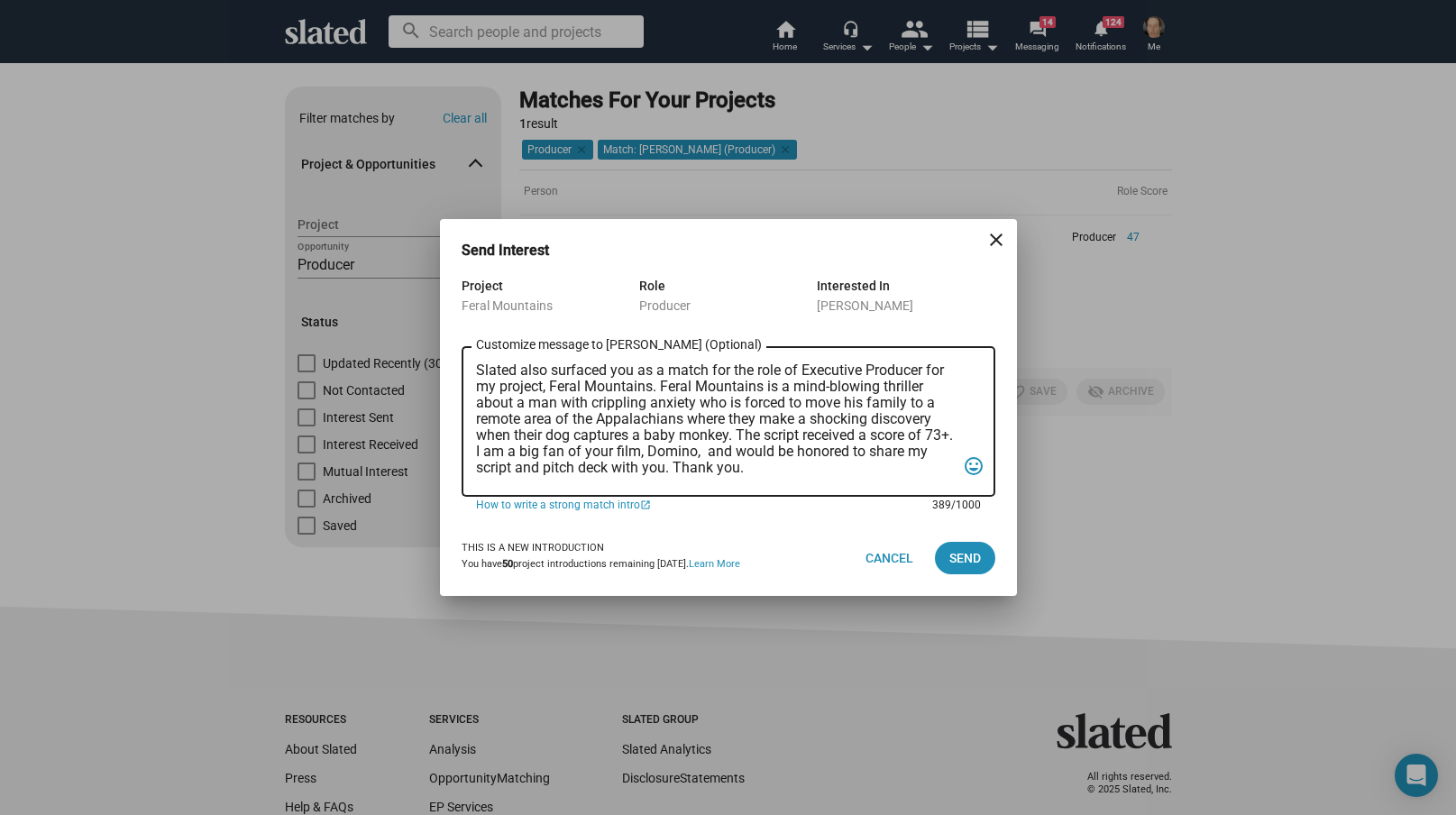
click at [739, 440] on textarea "Slated also surfaced you as a match for the role of Executive Producer for my p…" at bounding box center [716, 422] width 479 height 120
click at [507, 443] on textarea "Slated also surfaced you as a match for the role of Executive Producer for my p…" at bounding box center [716, 422] width 479 height 120
type textarea "Slated also surfaced you as a match for the role of Executive Producer for my p…"
click at [965, 557] on span "Send" at bounding box center [965, 558] width 32 height 33
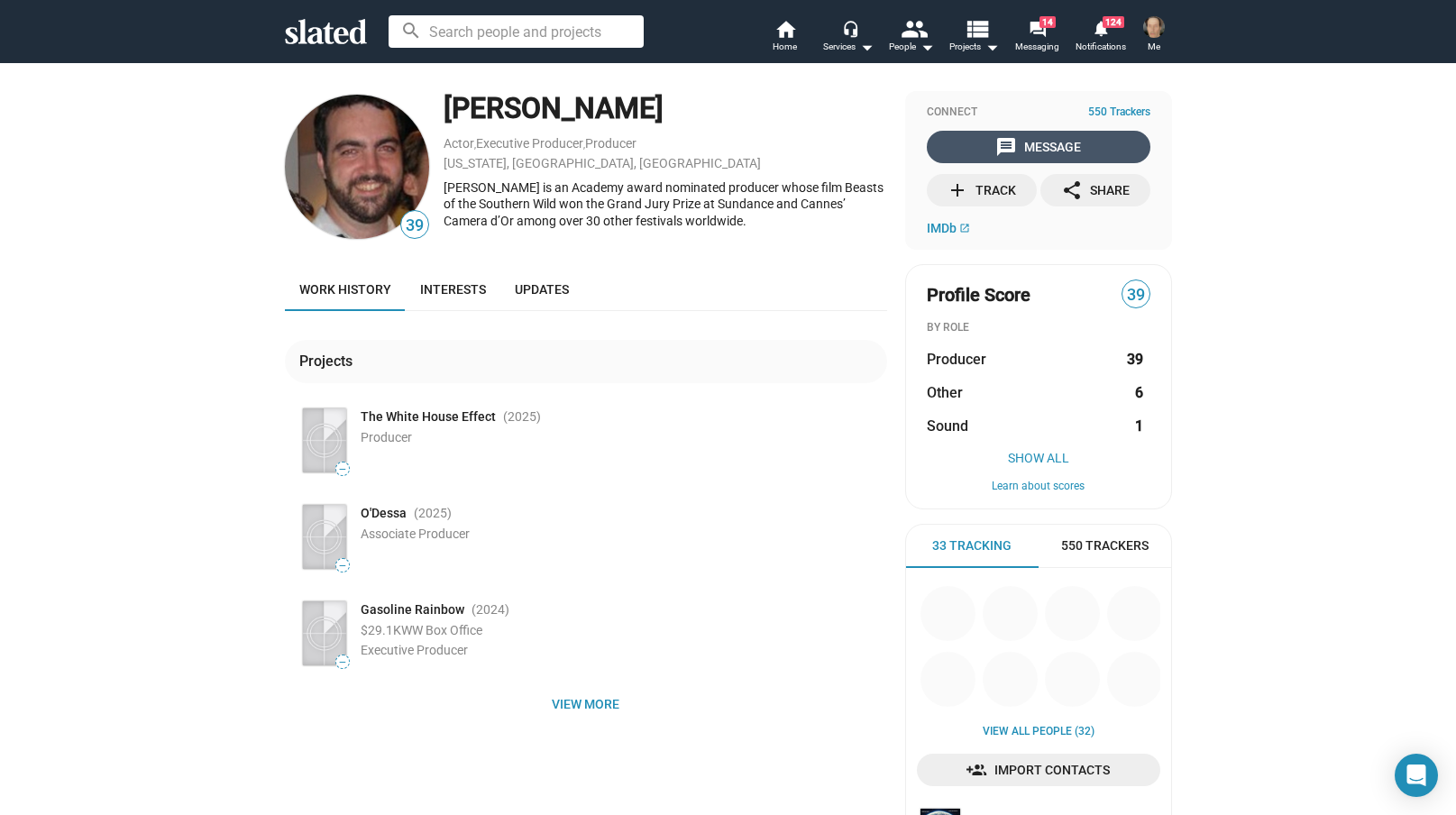
click at [1035, 140] on div "message Message" at bounding box center [1037, 147] width 86 height 33
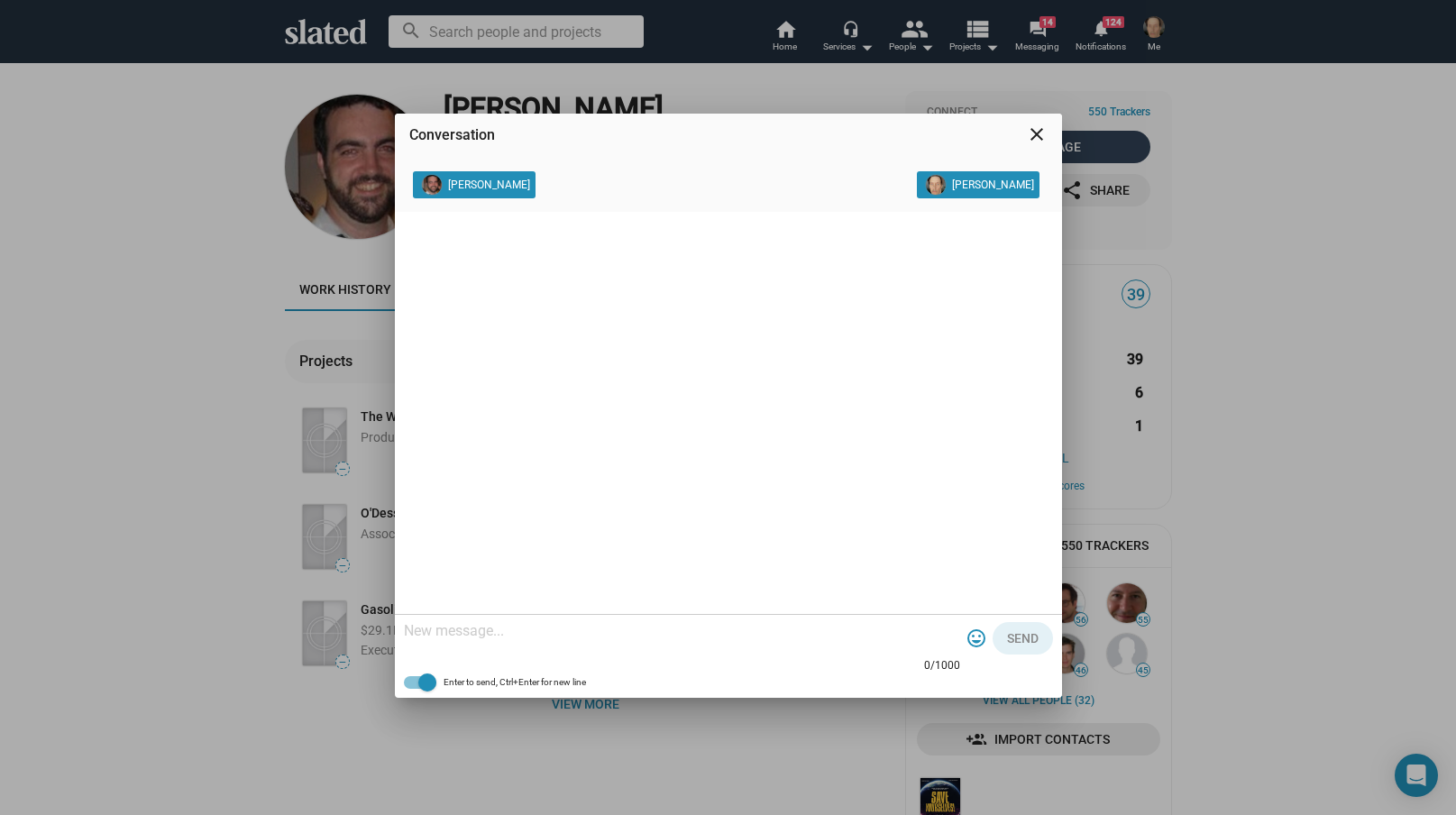
click at [1035, 129] on mat-icon "close" at bounding box center [1036, 134] width 21 height 21
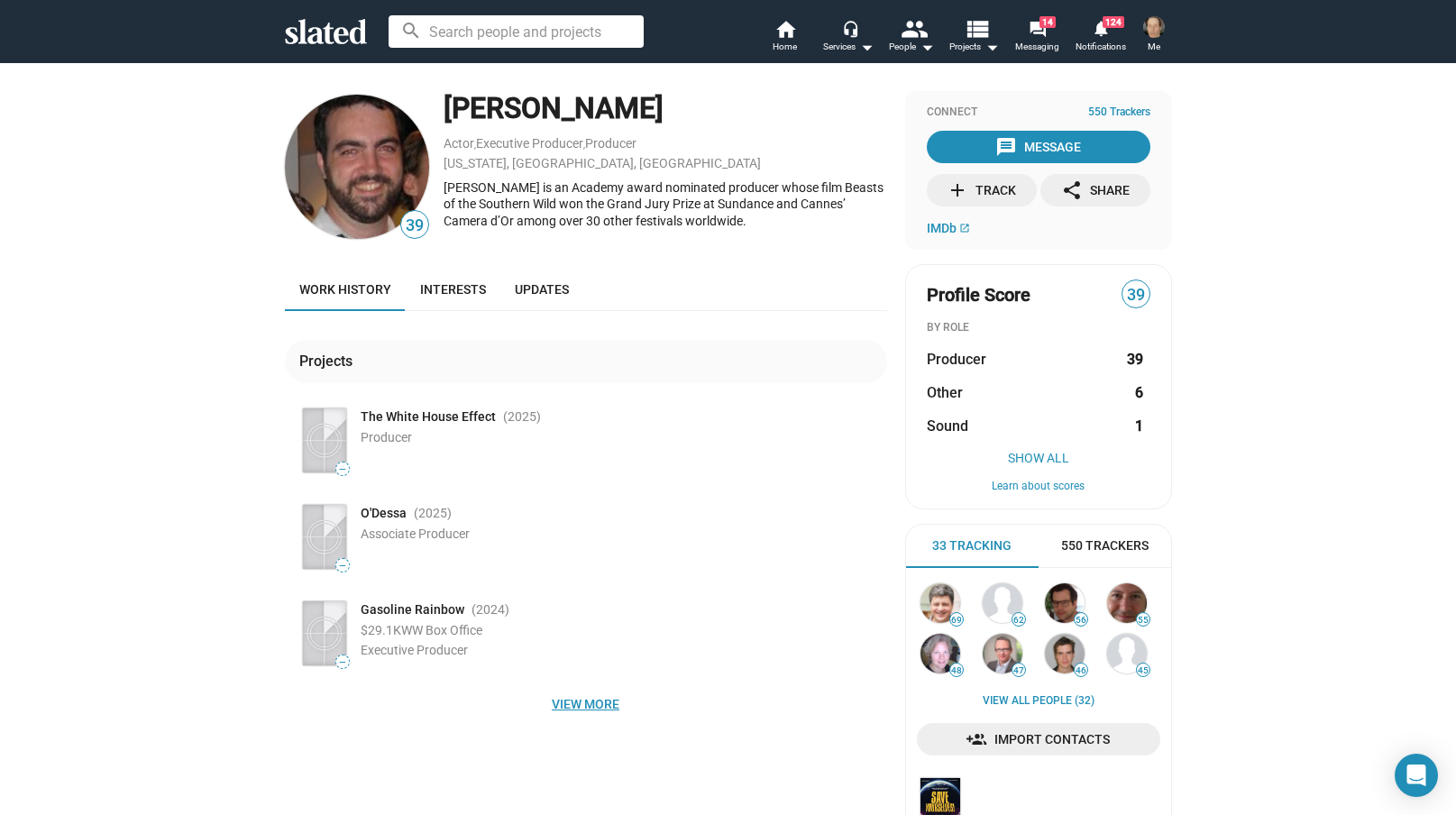
click at [578, 703] on span "View more" at bounding box center [586, 704] width 574 height 33
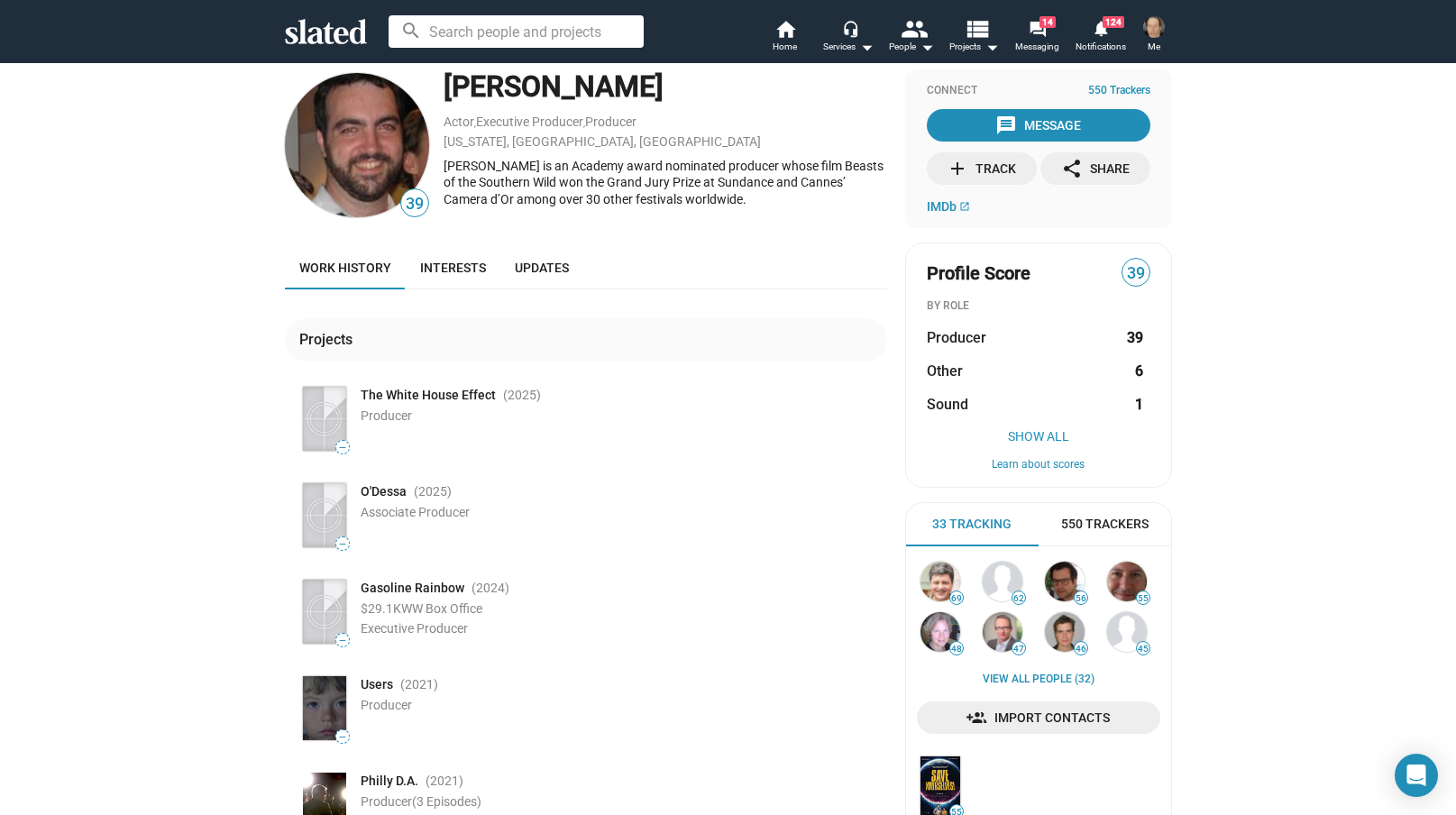
scroll to position [21, 0]
click at [979, 169] on div "add Track" at bounding box center [982, 169] width 69 height 33
click at [1081, 119] on div "message Message" at bounding box center [1037, 126] width 86 height 33
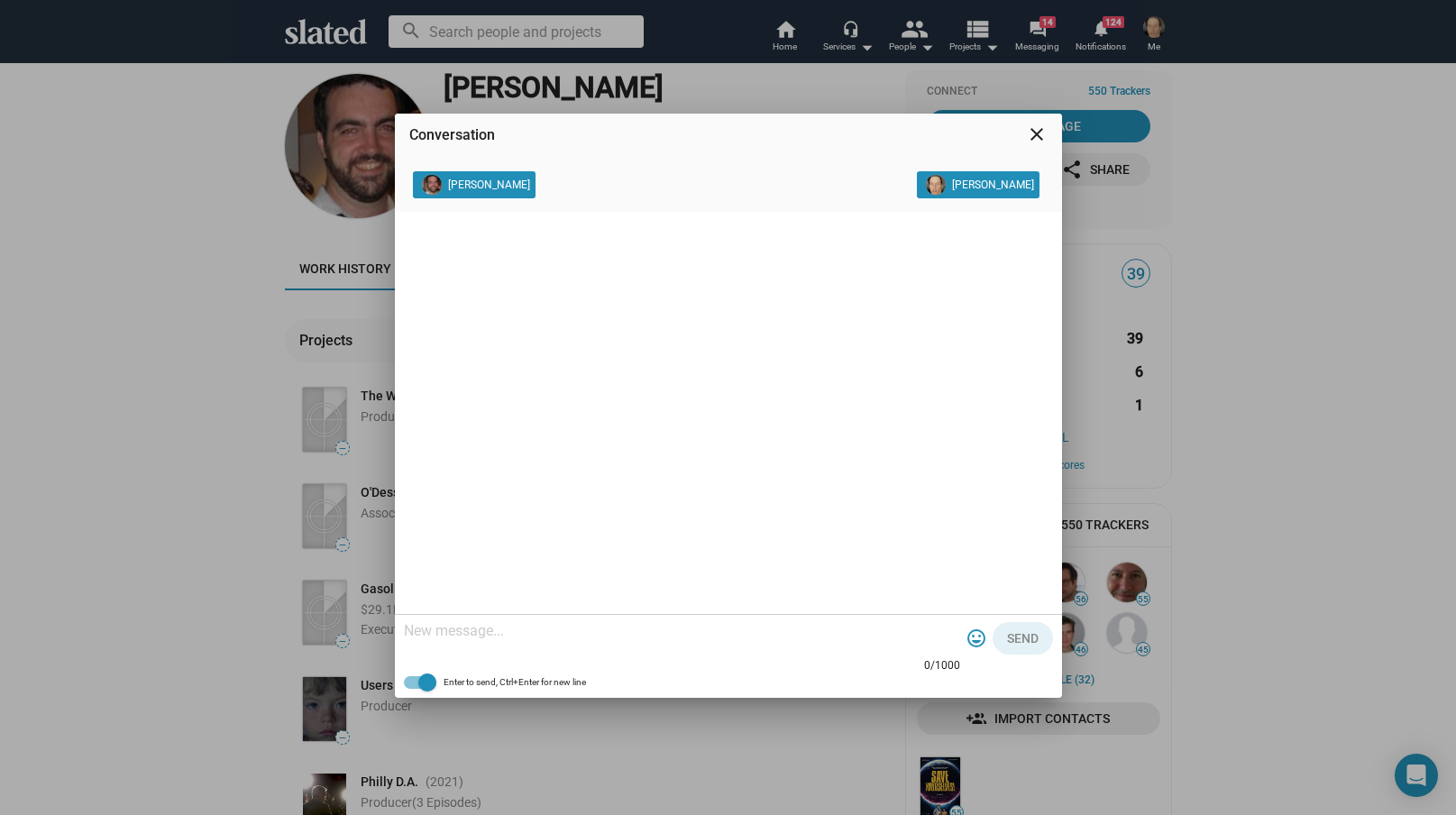
drag, startPoint x: 406, startPoint y: 626, endPoint x: 478, endPoint y: 614, distance: 73.0
click at [406, 626] on textarea at bounding box center [682, 630] width 556 height 18
paste textarea "Slated surfaced you as a match for the role of Executive Producer for my projec…"
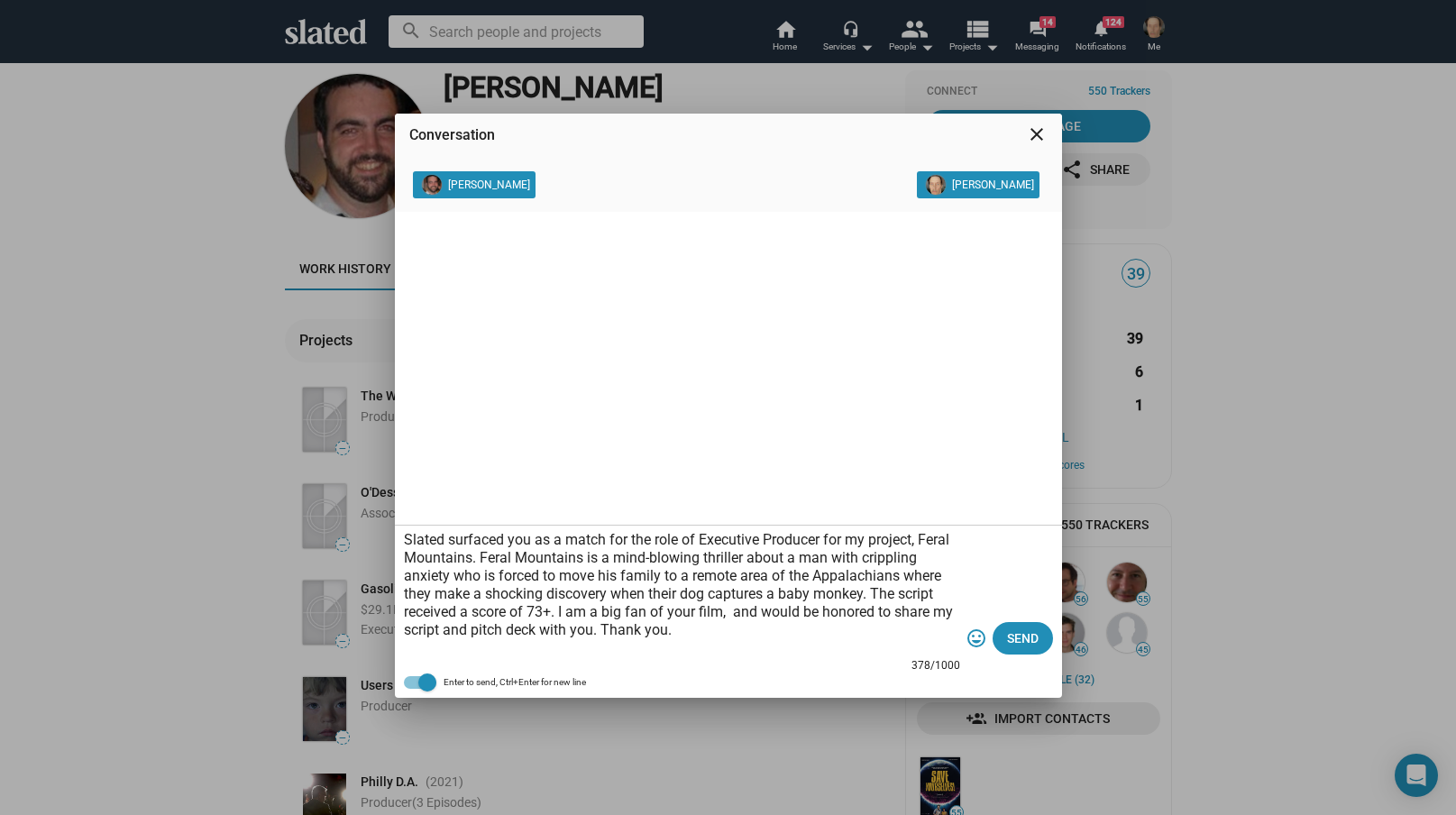
click at [727, 616] on textarea "Slated surfaced you as a match for the role of Executive Producer for my projec…" at bounding box center [682, 594] width 556 height 126
click at [857, 614] on textarea "Slated surfaced you as a match for the role of Executive Producer for my projec…" at bounding box center [682, 594] width 556 height 126
type textarea "Slated surfaced you as a match for the role of Executive Producer for my projec…"
click at [1017, 636] on span "Send" at bounding box center [1022, 638] width 32 height 33
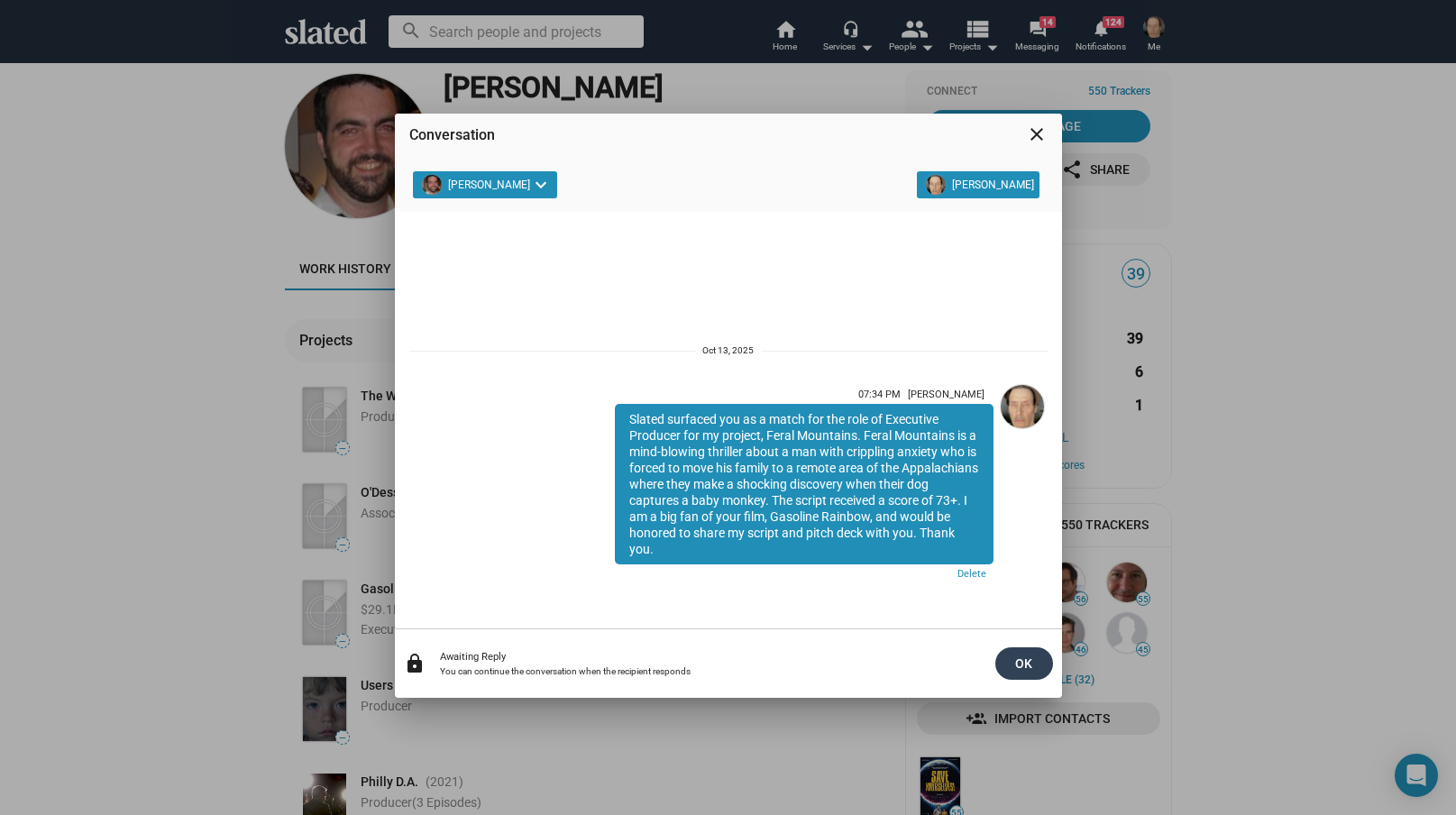
click at [1029, 662] on span "OK" at bounding box center [1024, 664] width 29 height 33
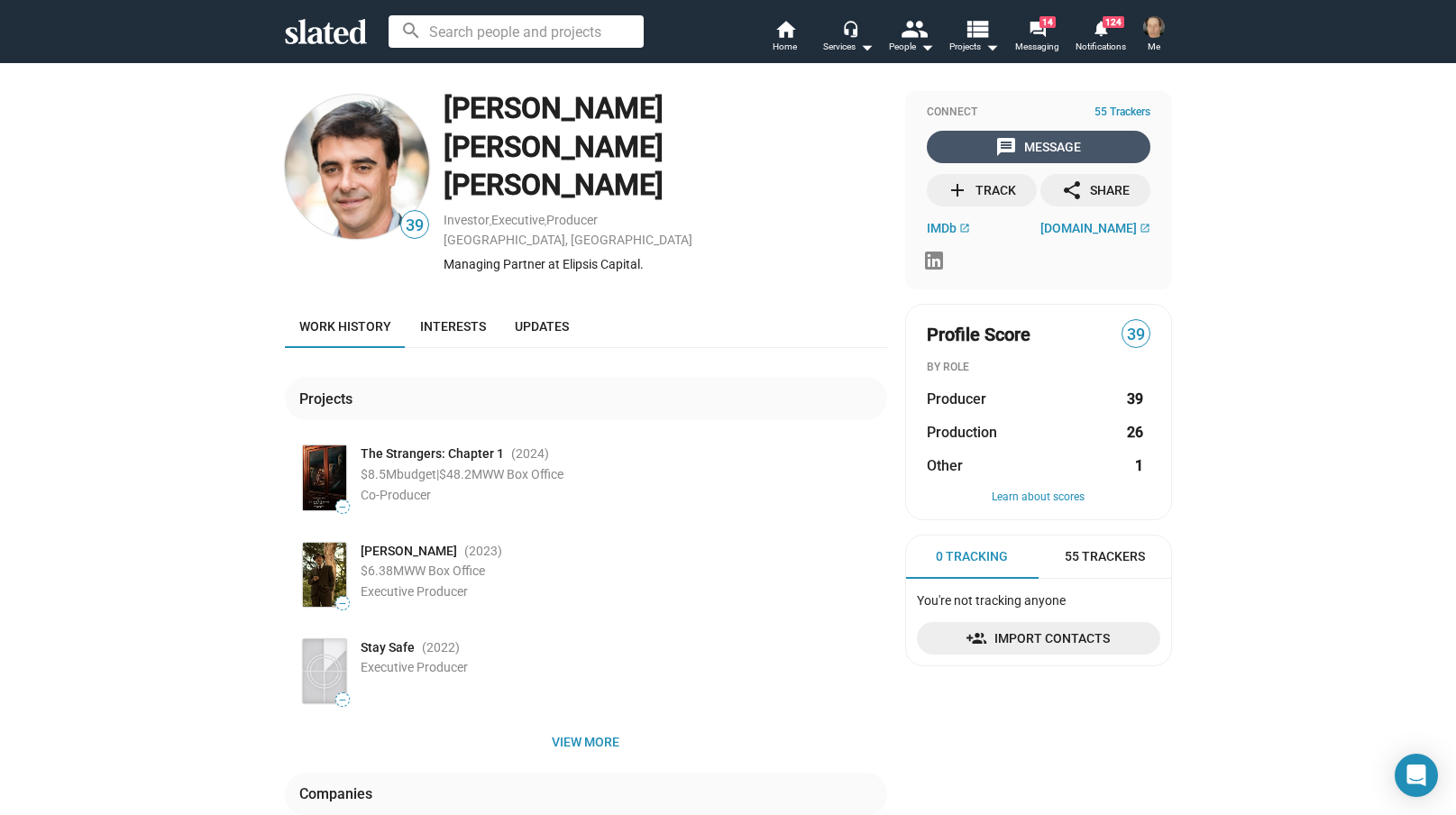
click at [1035, 136] on div "message Message" at bounding box center [1037, 147] width 86 height 33
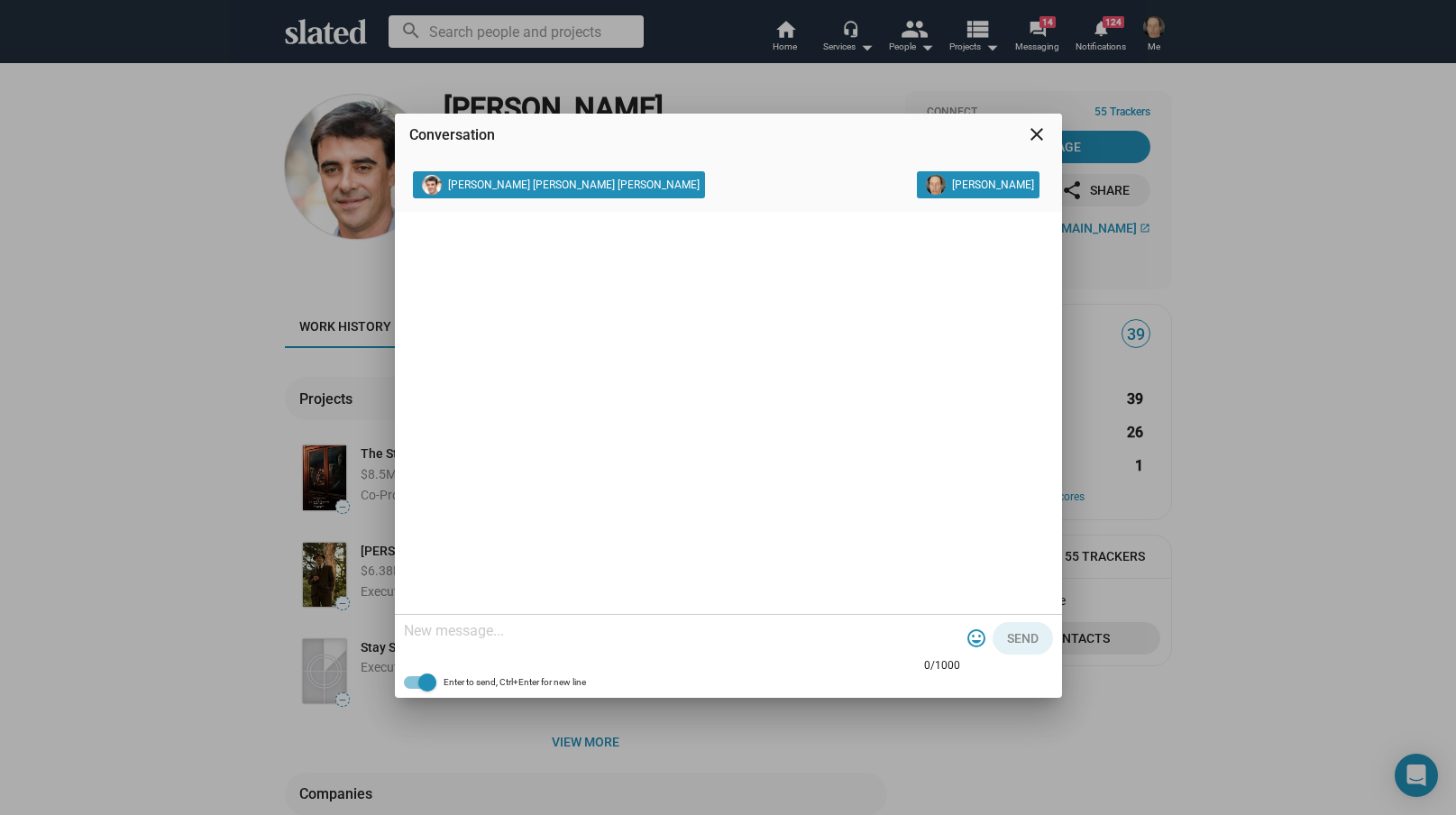
click at [1037, 132] on mat-icon "close" at bounding box center [1036, 134] width 21 height 21
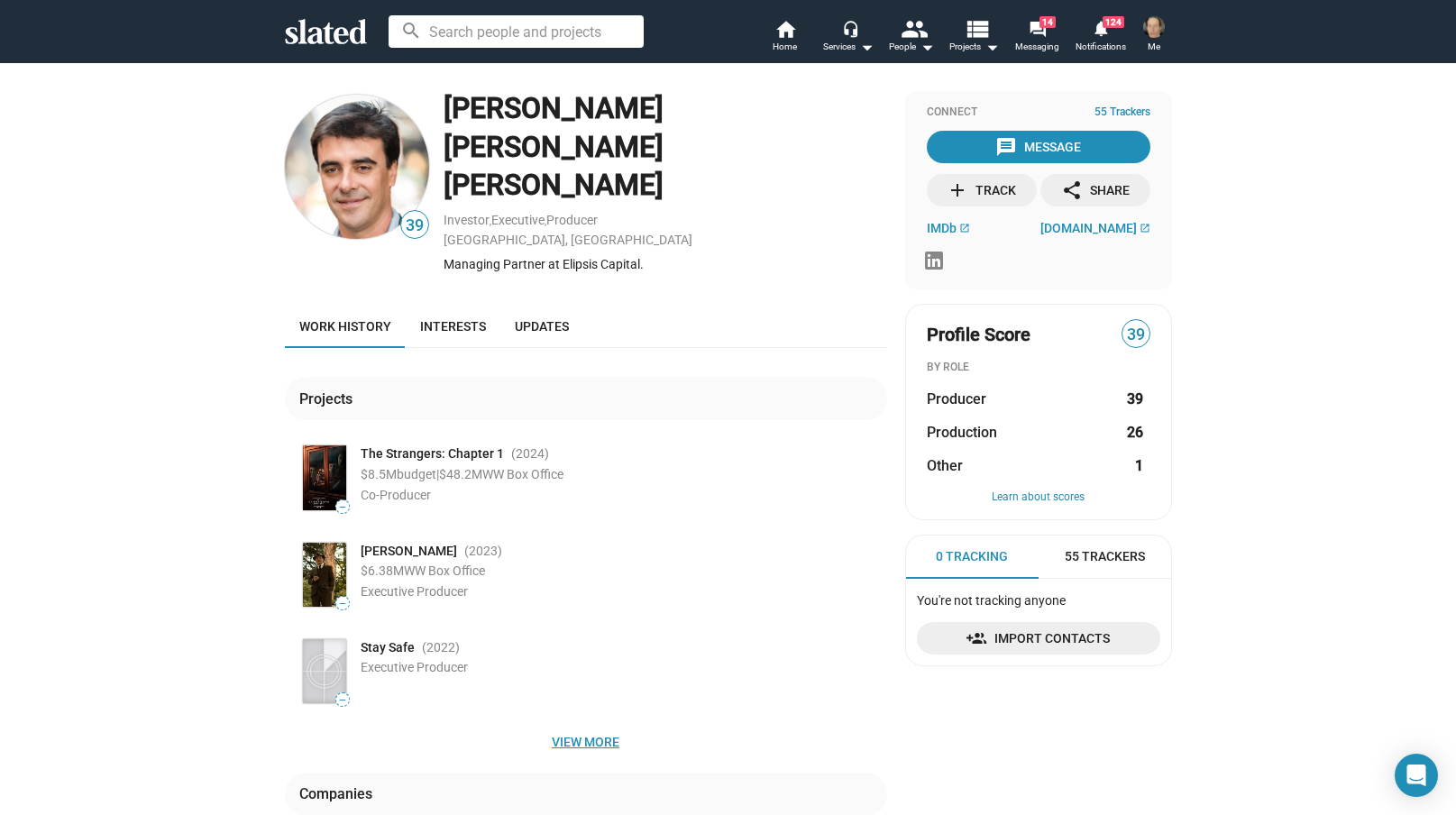
click at [594, 726] on span "View more" at bounding box center [586, 742] width 574 height 33
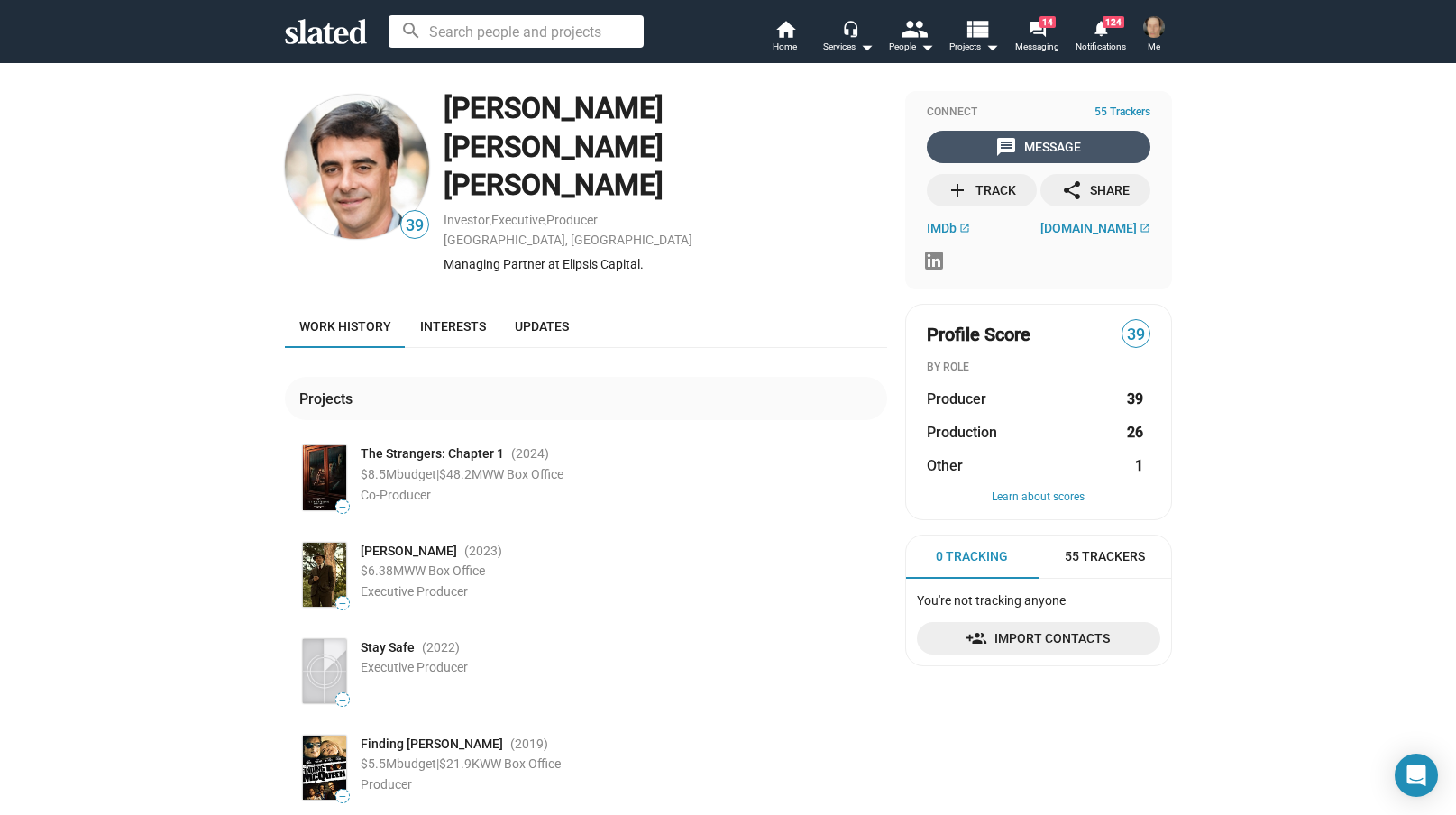
click at [1051, 143] on div "message Message" at bounding box center [1037, 147] width 86 height 33
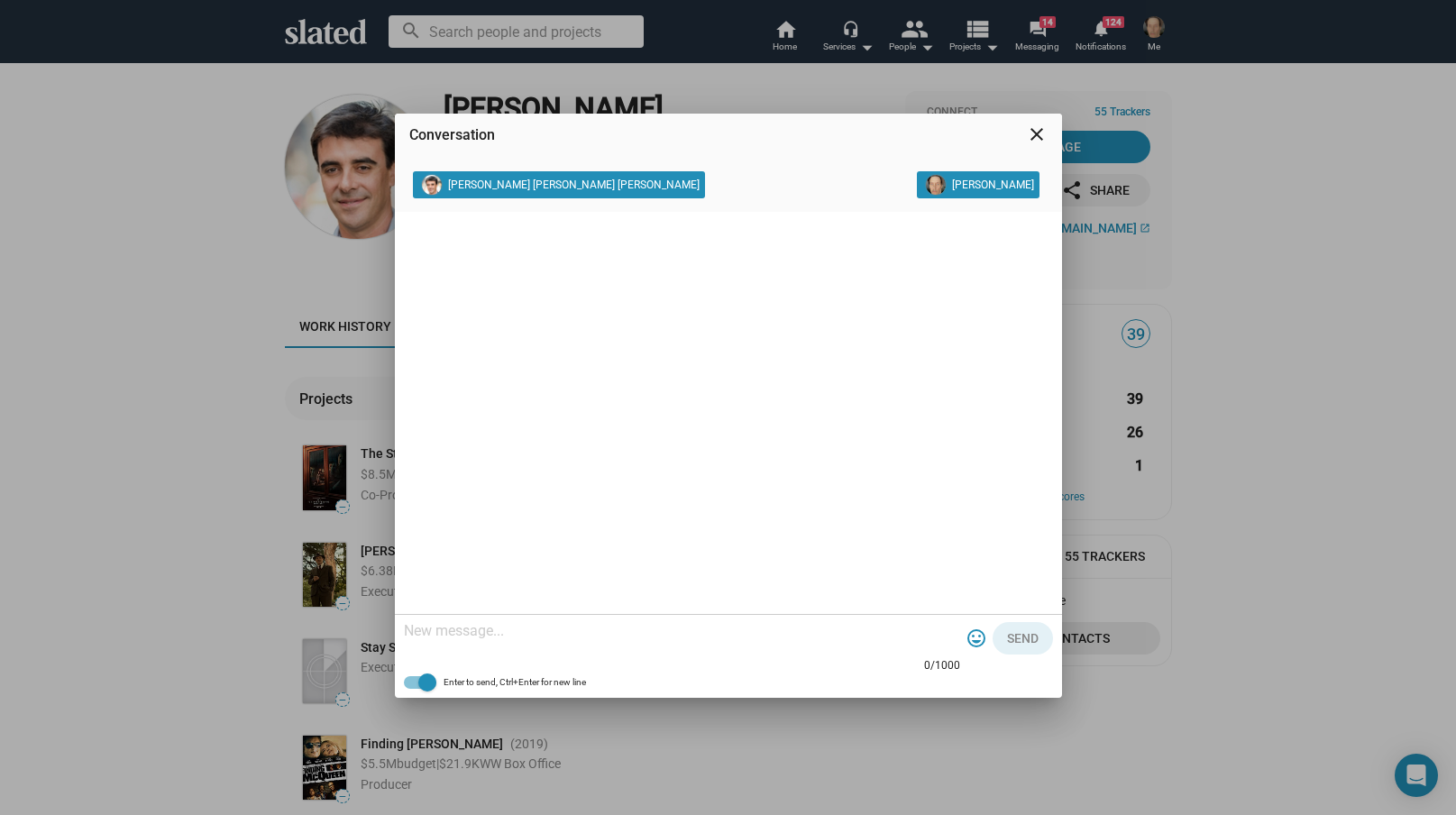
click at [410, 629] on textarea at bounding box center [682, 630] width 556 height 18
paste textarea "Slated surfaced you as a match for the role of Executive Producer for my projec…"
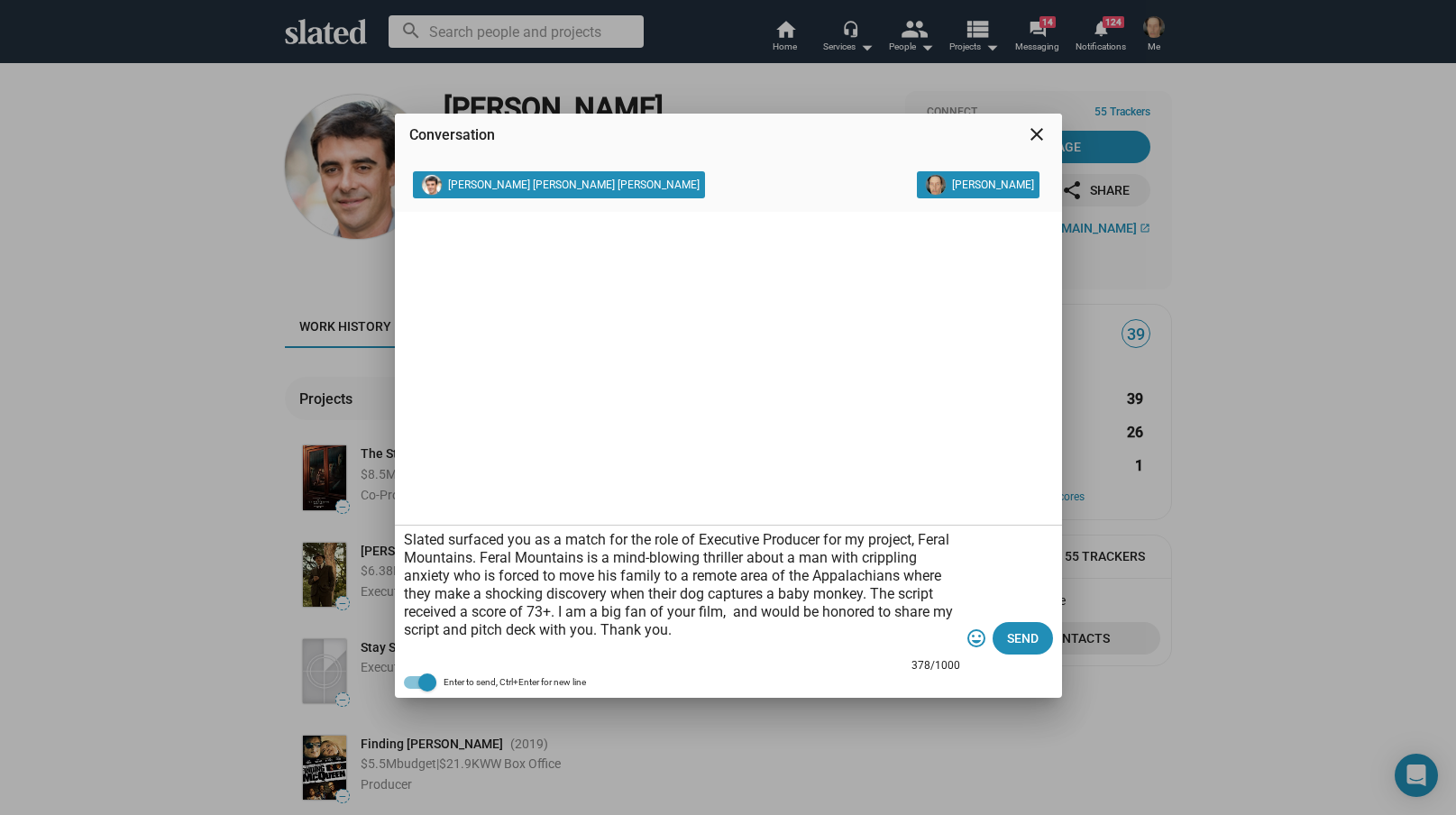
drag, startPoint x: 822, startPoint y: 540, endPoint x: 703, endPoint y: 533, distance: 119.2
click at [702, 533] on textarea "Slated surfaced you as a match for the role of Executive Producer for my projec…" at bounding box center [682, 594] width 556 height 126
click at [658, 615] on textarea "Slated surfaced you as a match for the role of Investor for my project, Feral M…" at bounding box center [682, 594] width 556 height 126
type textarea "Slated surfaced you as a match for the role of Investor for my project, Feral M…"
click at [1035, 133] on mat-icon "close" at bounding box center [1036, 134] width 21 height 21
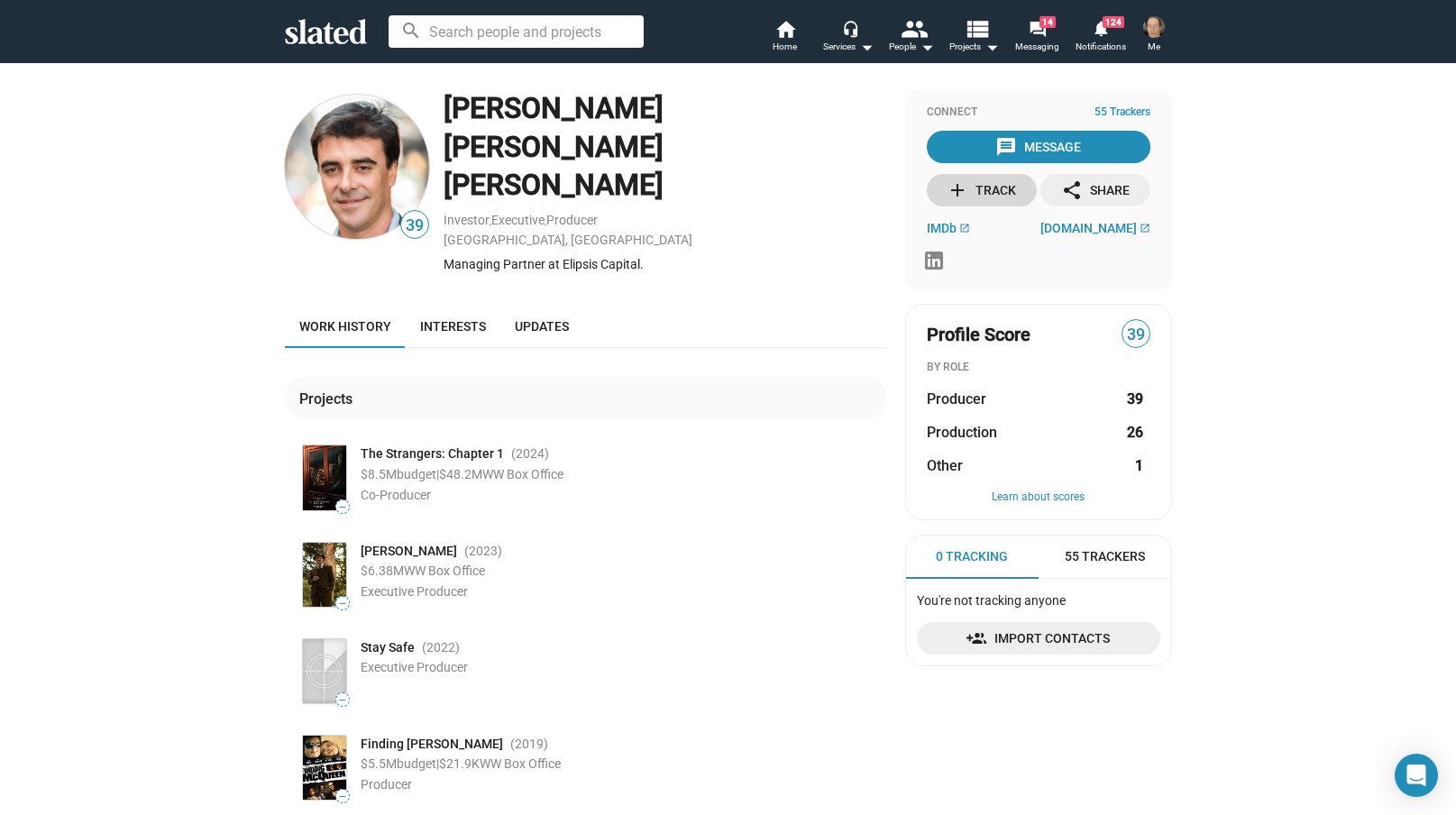
click at [992, 182] on div "add Track" at bounding box center [982, 191] width 69 height 33
click at [1050, 140] on div "message Message" at bounding box center [1037, 147] width 86 height 33
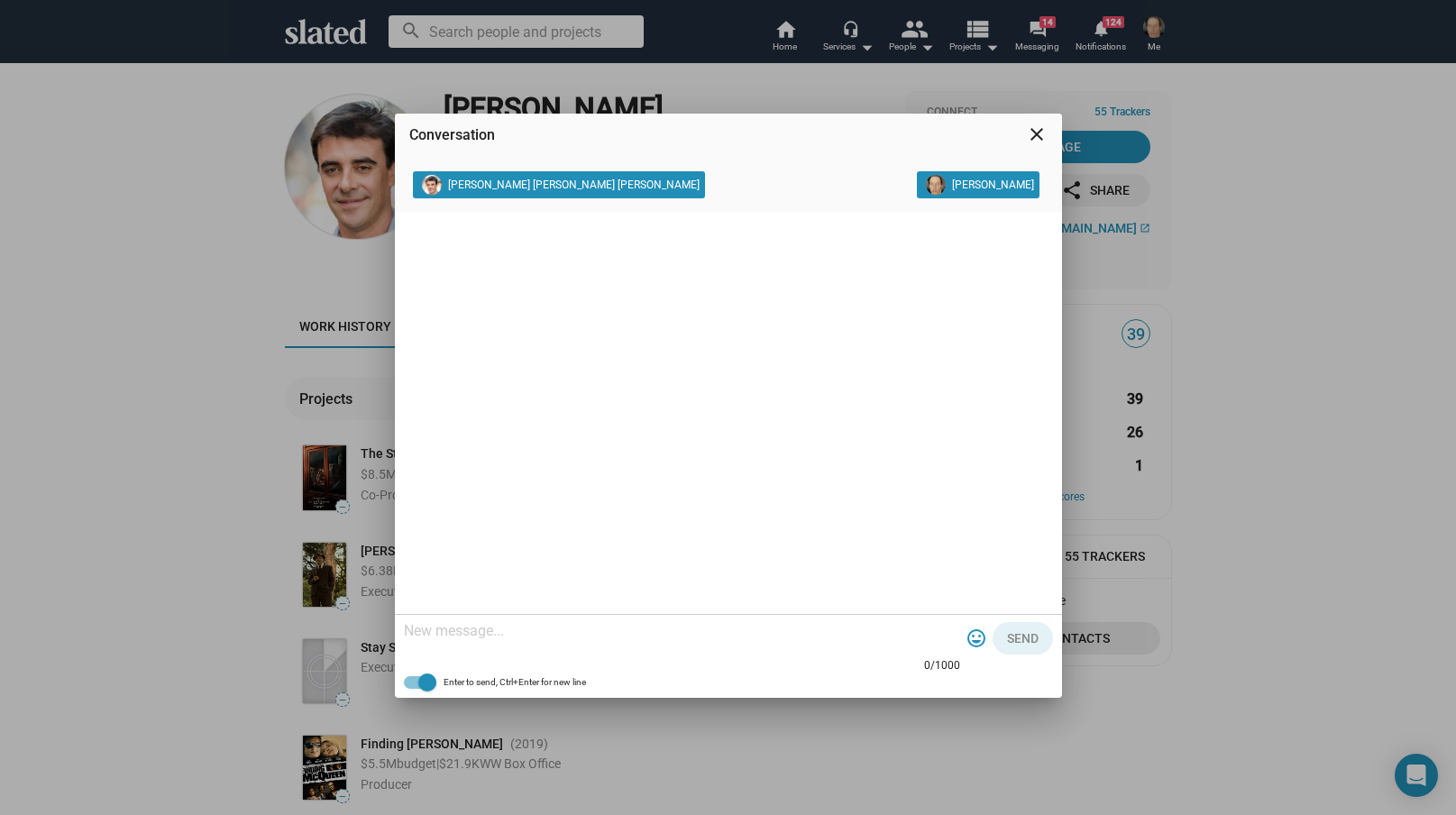
click at [404, 631] on textarea at bounding box center [682, 630] width 556 height 18
paste textarea "Slated surfaced you as a match for the role of Executive Producer for my projec…"
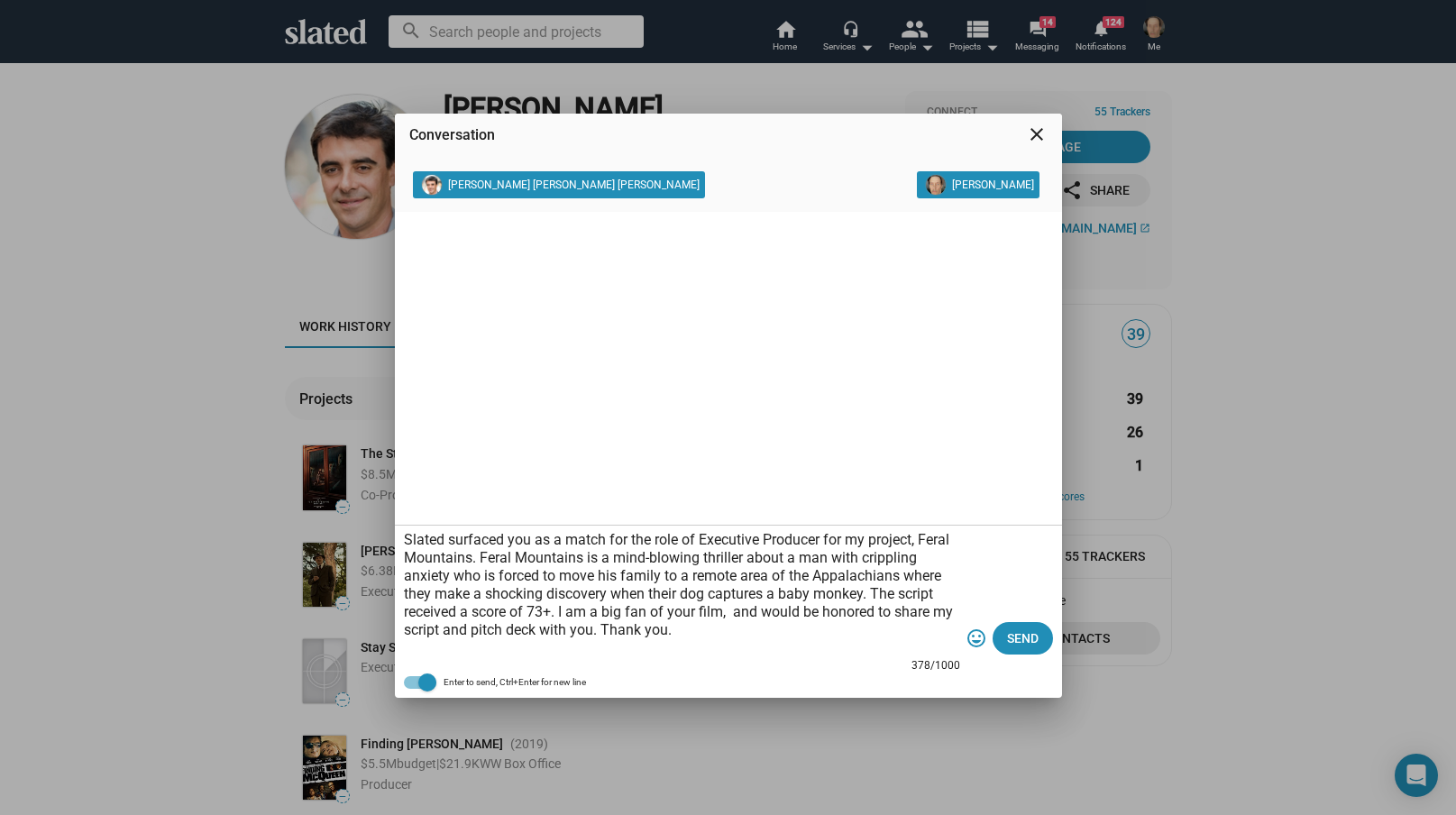
drag, startPoint x: 821, startPoint y: 540, endPoint x: 702, endPoint y: 537, distance: 119.0
click at [702, 537] on textarea "Slated surfaced you as a match for the role of Executive Producer for my projec…" at bounding box center [682, 594] width 556 height 126
click at [658, 616] on textarea "Slated surfaced you as a match for the role of Investor for my project, Feral M…" at bounding box center [682, 594] width 556 height 126
click at [732, 617] on textarea "Slated surfaced you as a match for the role of Investor for my project, Feral M…" at bounding box center [682, 594] width 556 height 126
type textarea "Slated surfaced you as a match for the role of Investor for my project, Feral M…"
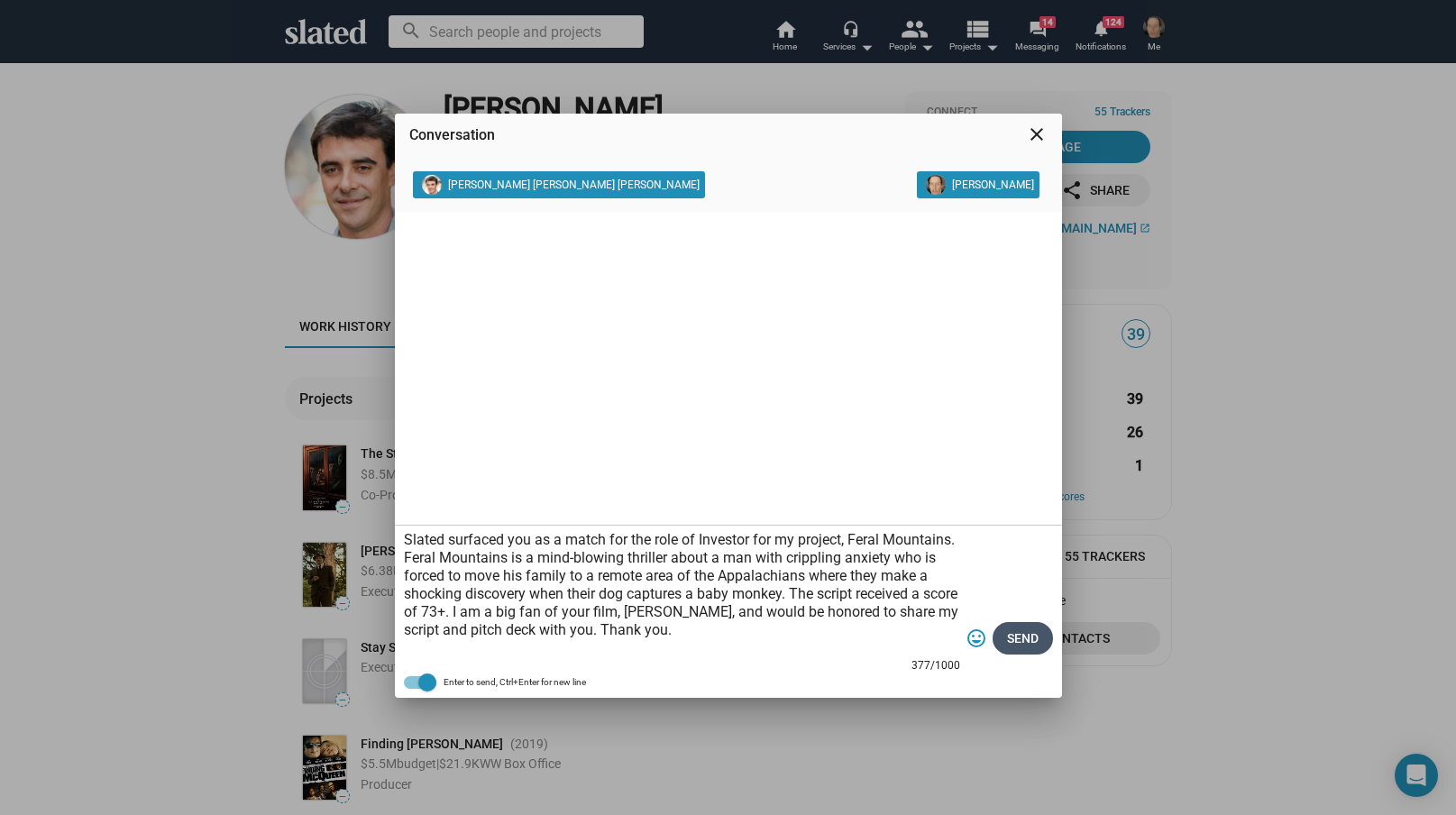
click at [1024, 636] on span "Send" at bounding box center [1022, 638] width 32 height 33
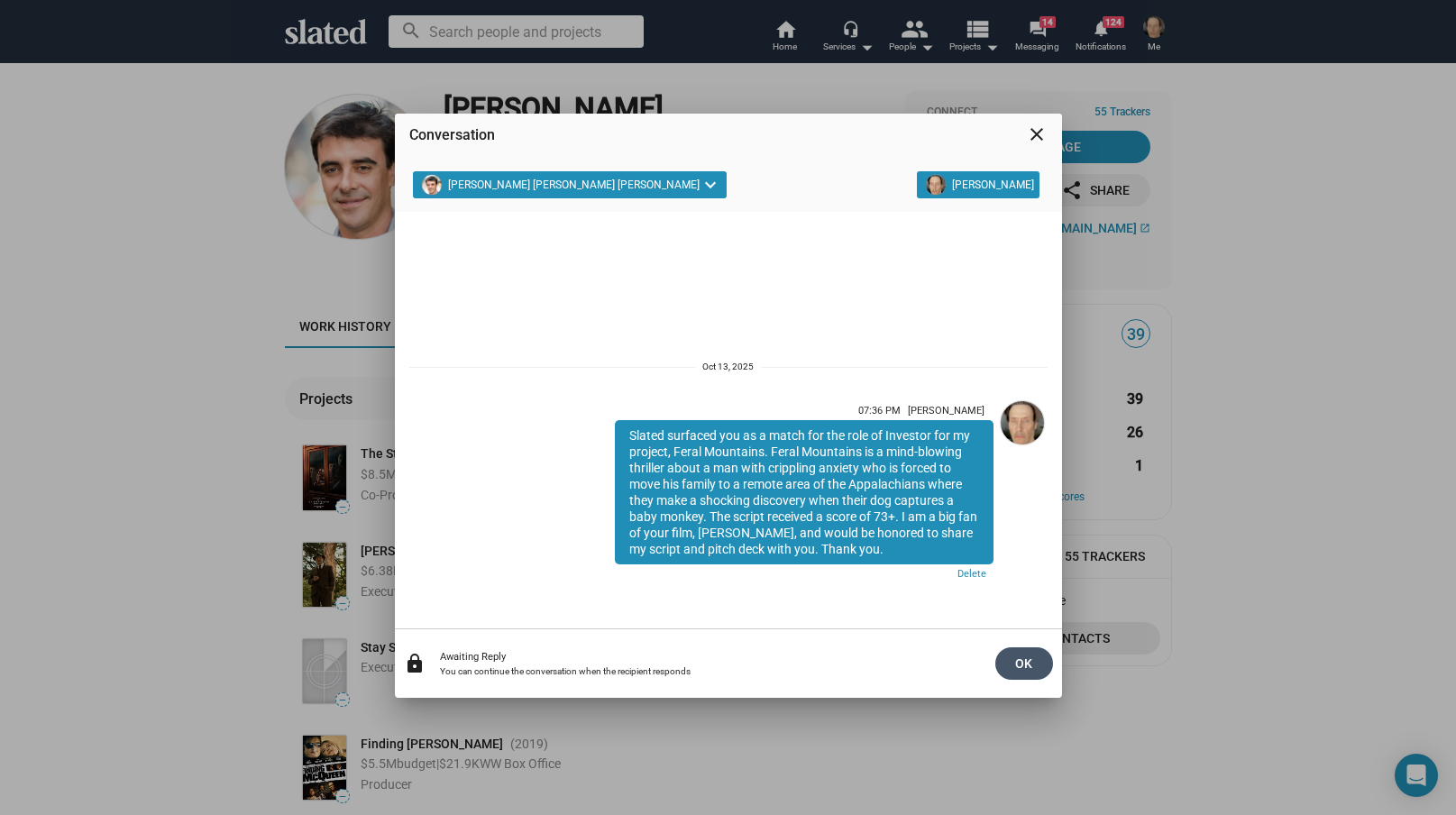
click at [1015, 661] on span "OK" at bounding box center [1024, 664] width 29 height 33
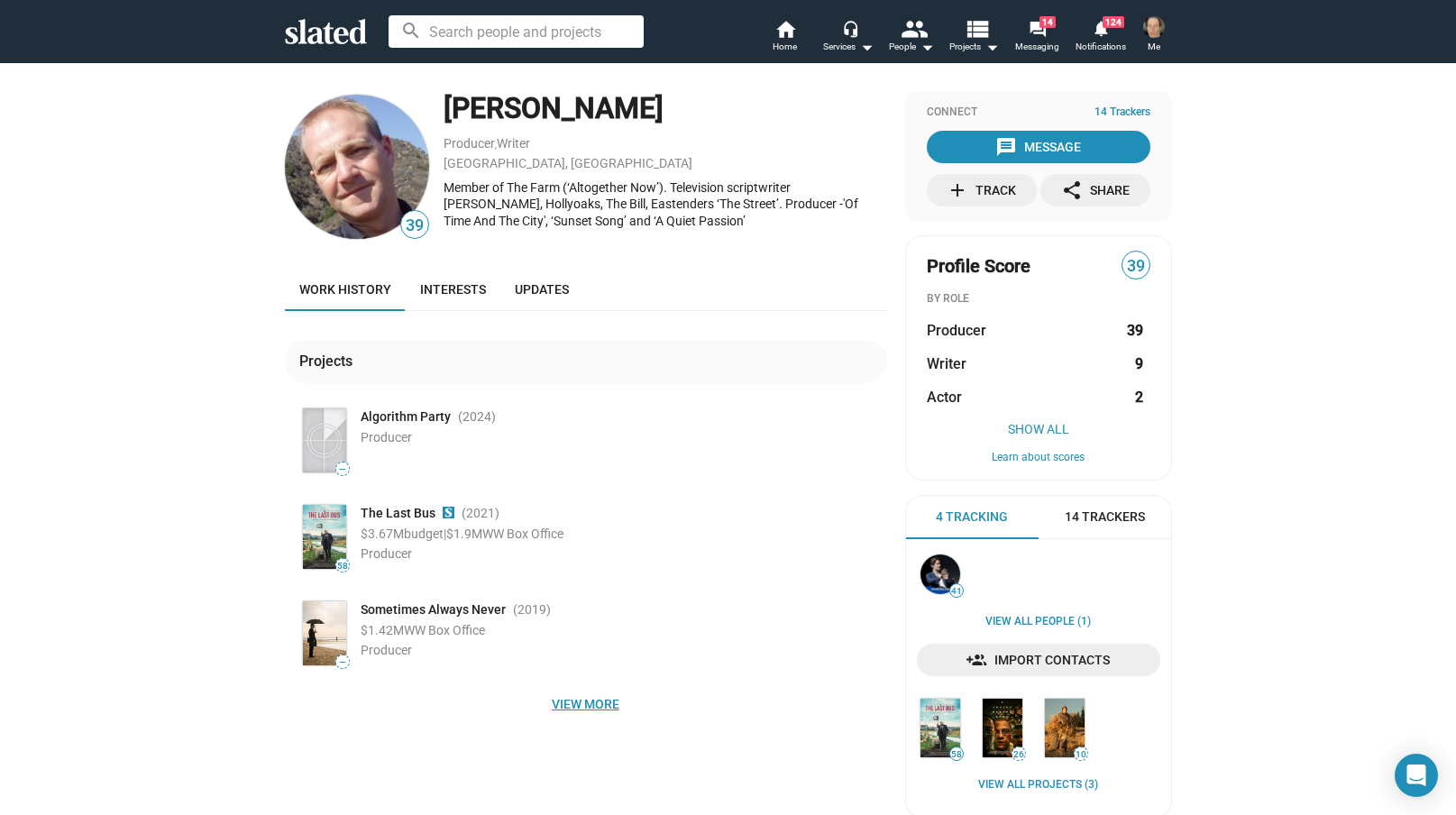
click at [583, 704] on span "View more" at bounding box center [586, 704] width 574 height 33
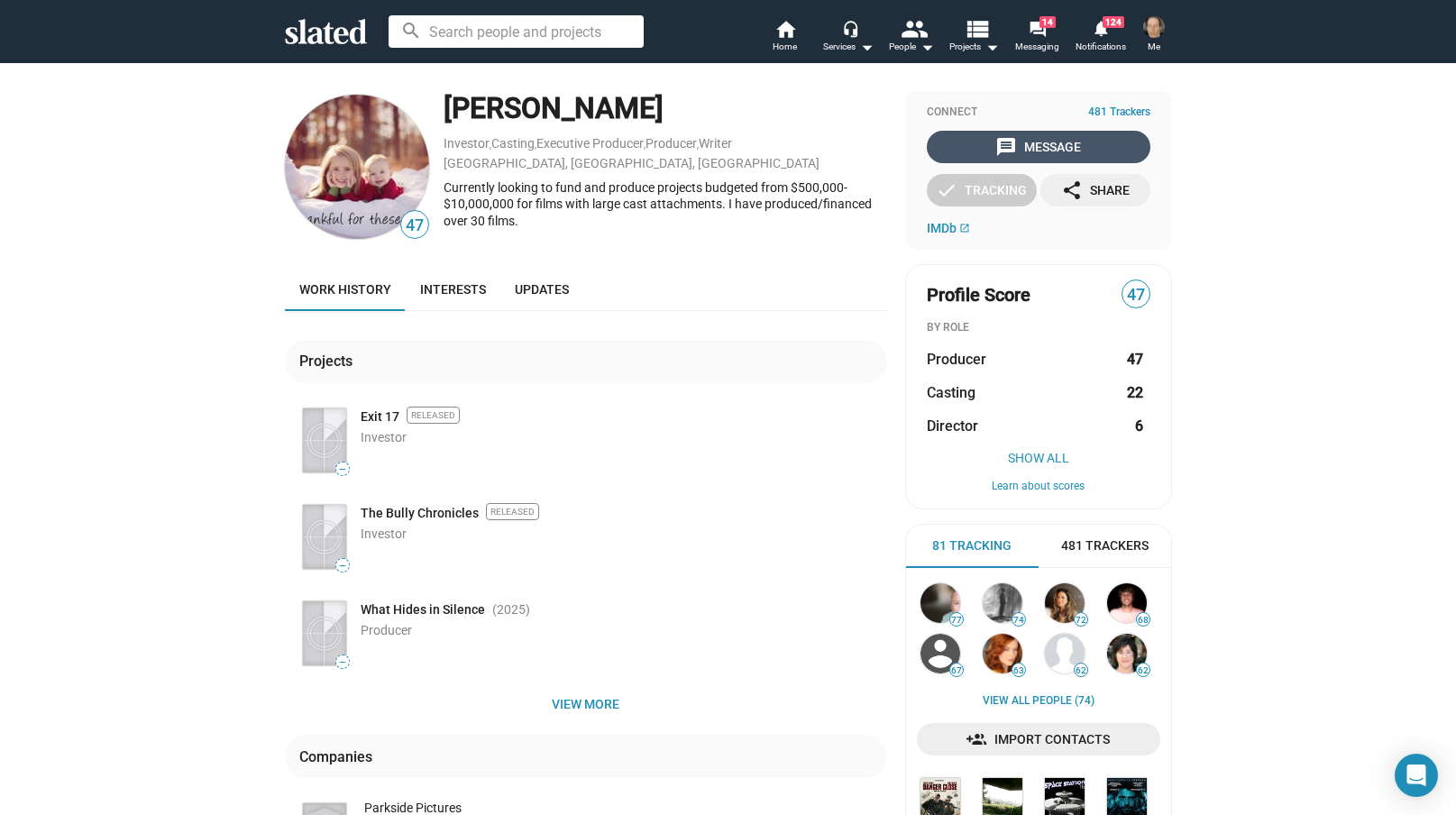
click at [1050, 144] on div "message Message" at bounding box center [1037, 147] width 86 height 33
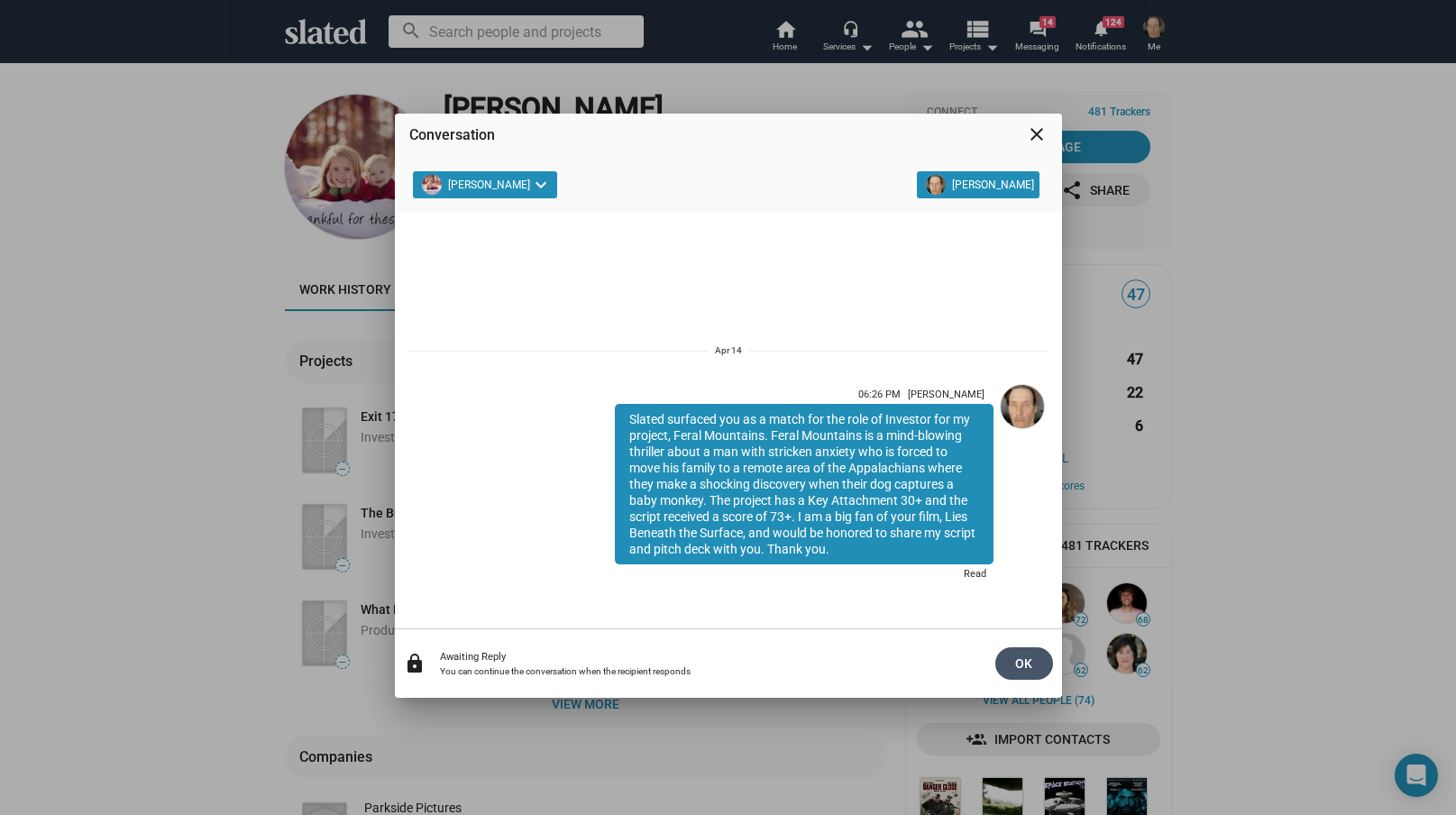
click at [1023, 662] on span "OK" at bounding box center [1024, 664] width 29 height 33
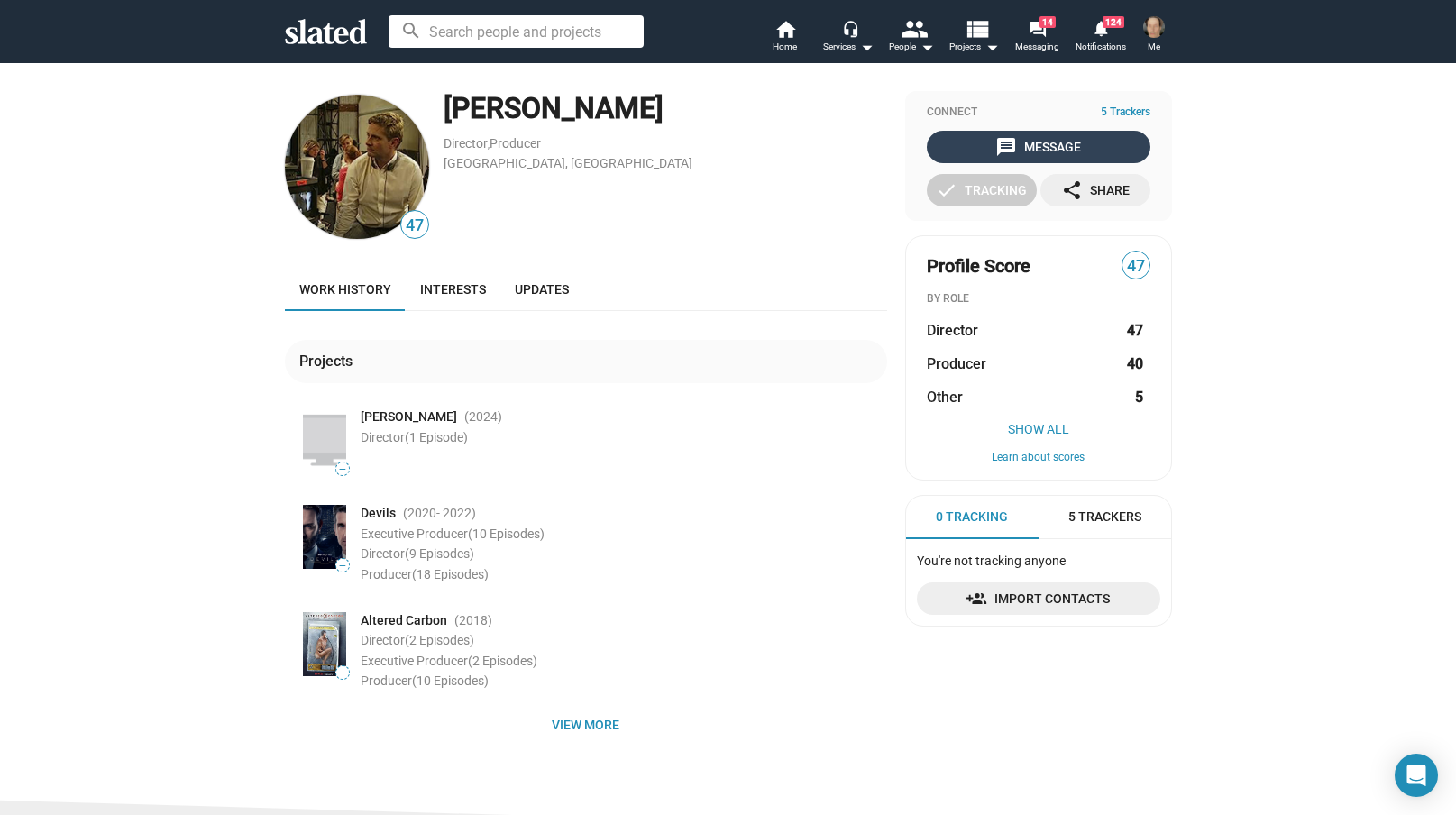
click at [1067, 148] on div "message Message" at bounding box center [1037, 147] width 86 height 33
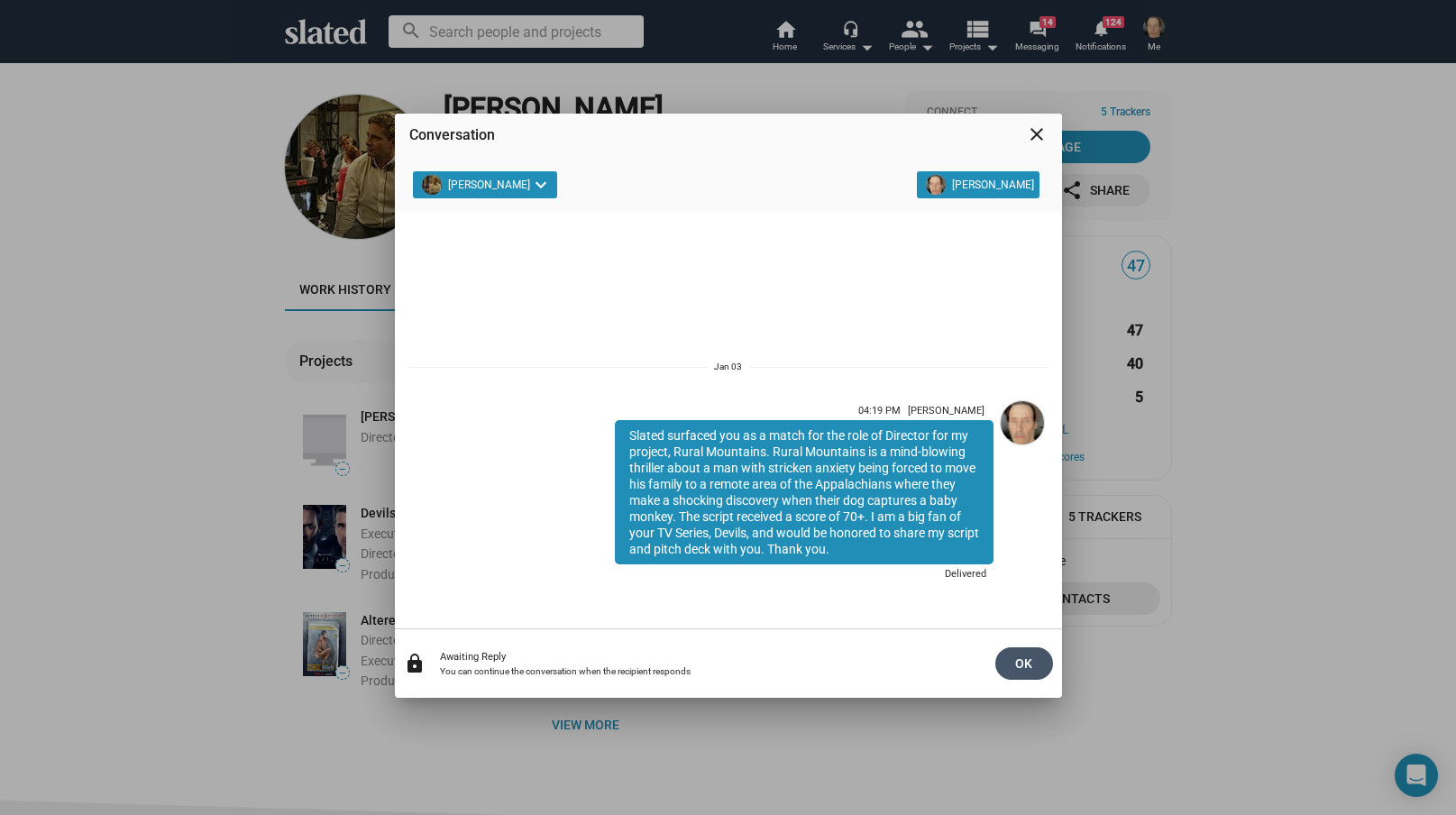
click at [1028, 661] on span "OK" at bounding box center [1024, 664] width 29 height 33
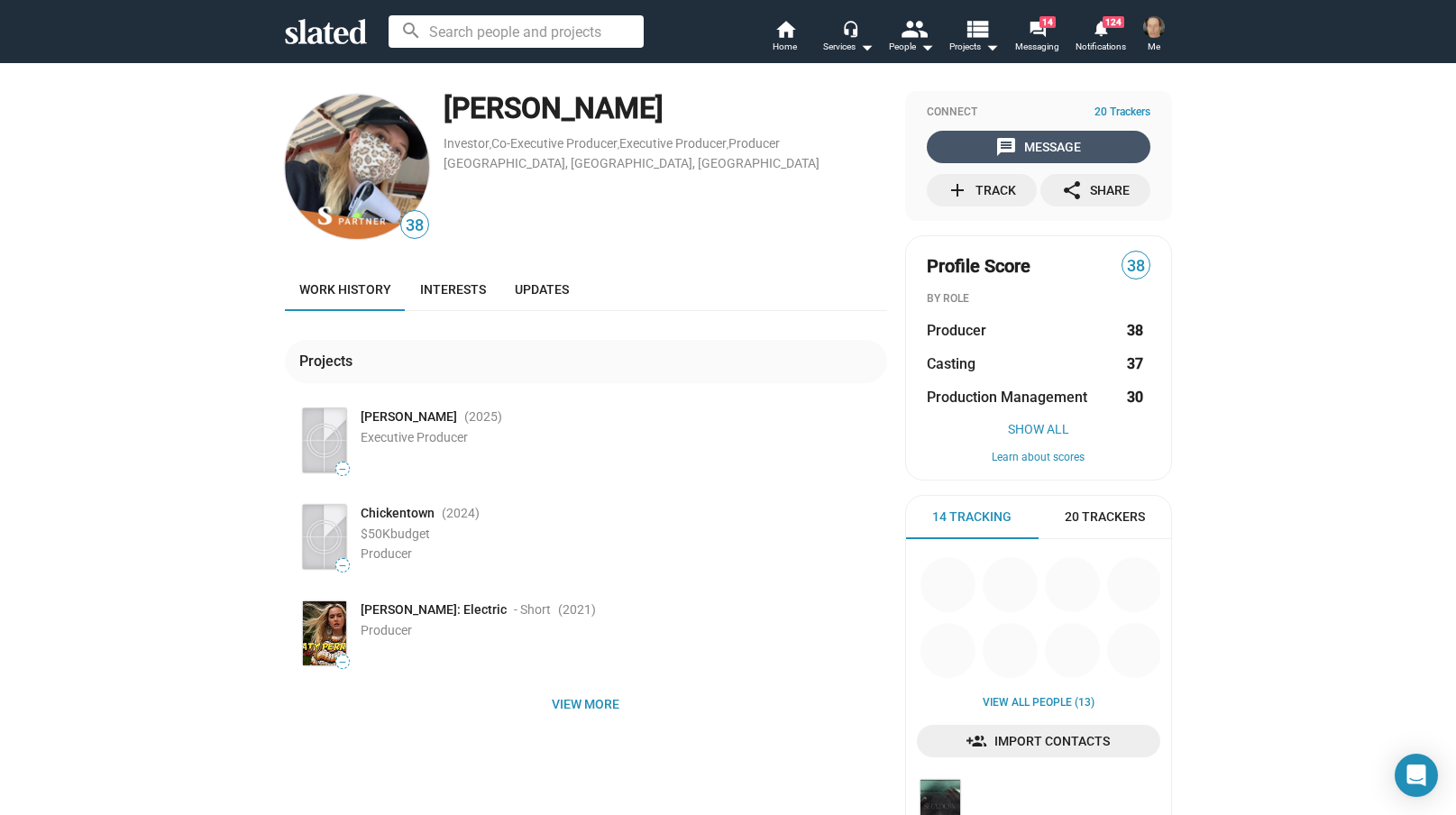
click at [1045, 145] on div "message Message" at bounding box center [1037, 147] width 86 height 33
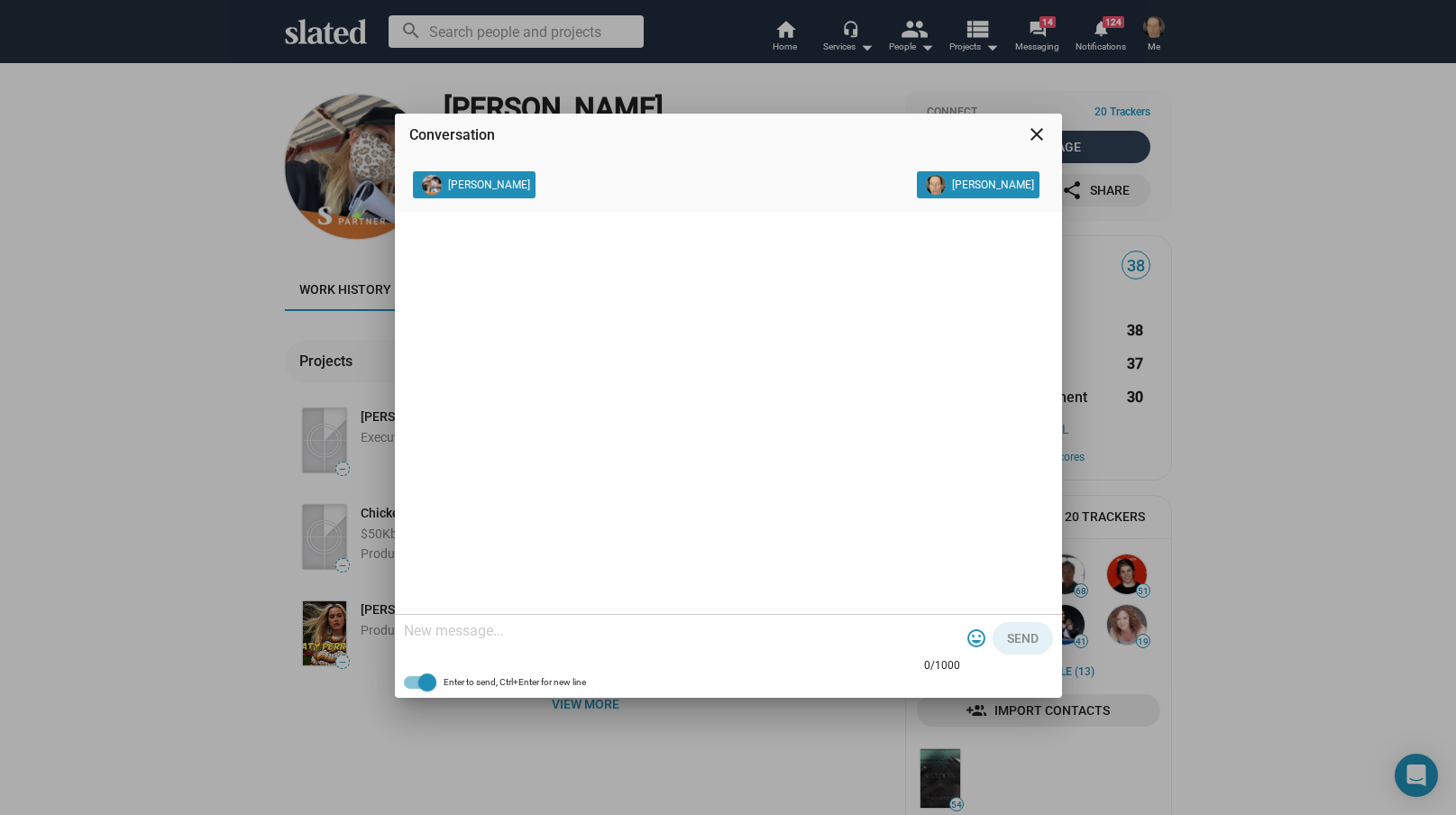
click at [1035, 131] on mat-icon "close" at bounding box center [1036, 134] width 21 height 21
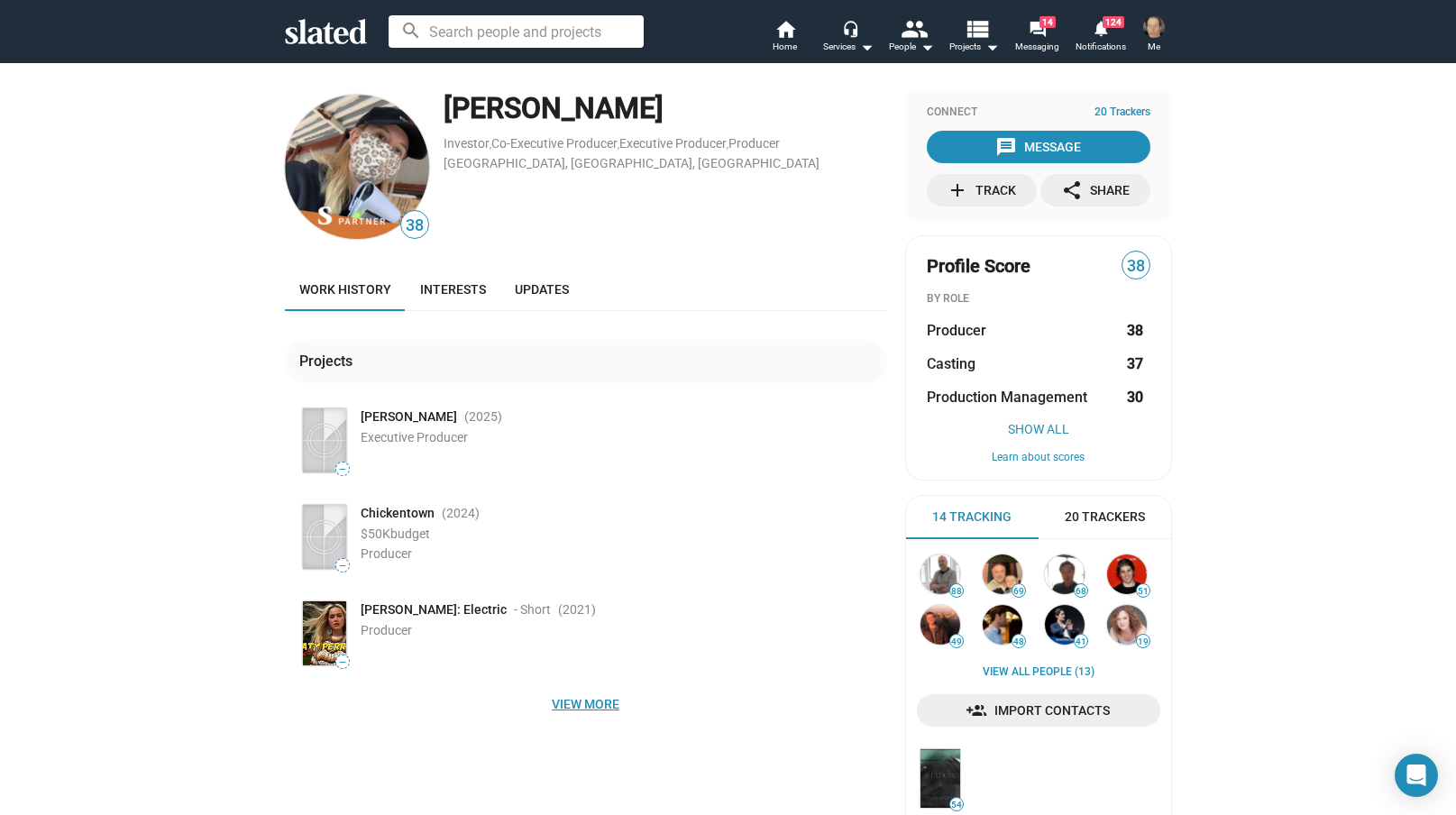
click at [589, 703] on span "View more" at bounding box center [586, 704] width 574 height 33
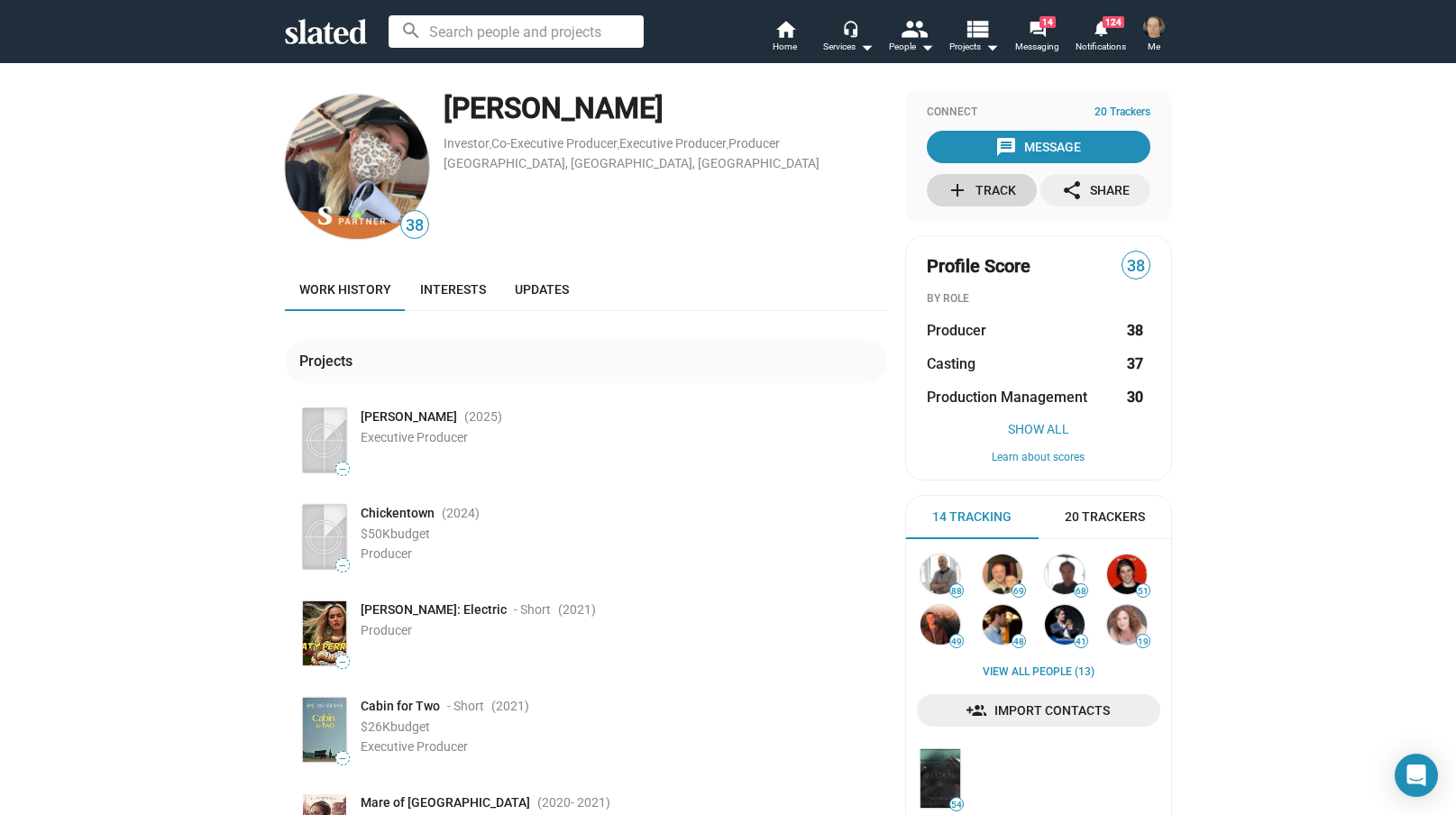
drag, startPoint x: 973, startPoint y: 181, endPoint x: 987, endPoint y: 179, distance: 14.1
click at [979, 180] on div "add Track" at bounding box center [982, 191] width 69 height 33
click at [1047, 140] on div "message Message" at bounding box center [1037, 147] width 86 height 33
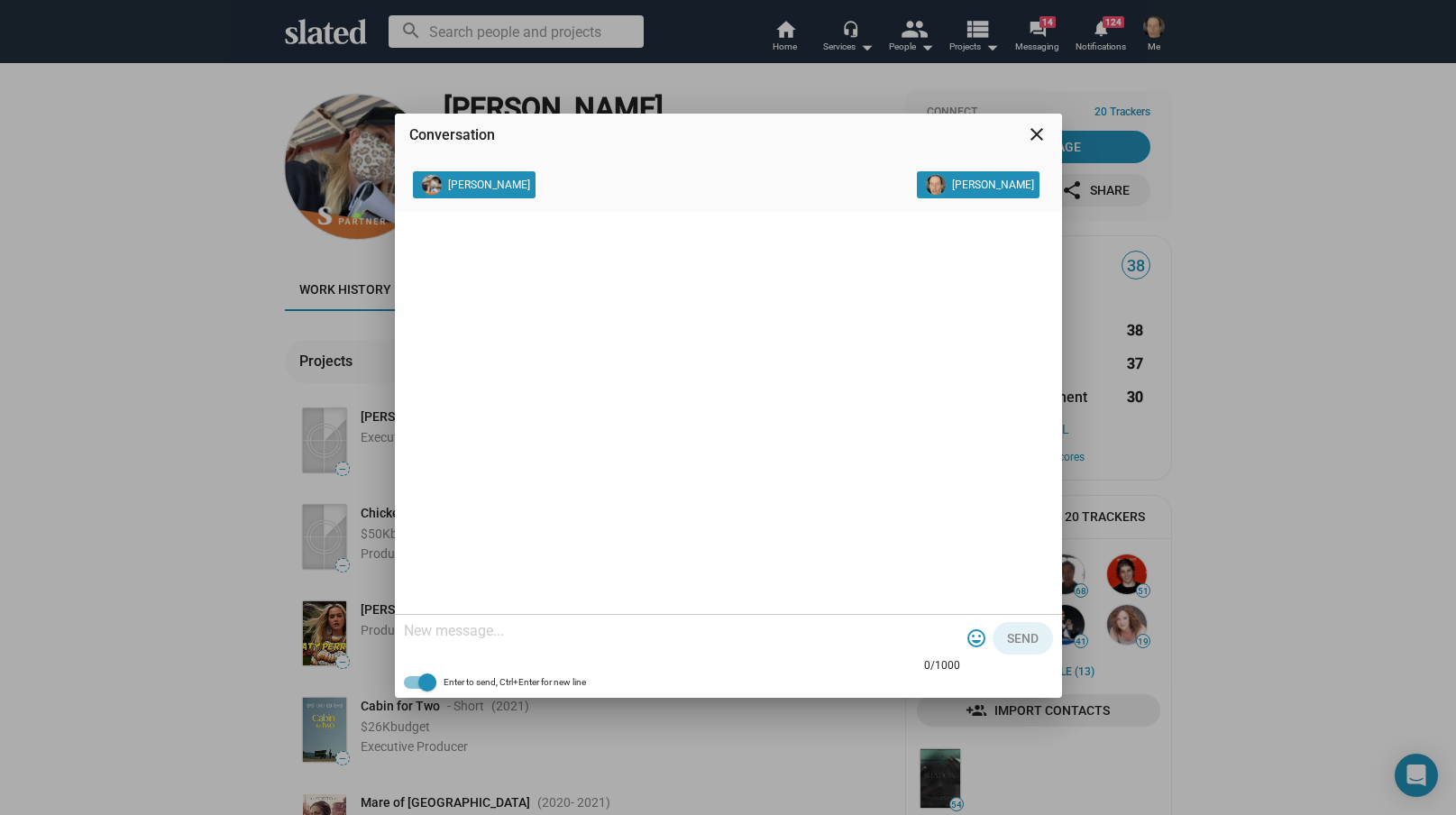
click at [407, 626] on textarea at bounding box center [682, 630] width 556 height 18
paste textarea "Slated surfaced you as a match for the role of Executive Producer for my projec…"
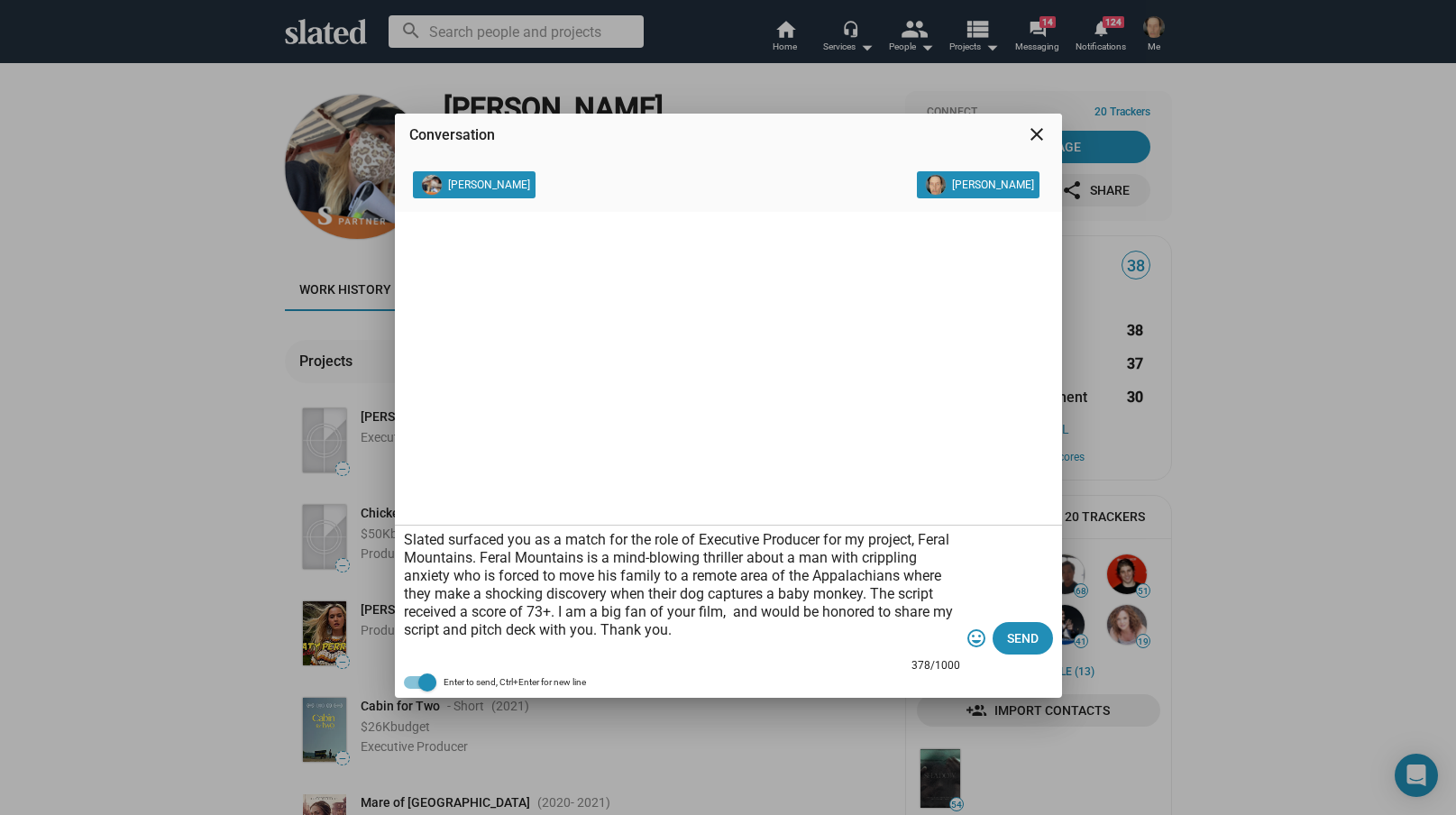
drag, startPoint x: 823, startPoint y: 538, endPoint x: 699, endPoint y: 539, distance: 124.0
click at [699, 539] on textarea "Slated surfaced you as a match for the role of Executive Producer for my projec…" at bounding box center [682, 594] width 556 height 126
click at [659, 617] on textarea "Slated surfaced you as a match for the role of Investor for my project, Feral M…" at bounding box center [682, 594] width 556 height 126
click at [747, 609] on textarea "Slated surfaced you as a match for the role of Investor for my project, Feral M…" at bounding box center [682, 594] width 556 height 126
type textarea "Slated surfaced you as a match for the role of Investor for my project, Feral M…"
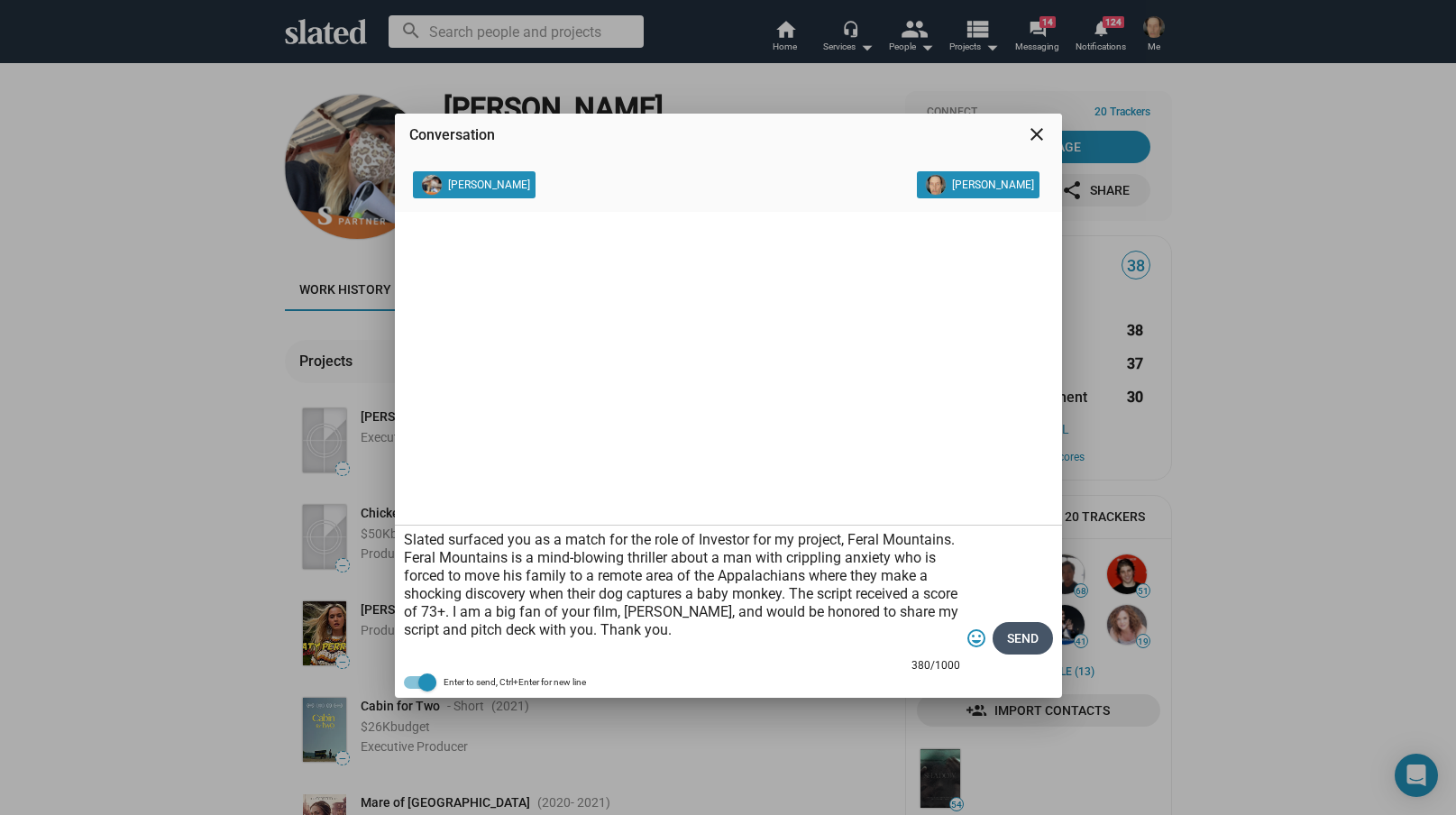
click at [1025, 634] on span "Send" at bounding box center [1022, 638] width 32 height 33
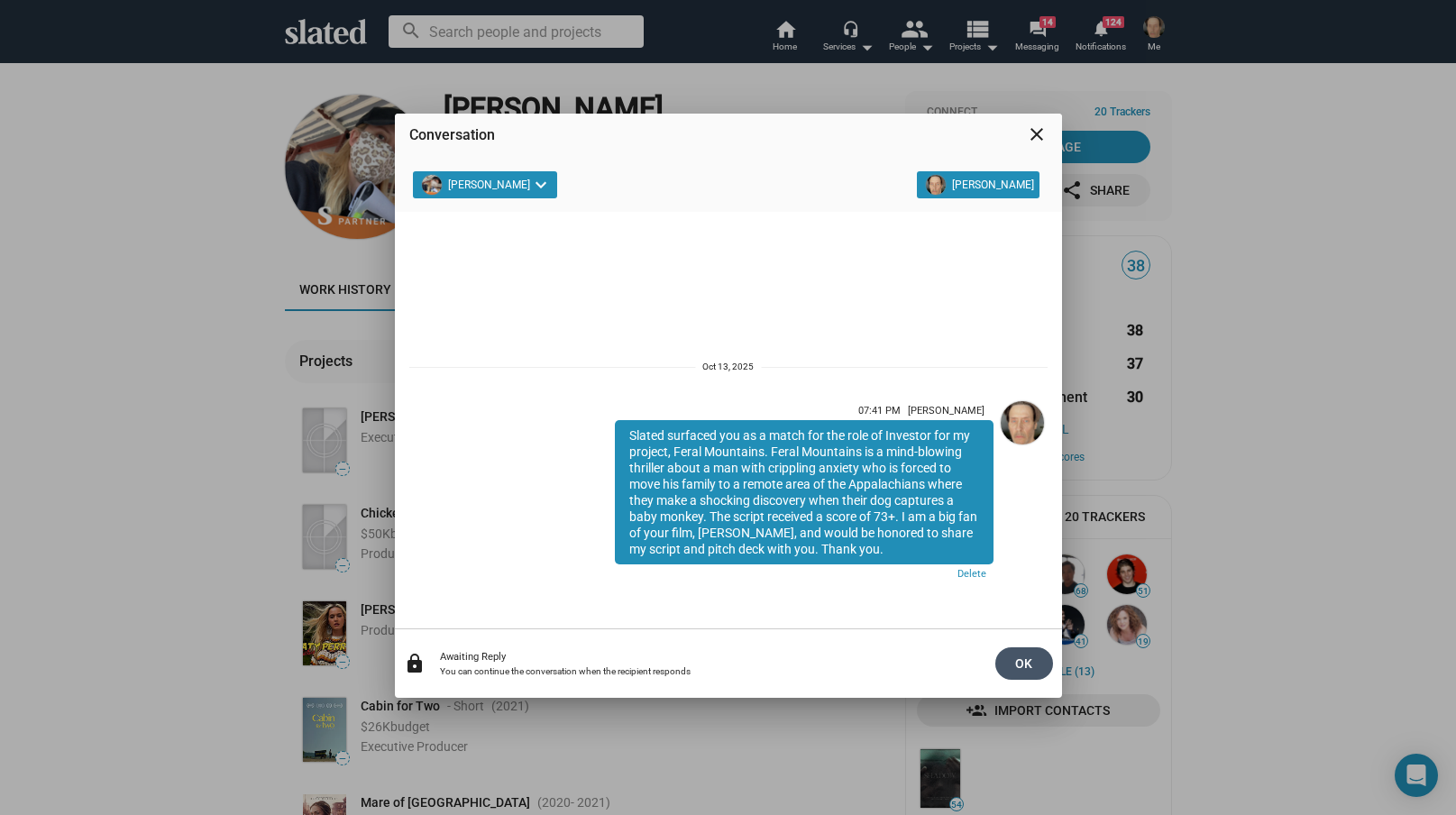
click at [1021, 663] on span "OK" at bounding box center [1024, 664] width 29 height 33
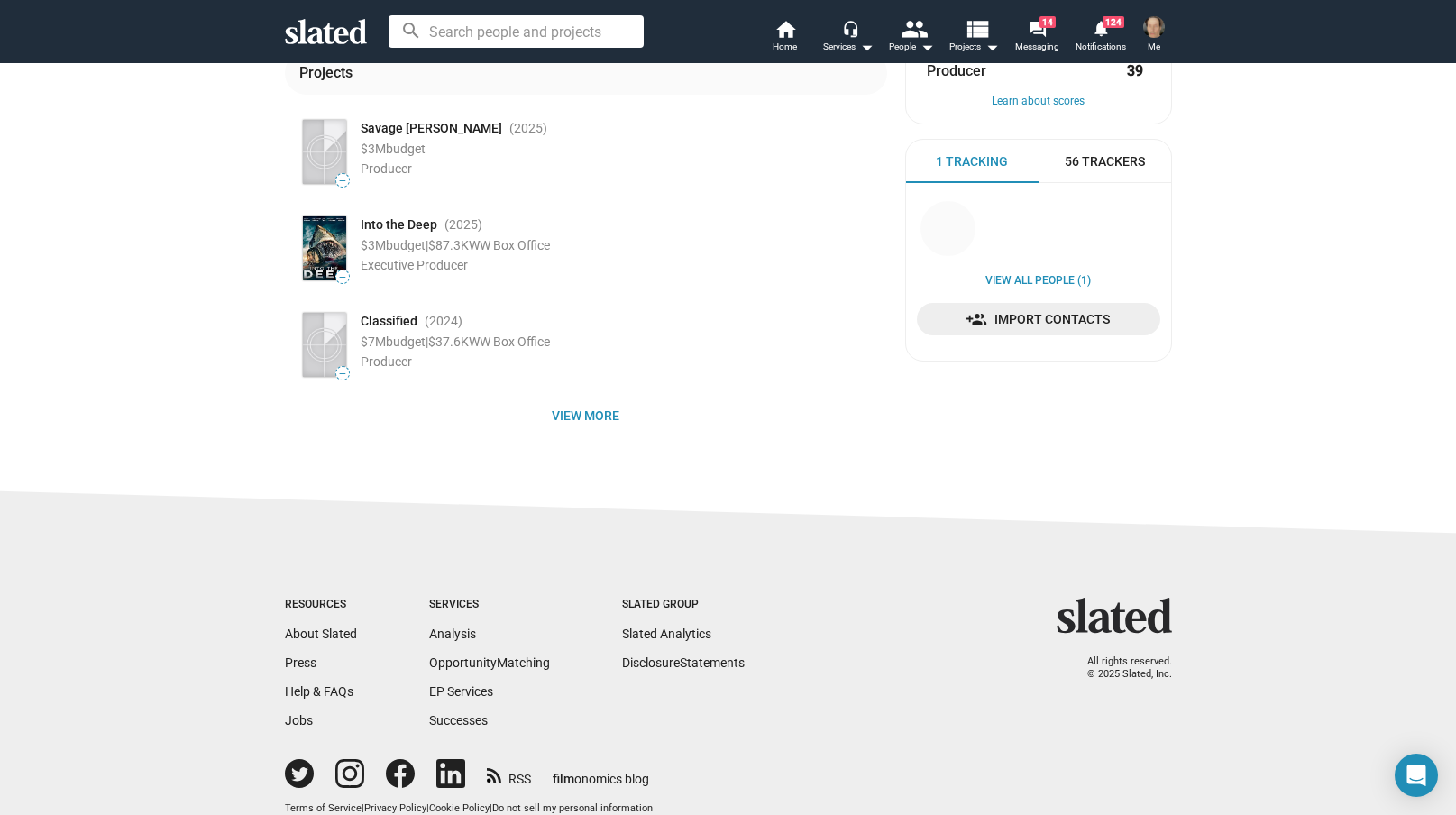
scroll to position [304, 0]
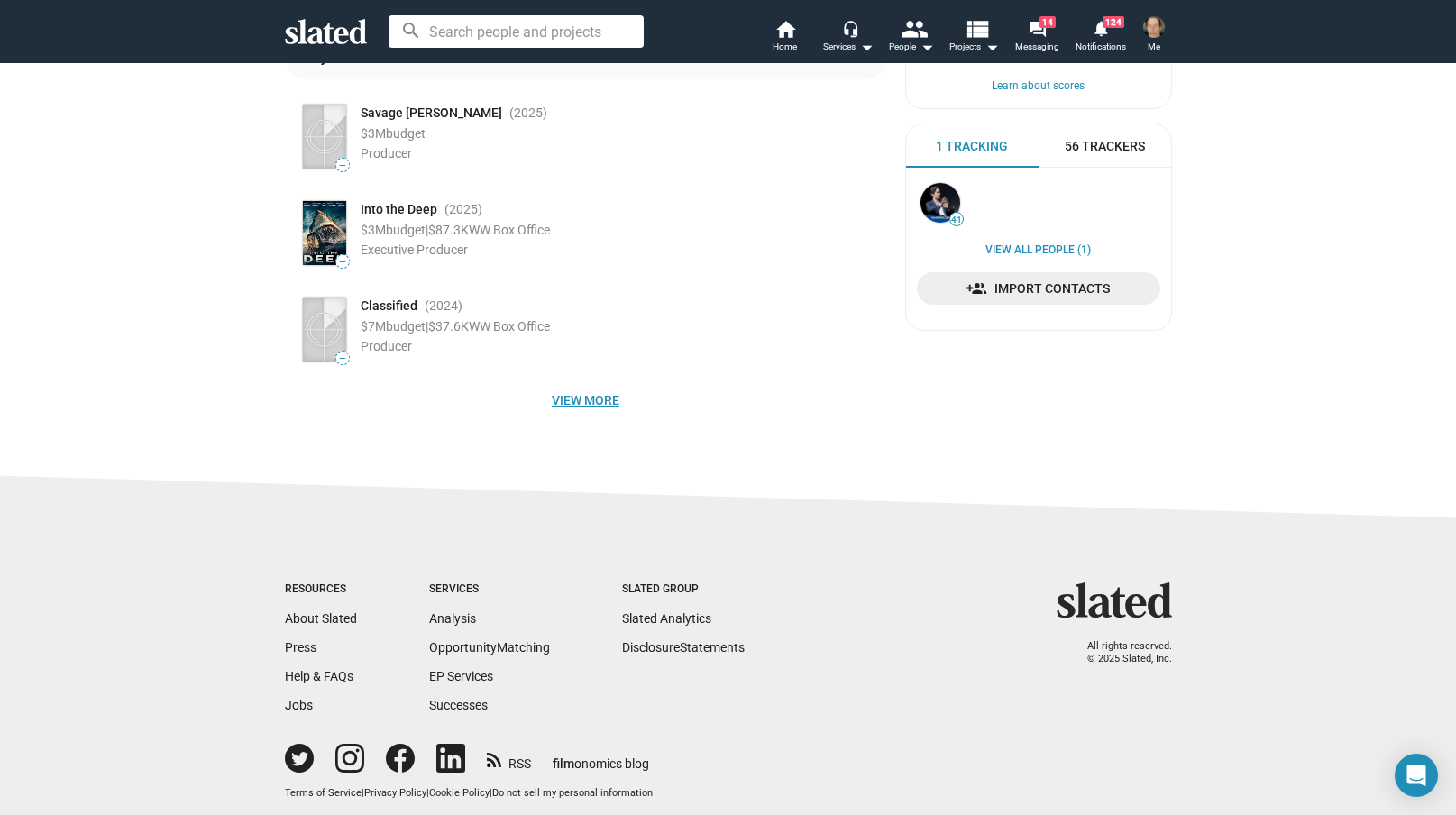
click at [584, 401] on span "View more" at bounding box center [586, 400] width 574 height 33
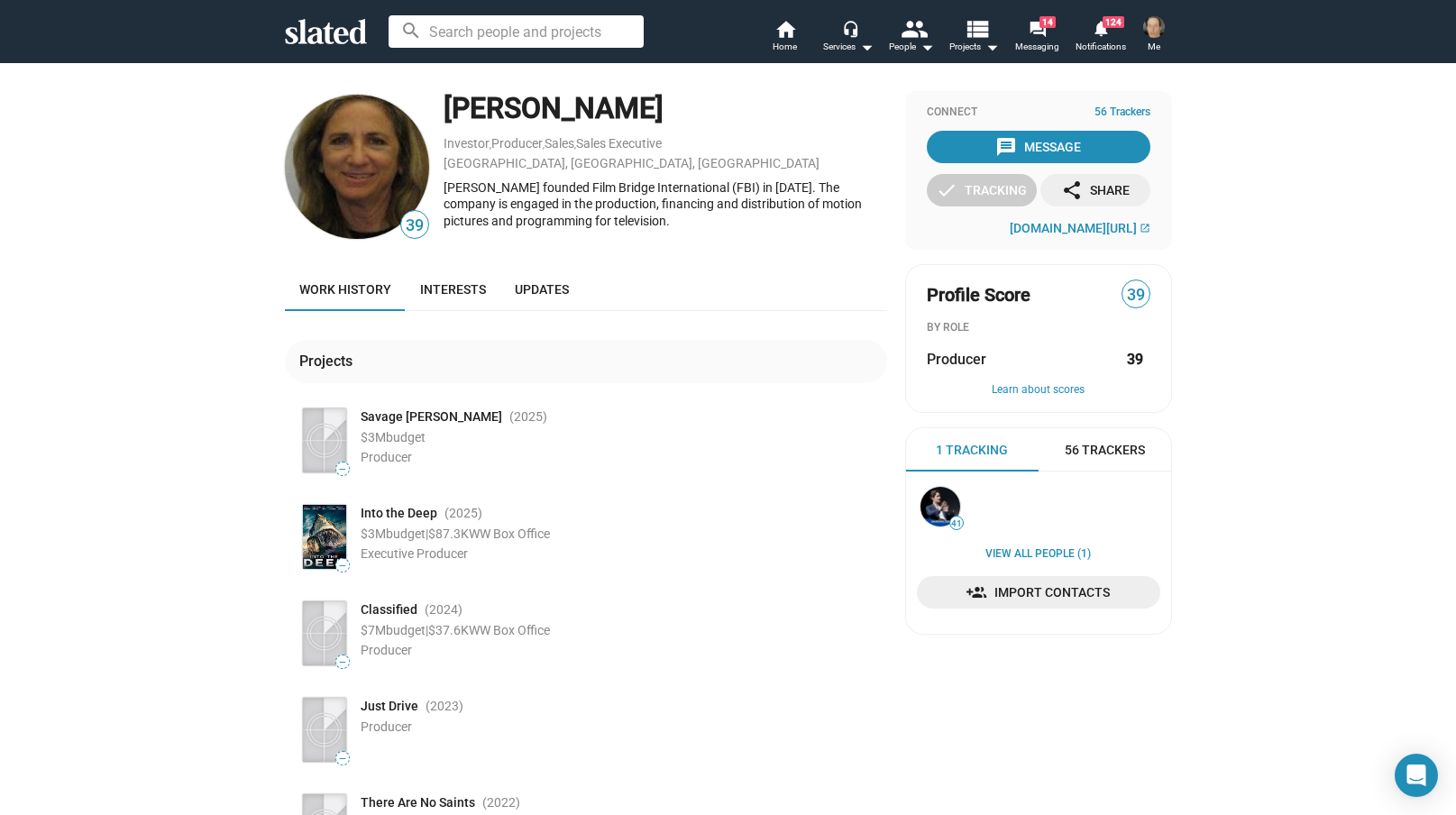
scroll to position [0, 0]
click at [1047, 143] on div "message Message" at bounding box center [1037, 147] width 86 height 33
click at [1048, 147] on div "message Message" at bounding box center [1037, 147] width 86 height 33
click at [1062, 150] on div "message Message" at bounding box center [1037, 147] width 86 height 33
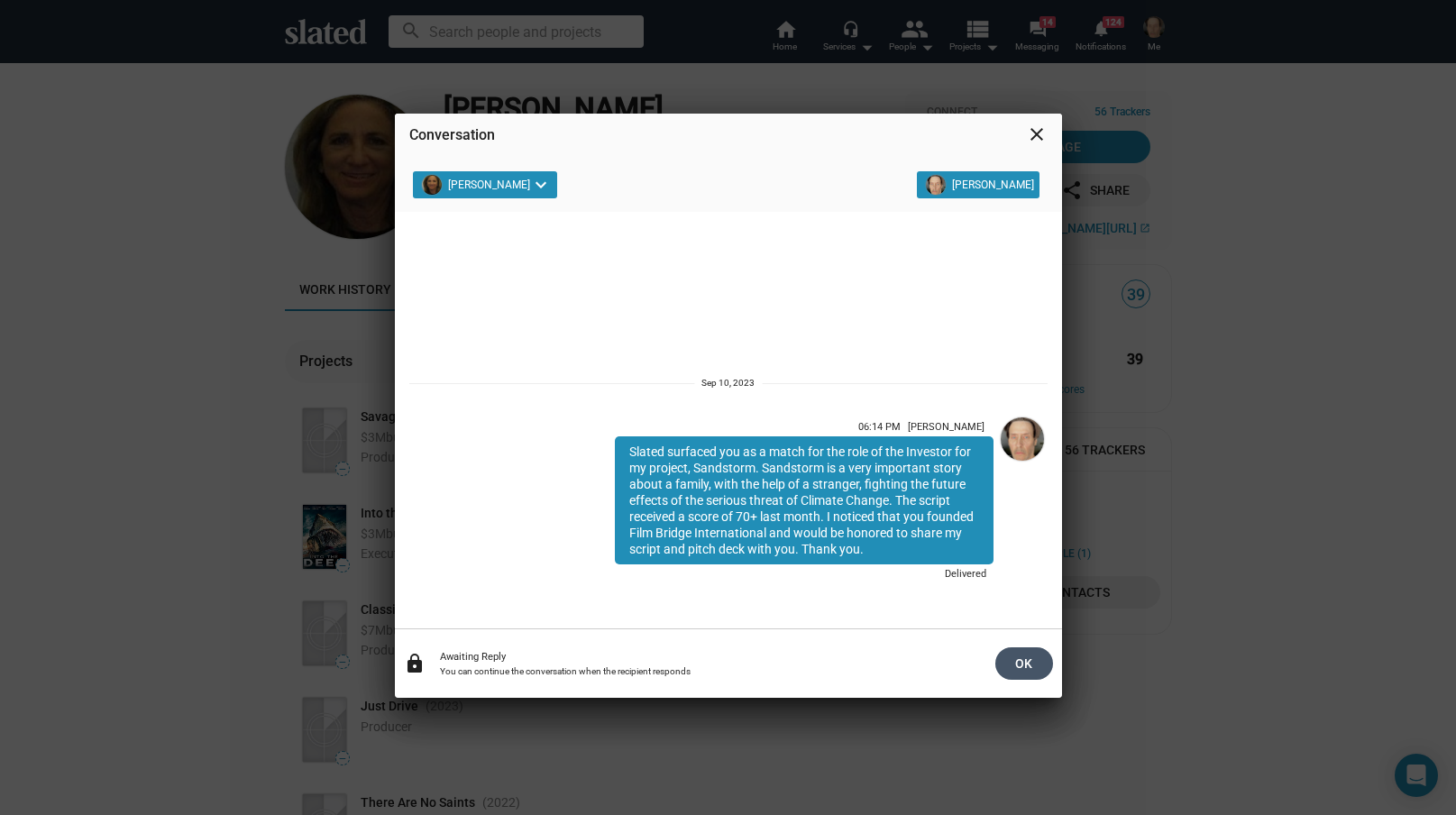
click at [1018, 660] on span "OK" at bounding box center [1024, 664] width 29 height 33
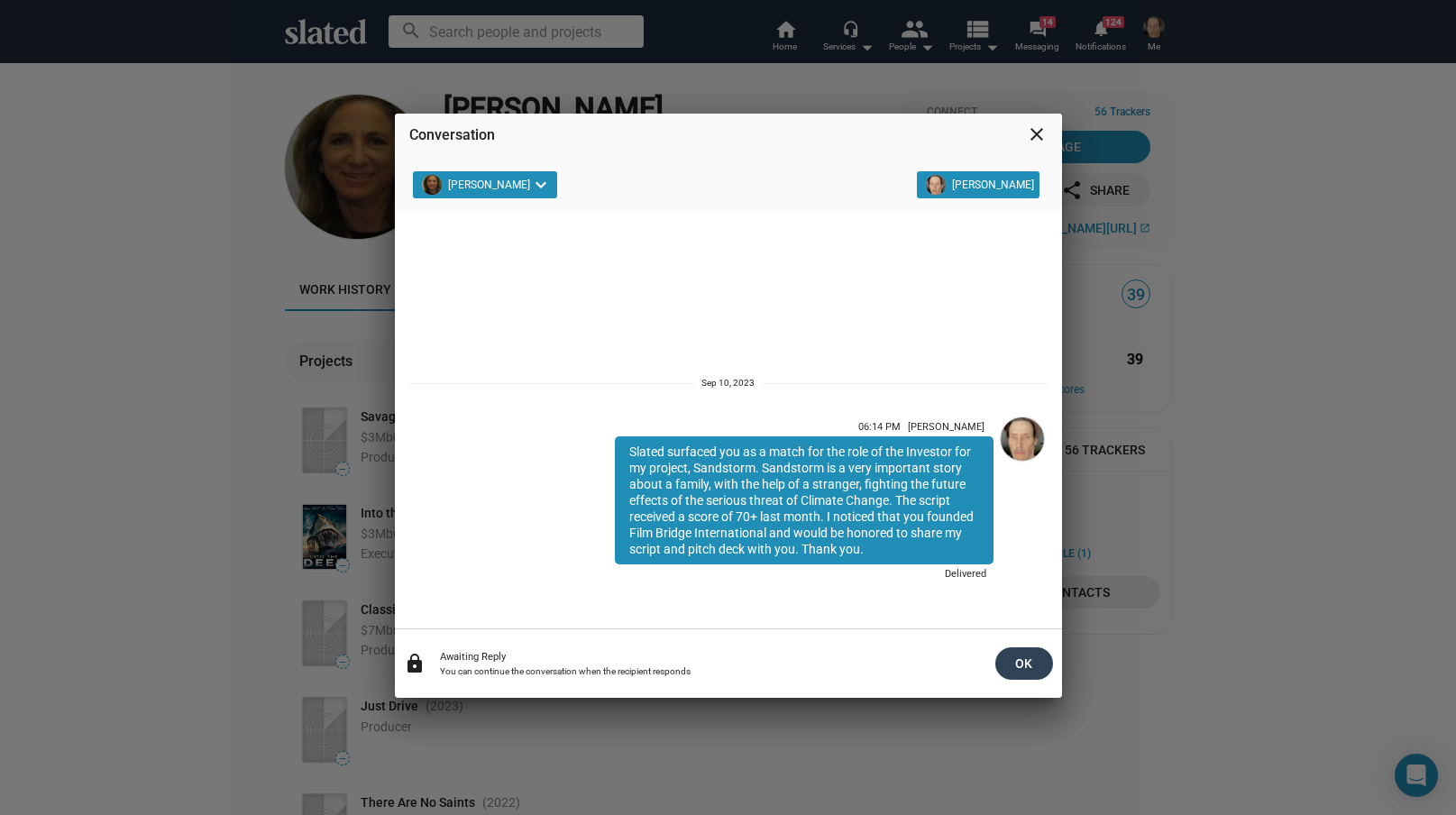
click at [1029, 664] on span "OK" at bounding box center [1024, 664] width 29 height 33
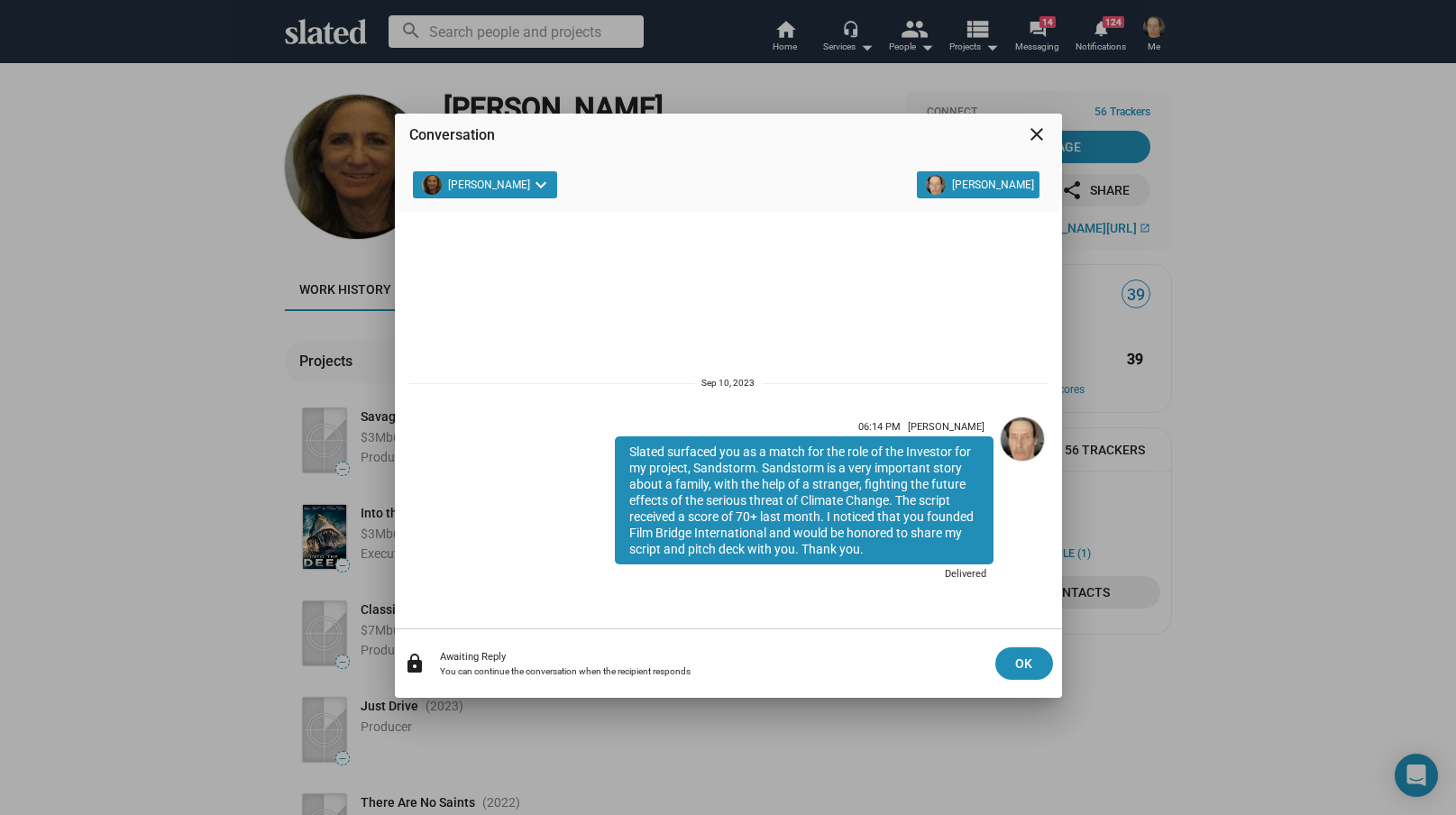
click at [1036, 133] on mat-icon "close" at bounding box center [1036, 134] width 21 height 21
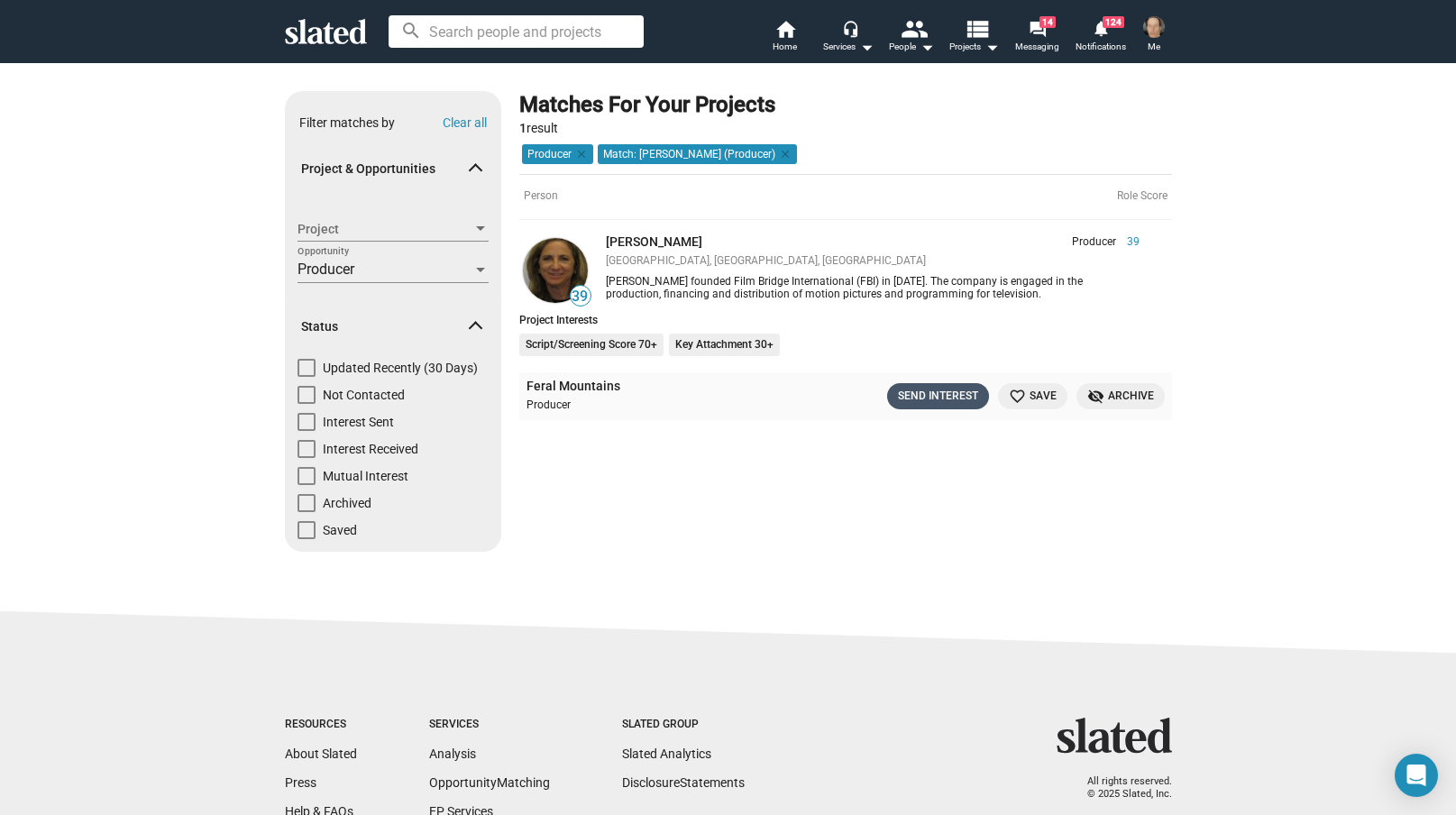
click at [925, 389] on div "Send Interest" at bounding box center [937, 396] width 80 height 19
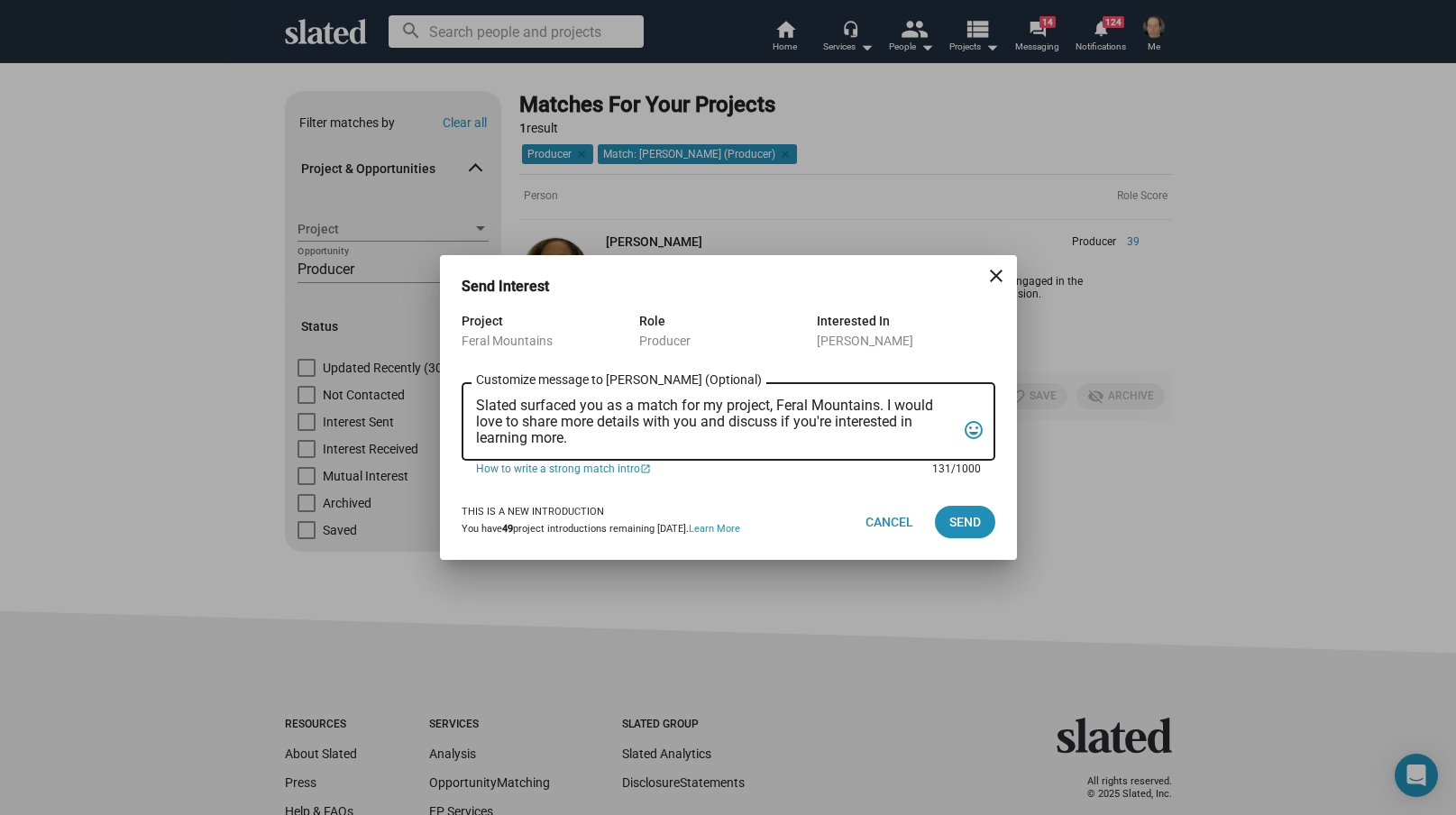
drag, startPoint x: 475, startPoint y: 401, endPoint x: 472, endPoint y: 453, distance: 52.1
click at [472, 453] on div "Slated surfaced you as a match for my project, Feral Mountains. I would love to…" at bounding box center [728, 419] width 534 height 82
paste textarea "the role of Executive Producer for my project, Feral Mountains. Feral Mountains…"
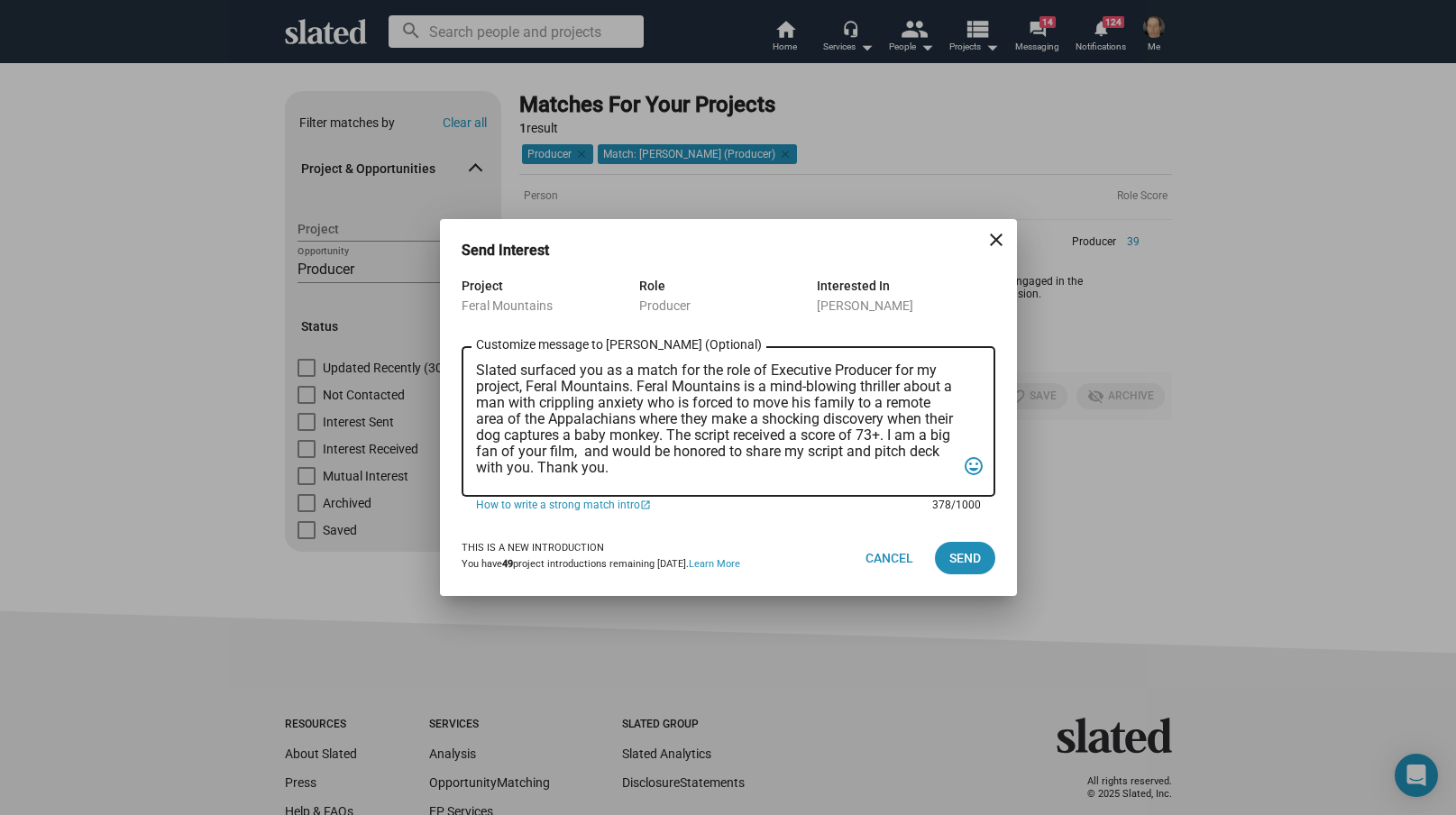
click at [576, 451] on textarea "Slated surfaced you as a match for the role of Executive Producer for my projec…" at bounding box center [716, 422] width 479 height 120
click at [722, 450] on textarea "Slated surfaced you as a match for the role of Executive Producer for my projec…" at bounding box center [716, 422] width 479 height 120
type textarea "Slated surfaced you as a match for the role of Executive Producer for my projec…"
click at [962, 552] on span "Send" at bounding box center [965, 558] width 32 height 33
